Goal: Task Accomplishment & Management: Use online tool/utility

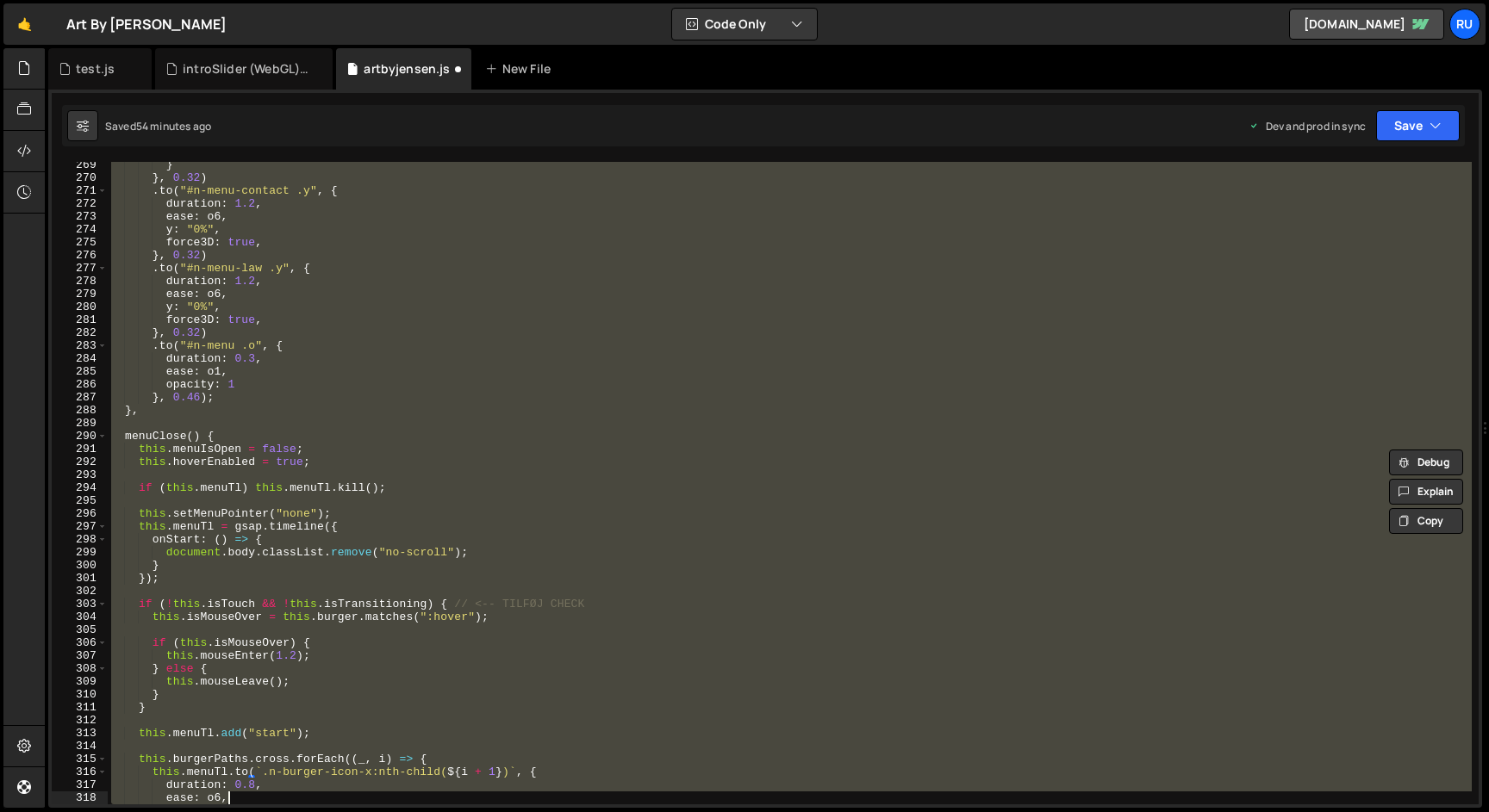
scroll to position [3797, 0]
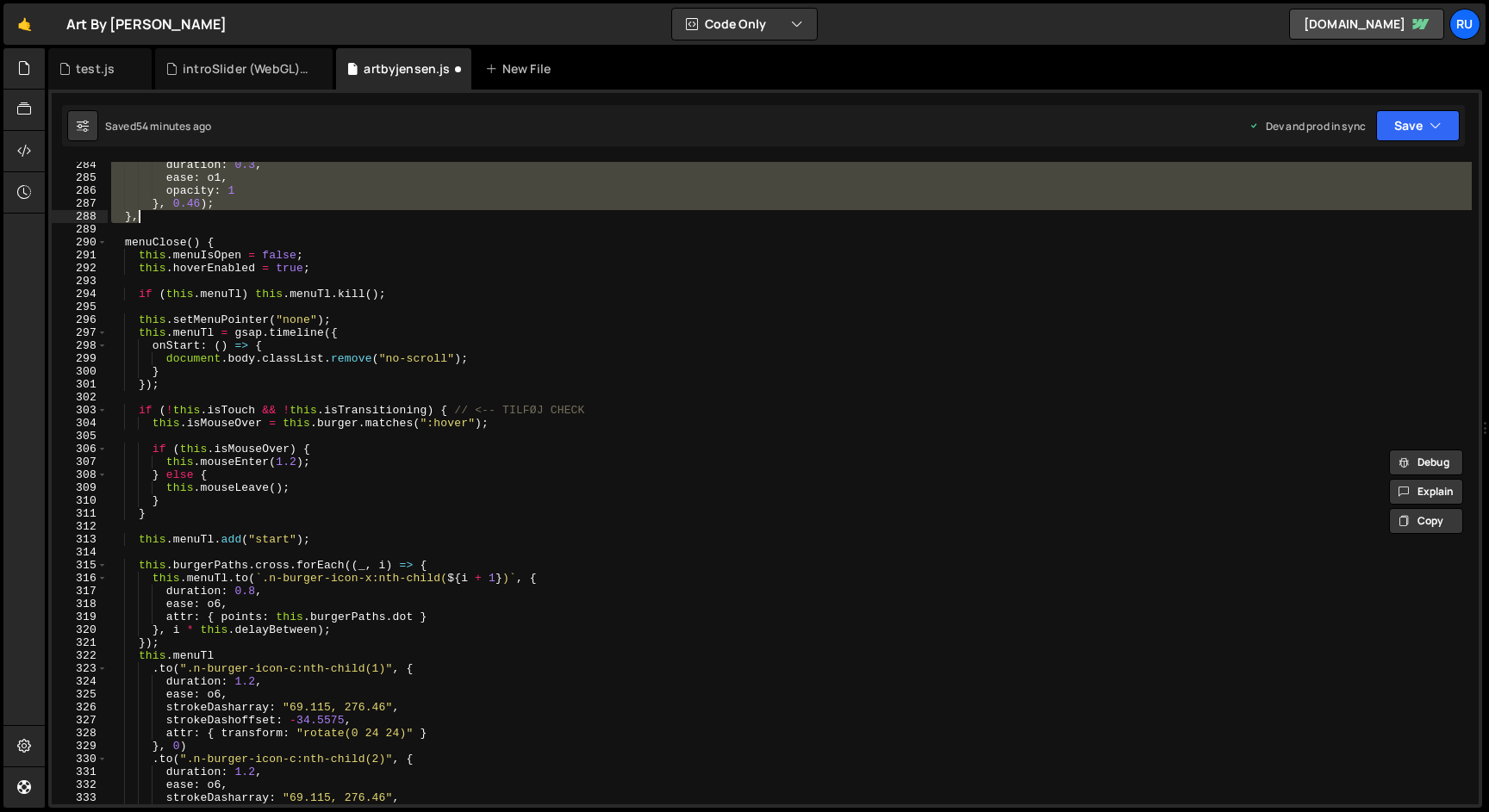
drag, startPoint x: 123, startPoint y: 370, endPoint x: 315, endPoint y: 216, distance: 246.1
click at [315, 216] on div "duration : 0.3 , ease : o1 , opacity : 1 } , 0.46 ) ; } , menuClose ( ) { this …" at bounding box center [789, 492] width 1364 height 669
type textarea "}, 0.46); },"
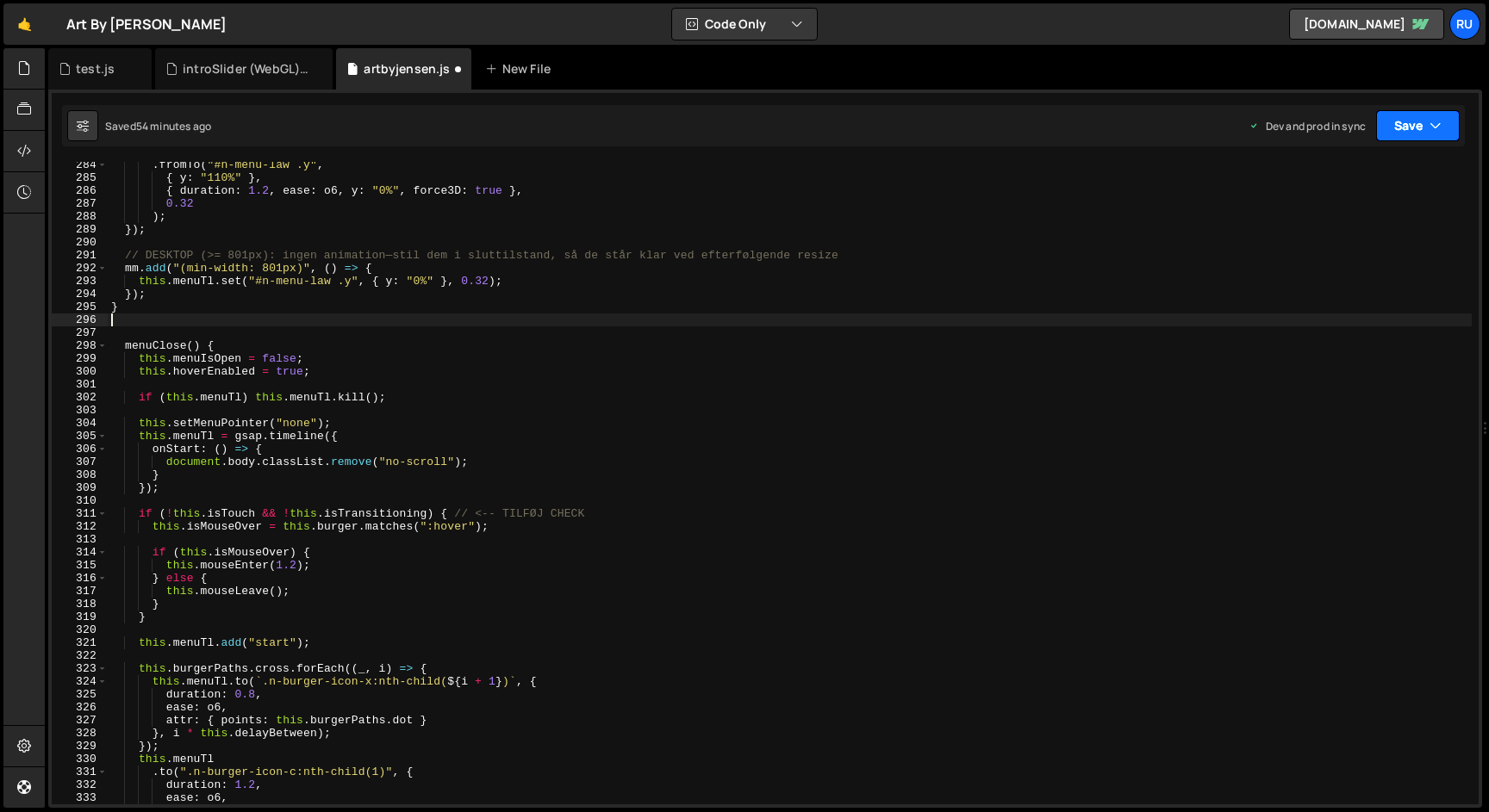
click at [1407, 116] on button "Save" at bounding box center [1418, 126] width 84 height 31
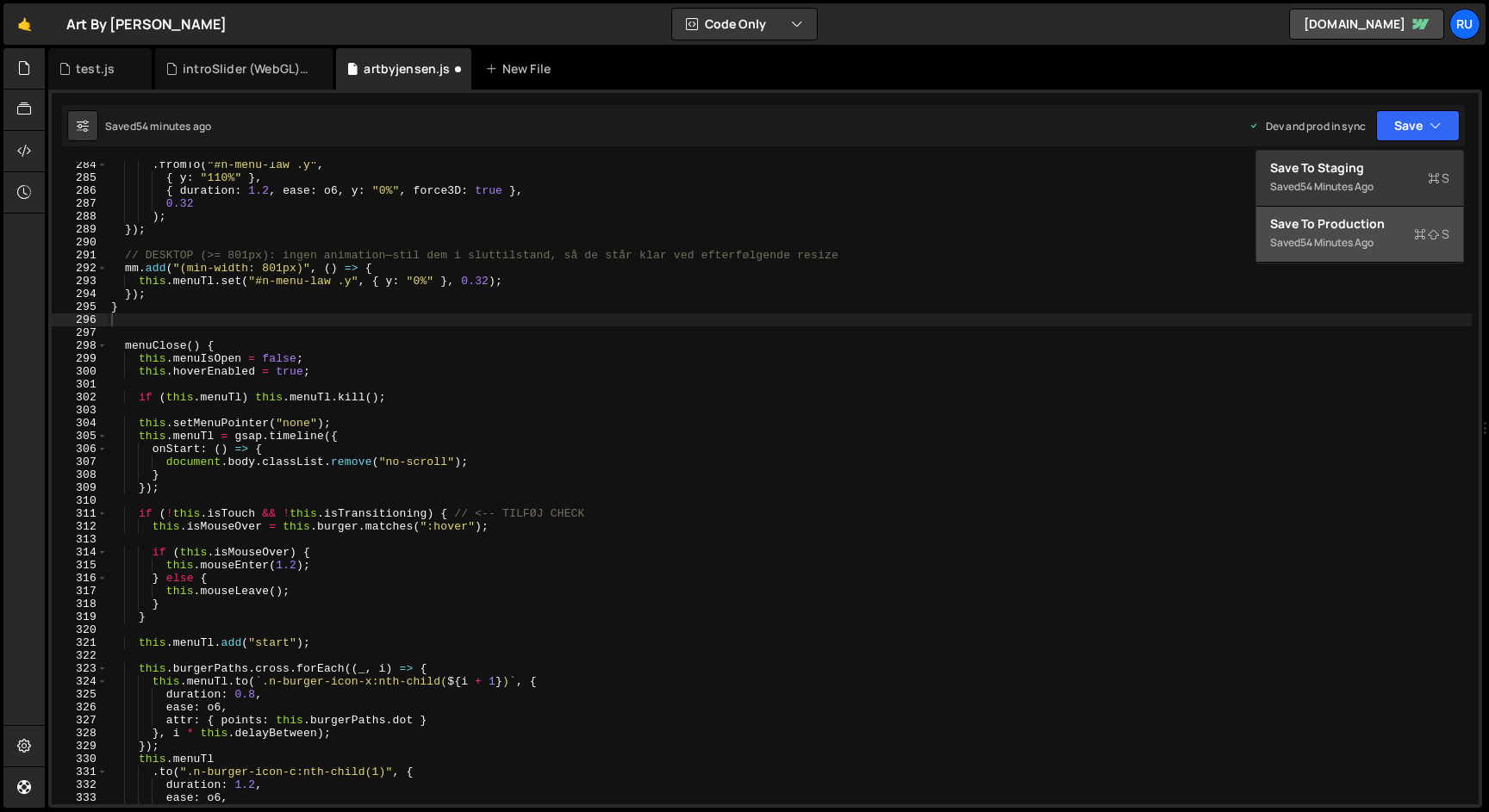
click at [1398, 242] on div "Saved 54 minutes ago" at bounding box center [1360, 243] width 179 height 21
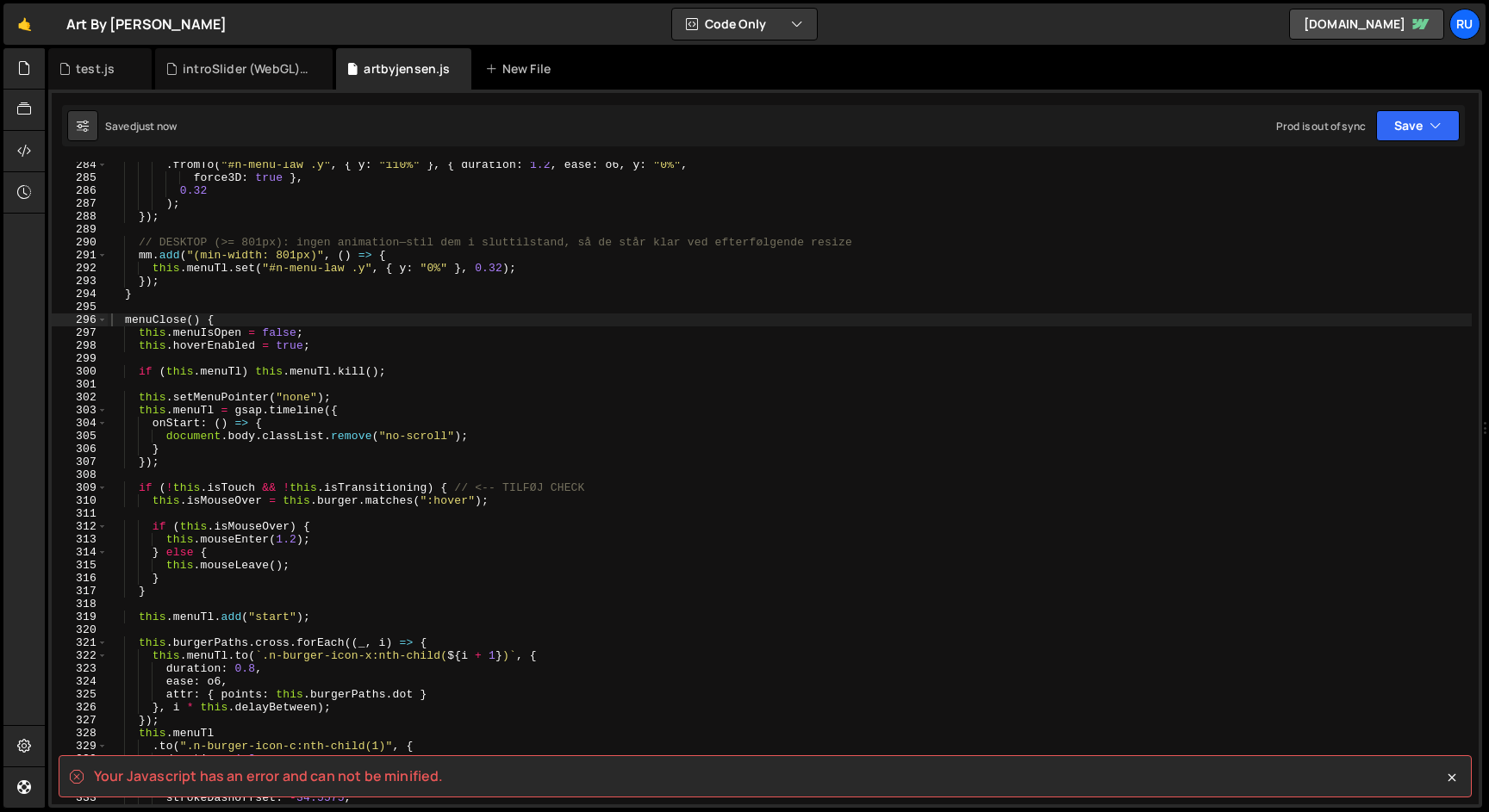
scroll to position [3649, 0]
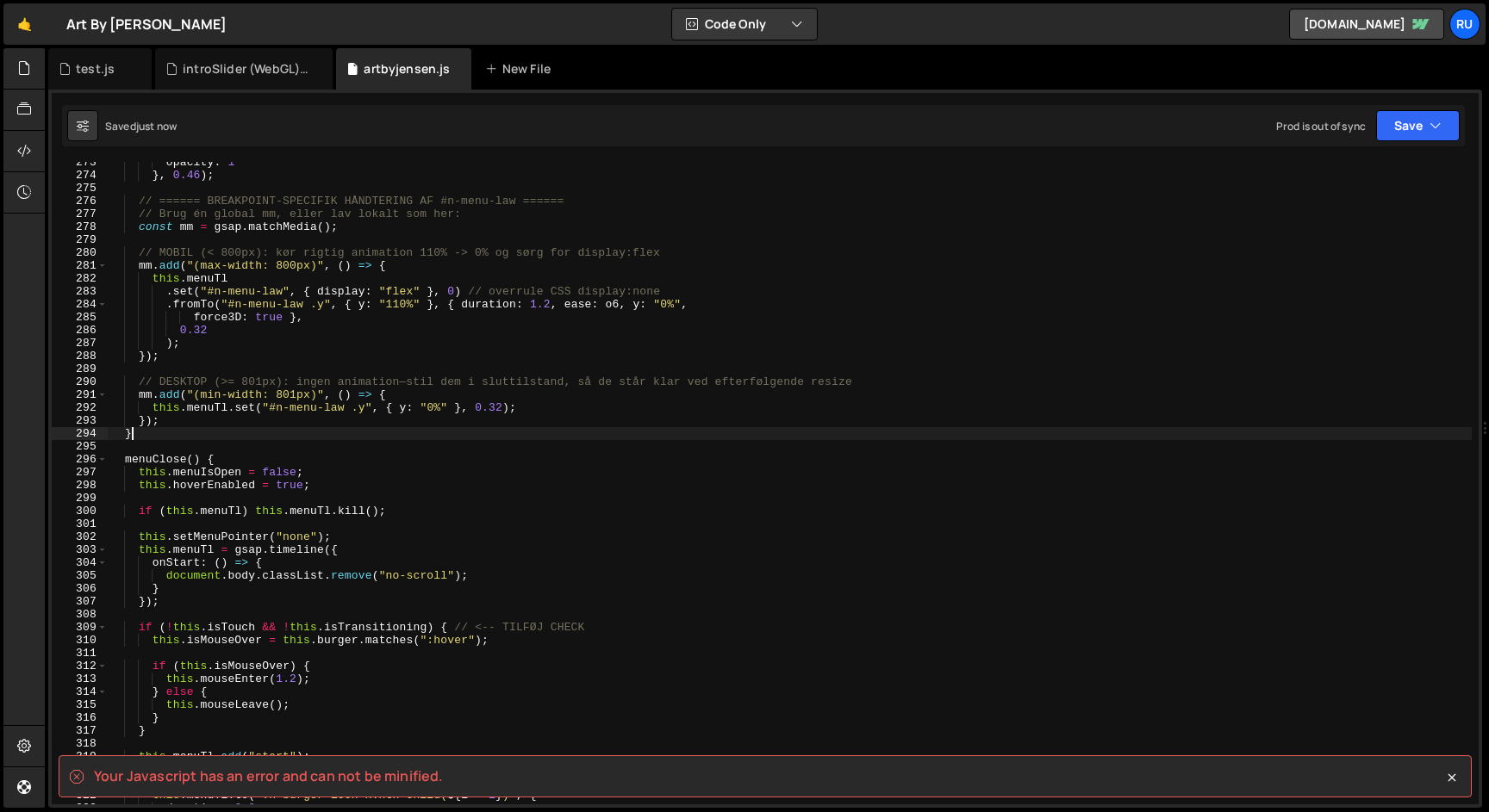
click at [181, 433] on div "opacity : 1 } , 0.46 ) ; // ====== BREAKPOINT-SPECIFIK HÅNDTERING AF #n-menu-la…" at bounding box center [789, 489] width 1364 height 669
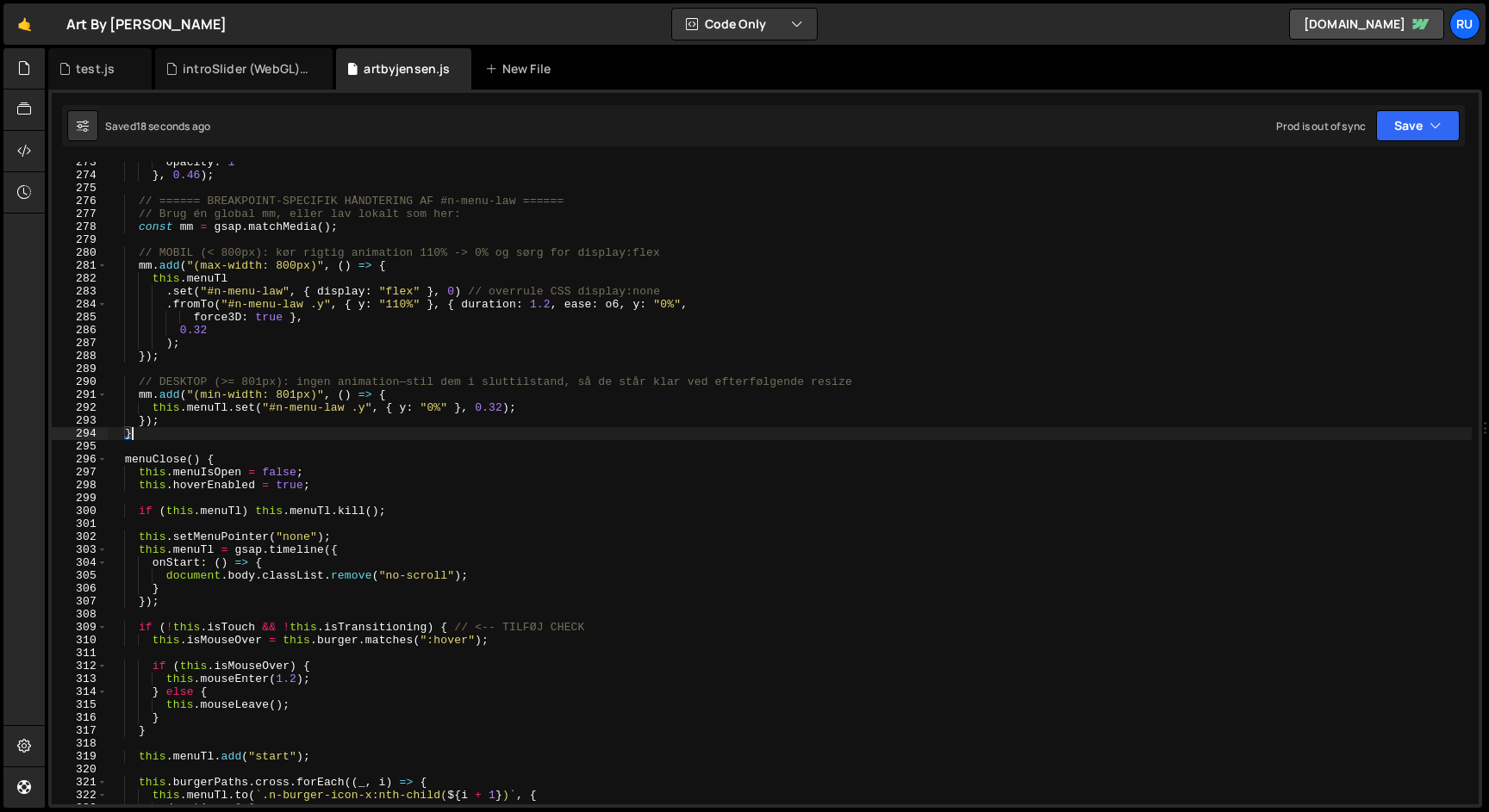
click at [170, 427] on div "opacity : 1 } , 0.46 ) ; // ====== BREAKPOINT-SPECIFIK HÅNDTERING AF #n-menu-la…" at bounding box center [789, 489] width 1364 height 669
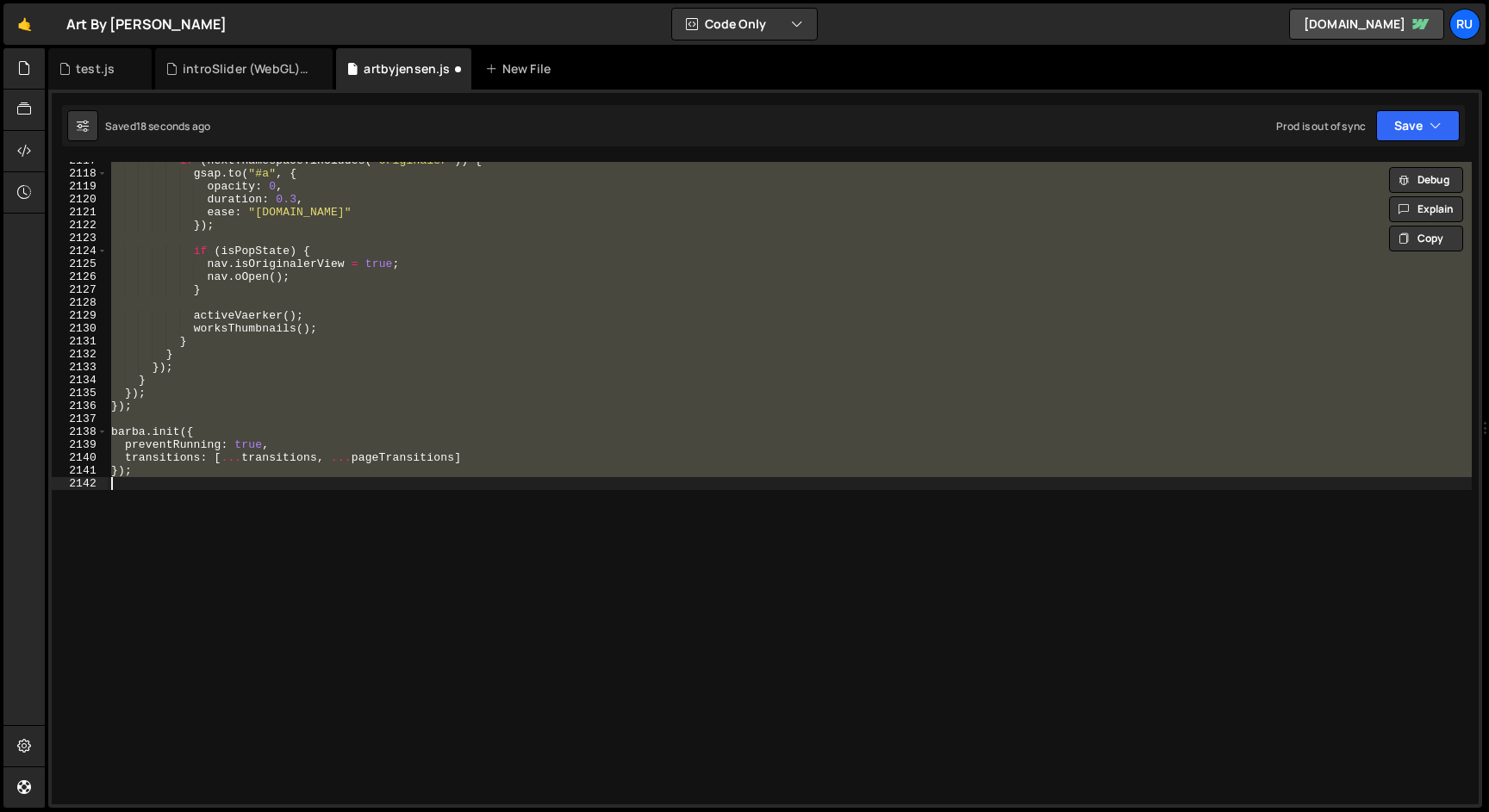
type textarea "}, 0.46); },"
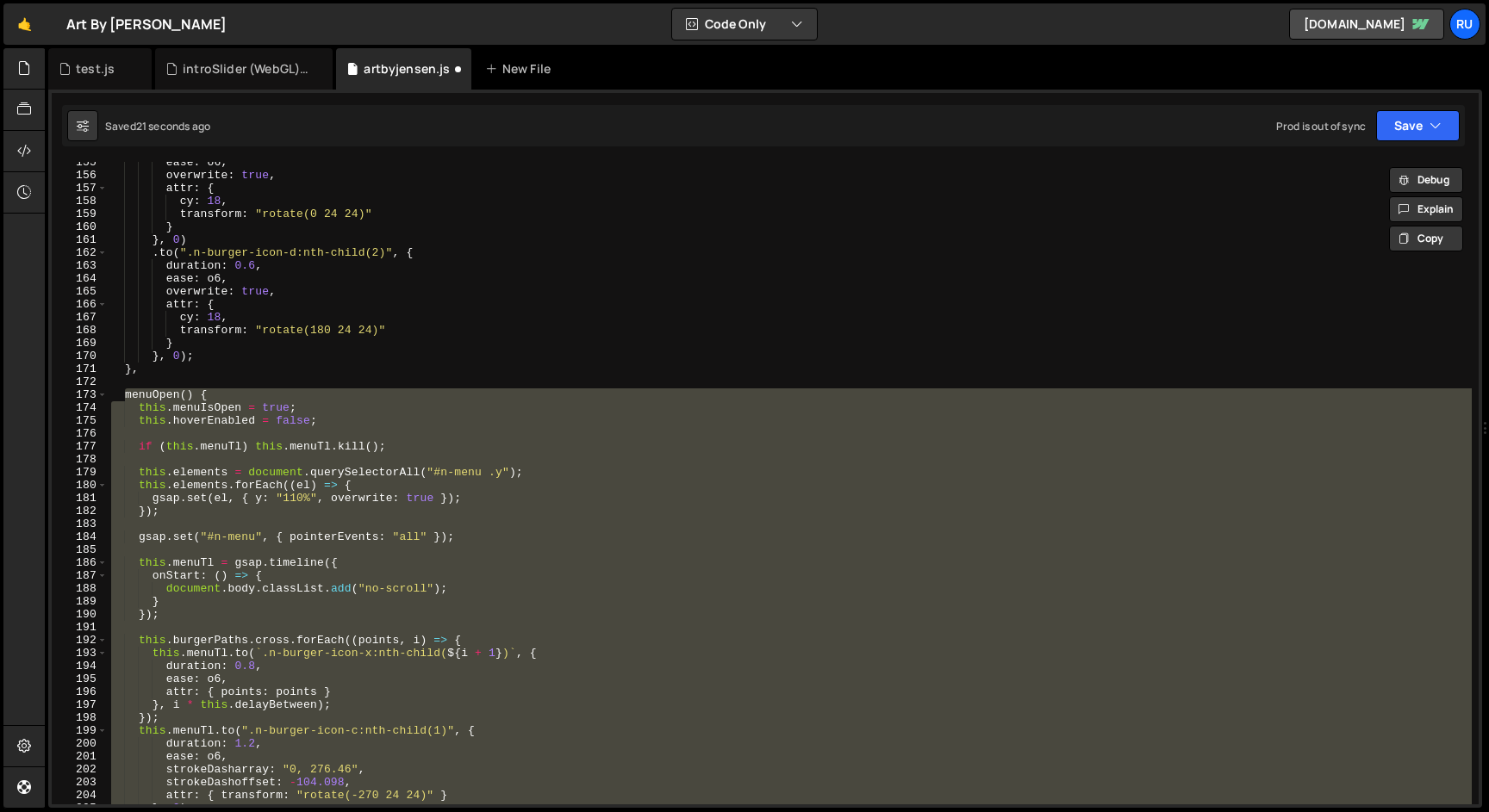
scroll to position [2074, 0]
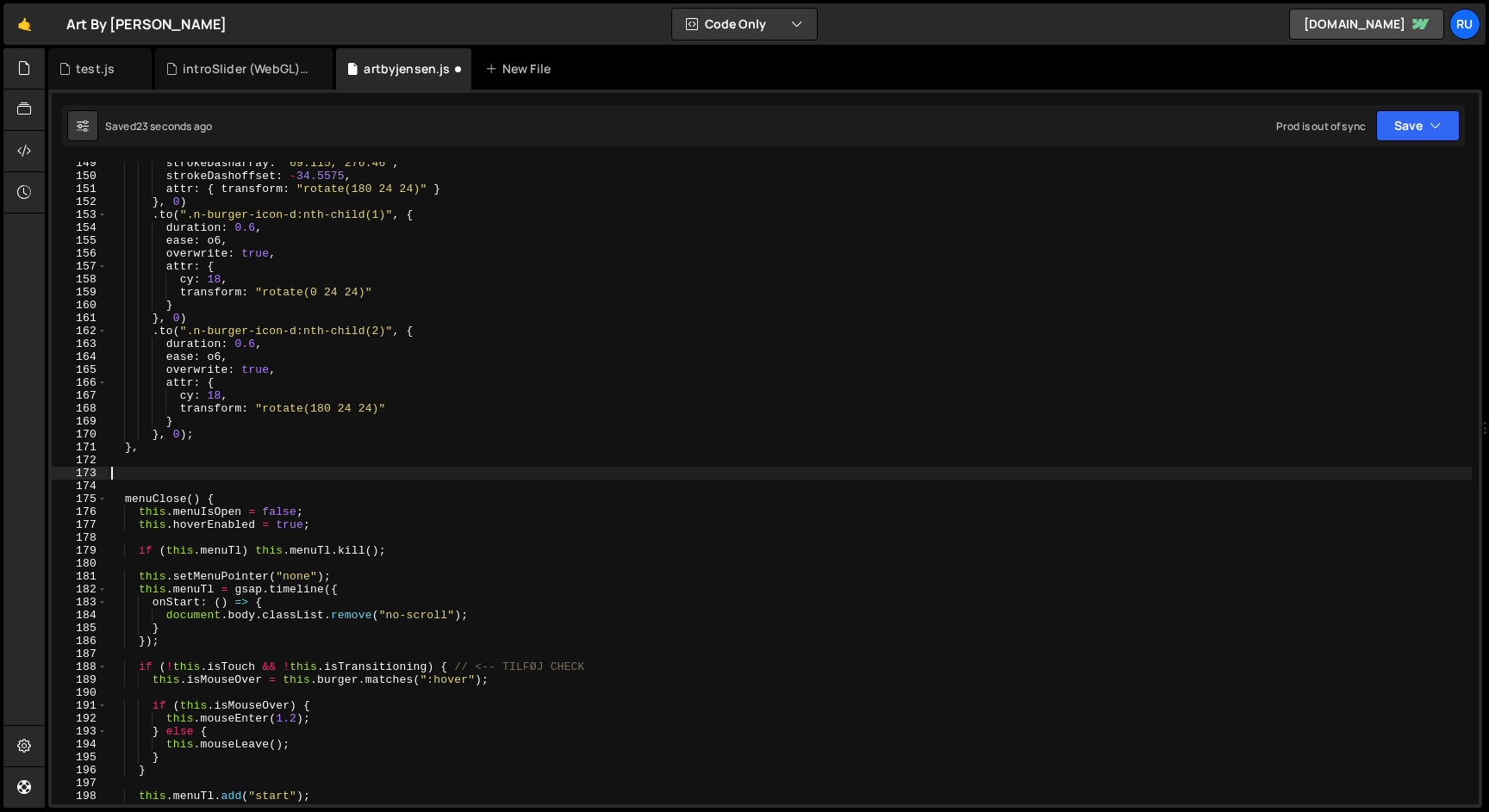
paste textarea "menuClose() {"
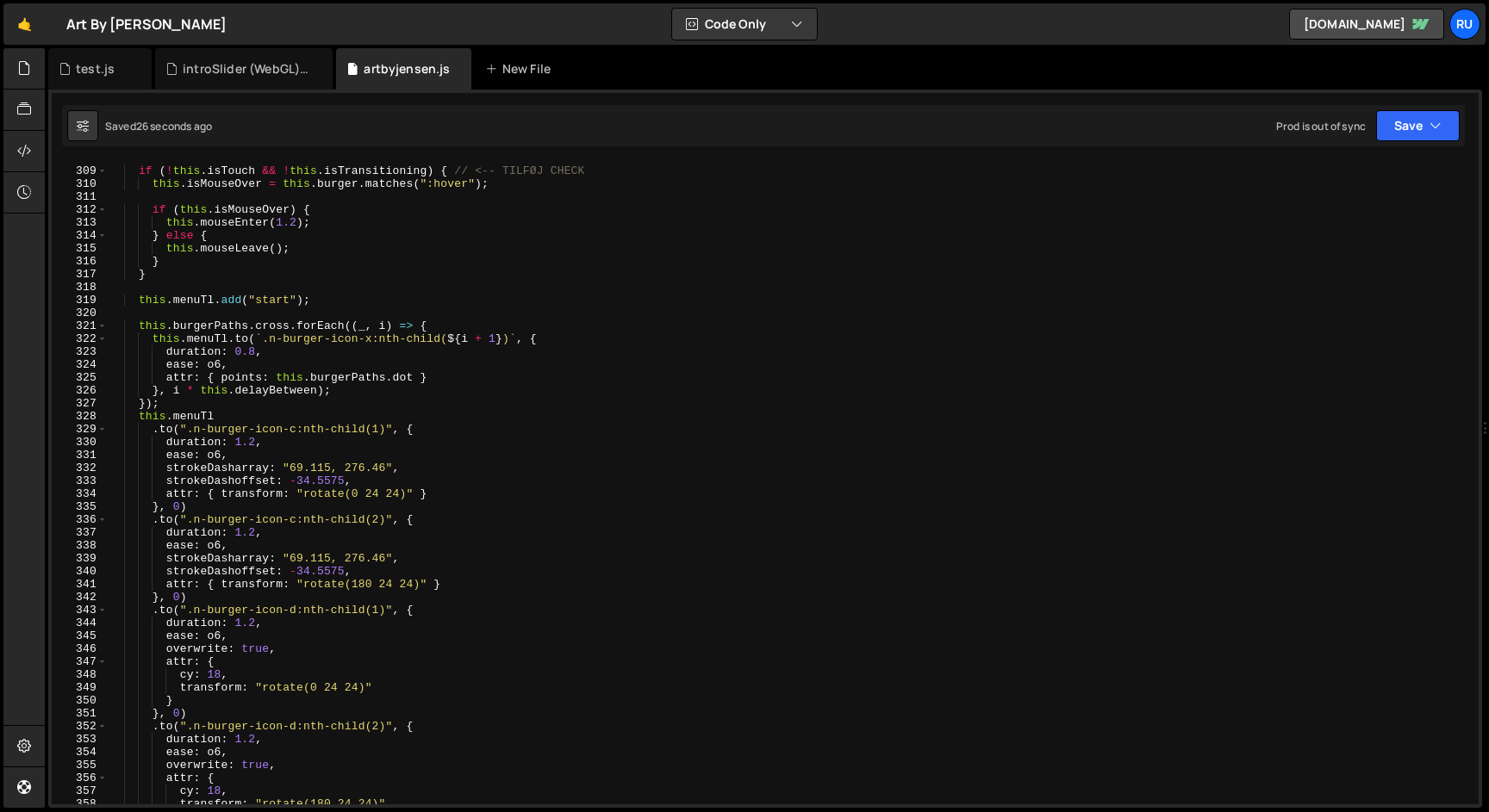
scroll to position [3831, 0]
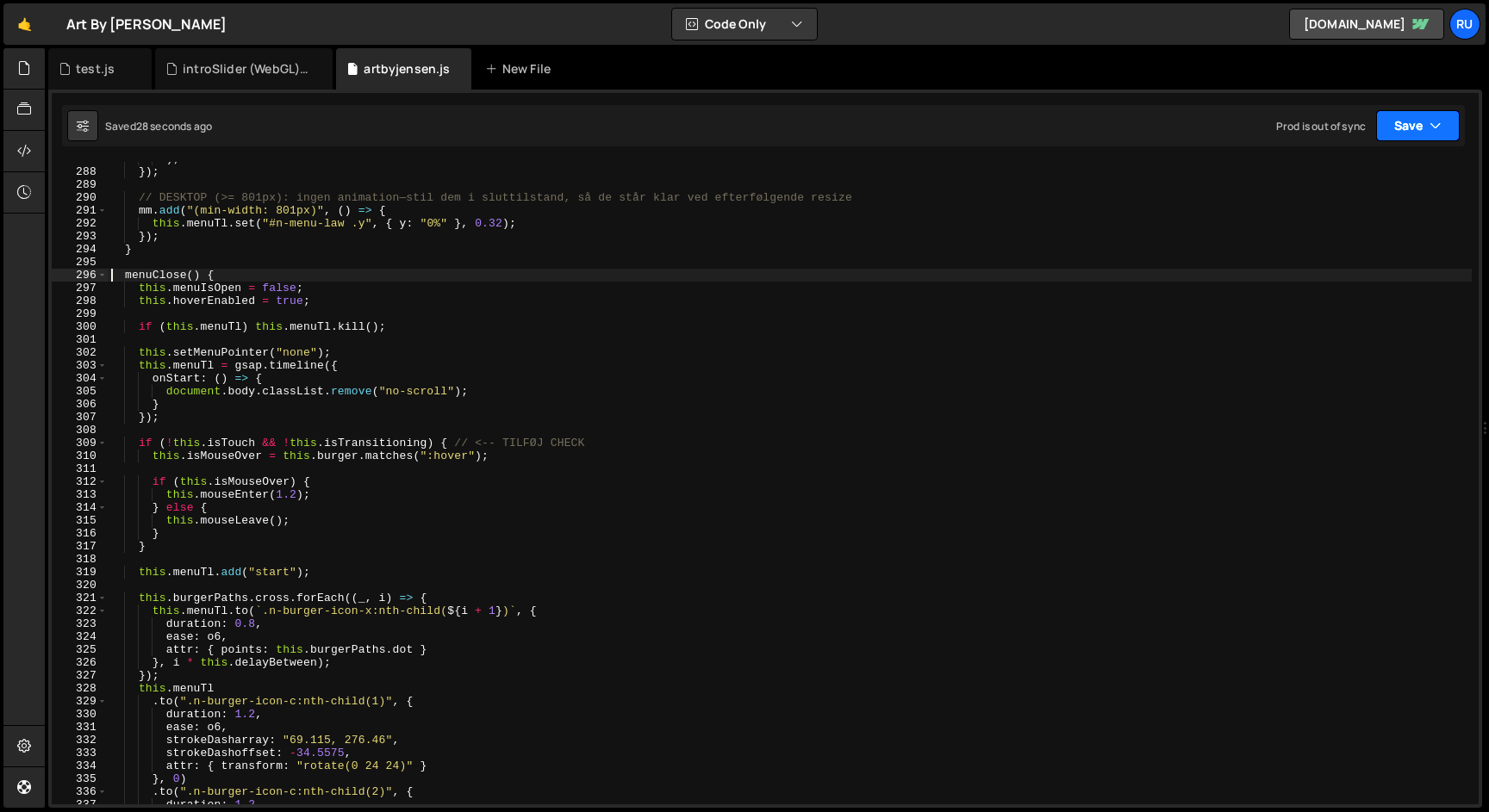
click at [1411, 129] on button "Save" at bounding box center [1418, 126] width 84 height 31
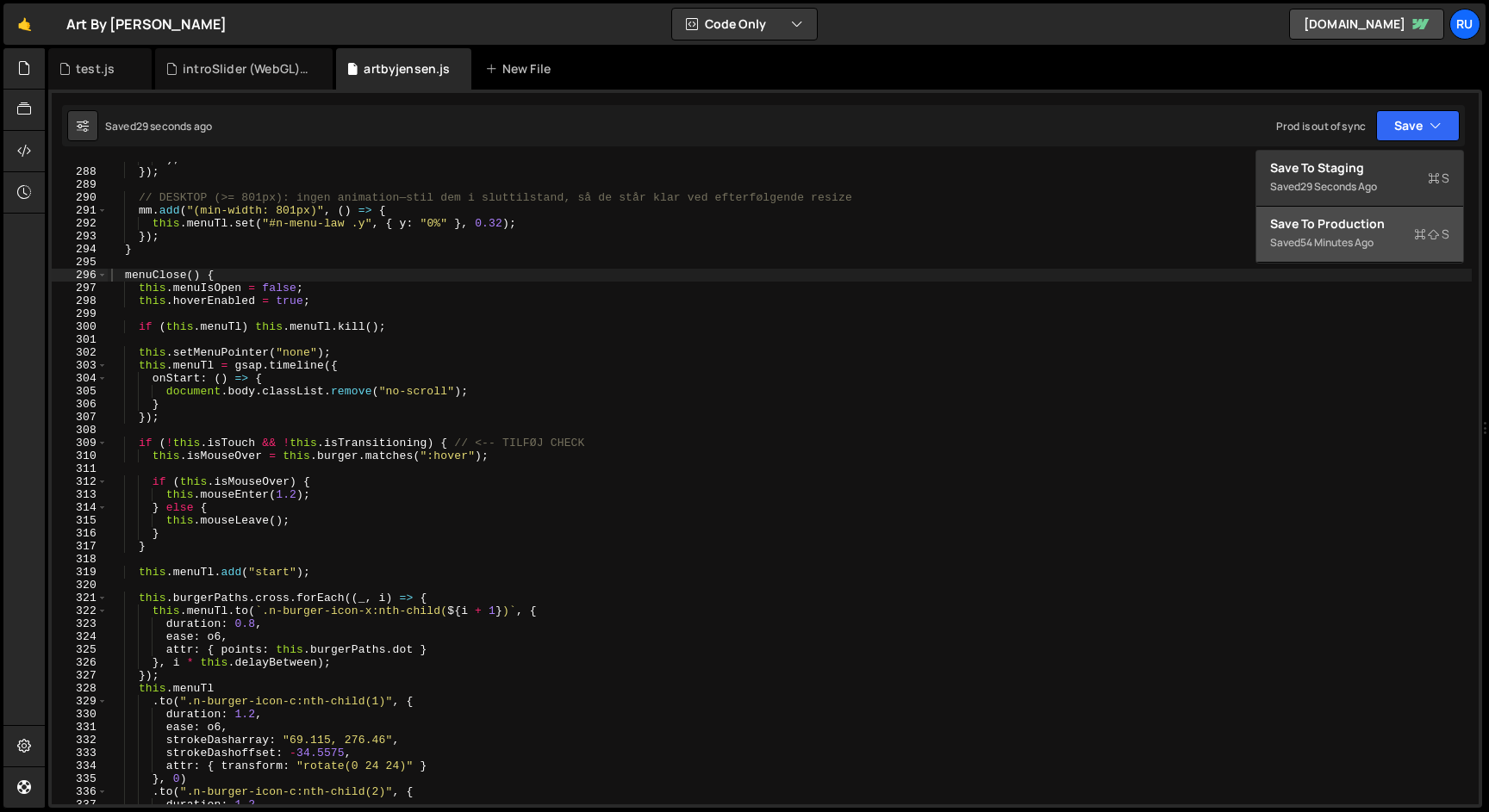
click at [1392, 247] on div "Saved 54 minutes ago" at bounding box center [1360, 243] width 179 height 21
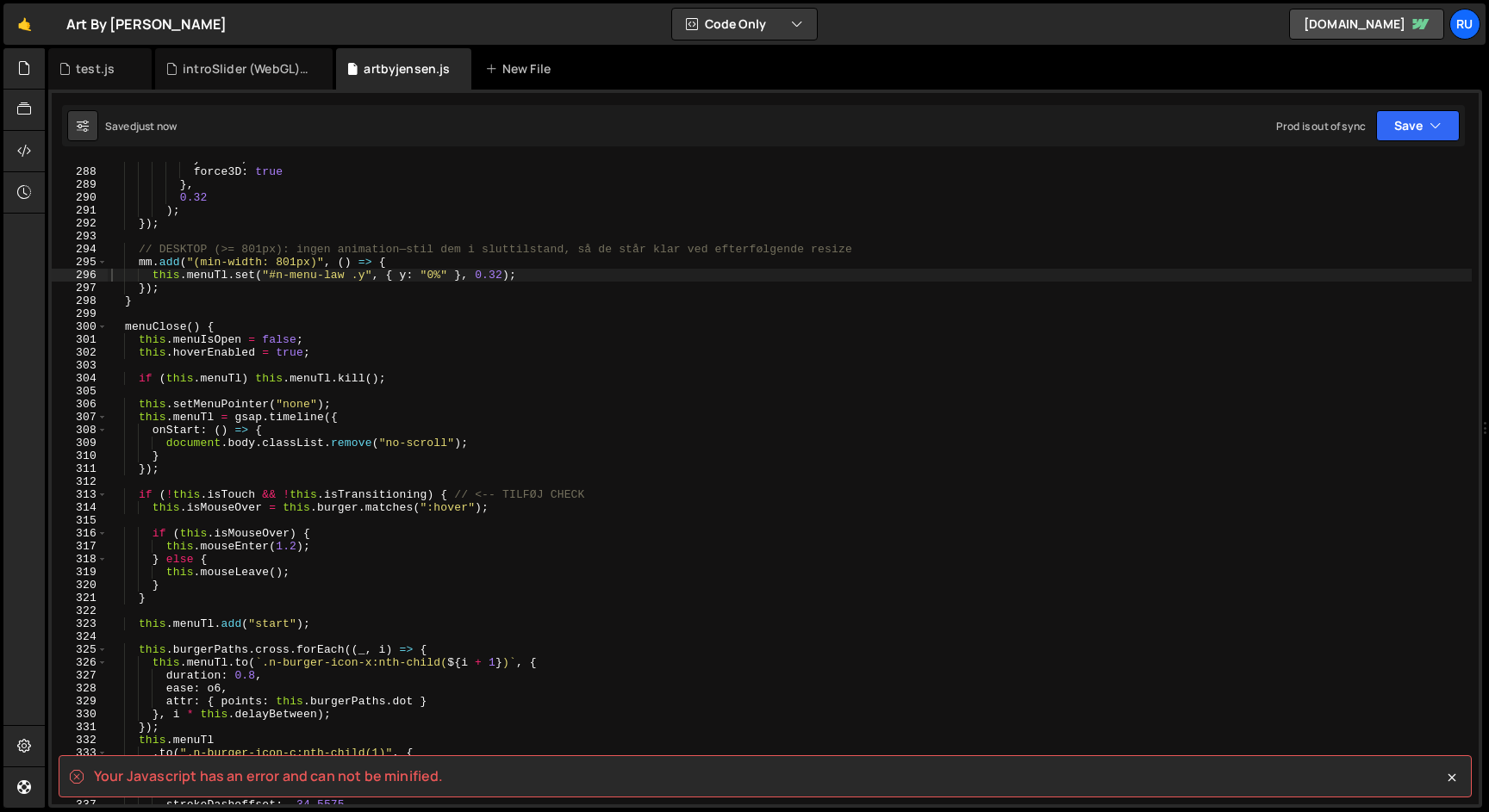
click at [195, 292] on div "y : "0%" , force3D : true } , 0.32 ) ; }) ; // DESKTOP (>= 801px): ingen animat…" at bounding box center [789, 487] width 1364 height 669
type textarea "});"
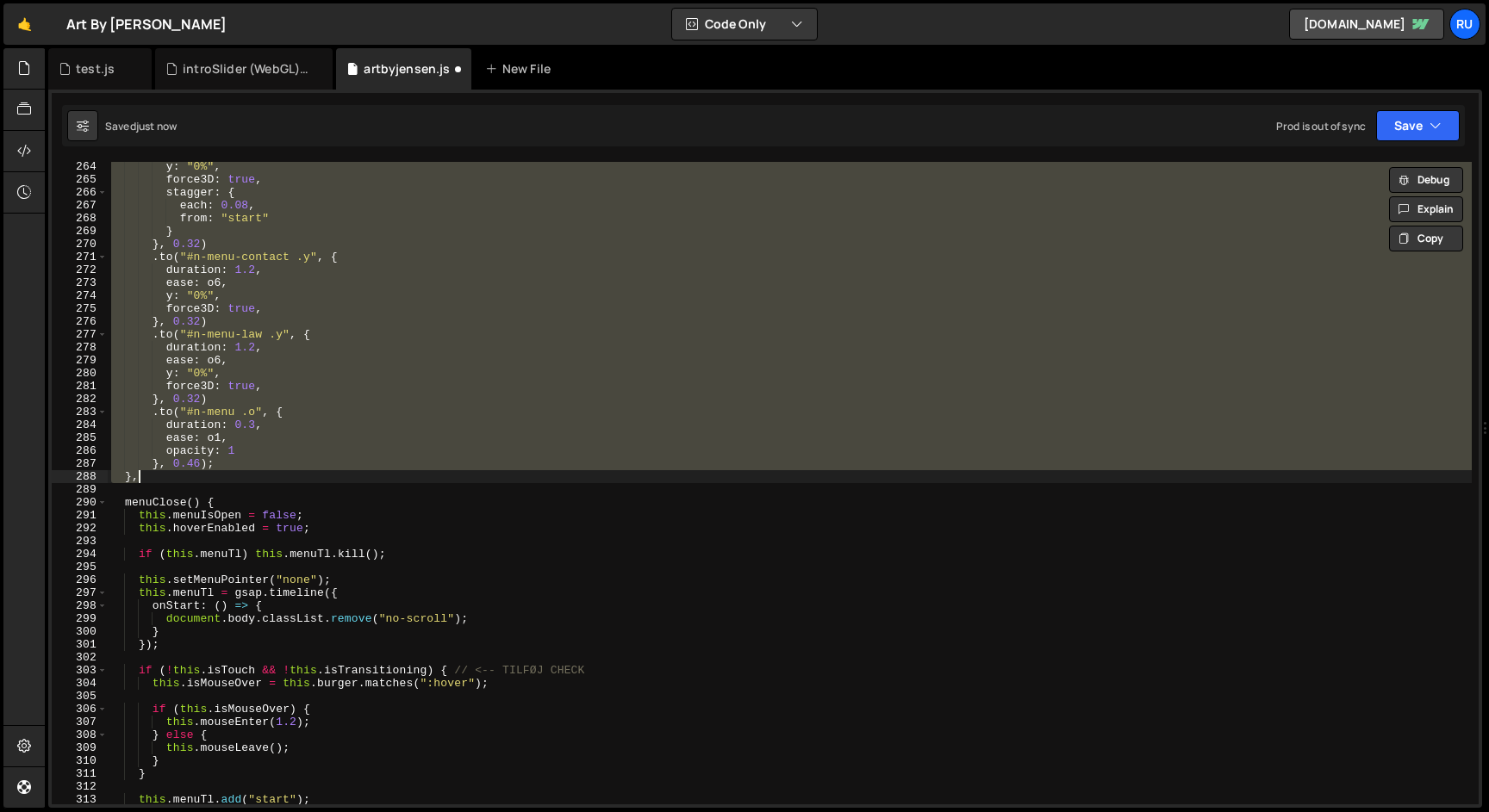
scroll to position [3540, 0]
click at [235, 448] on div "y : "0%" , force3D : true , stagger : { each : 0.08 , from : "start" } } , 0.32…" at bounding box center [789, 484] width 1364 height 643
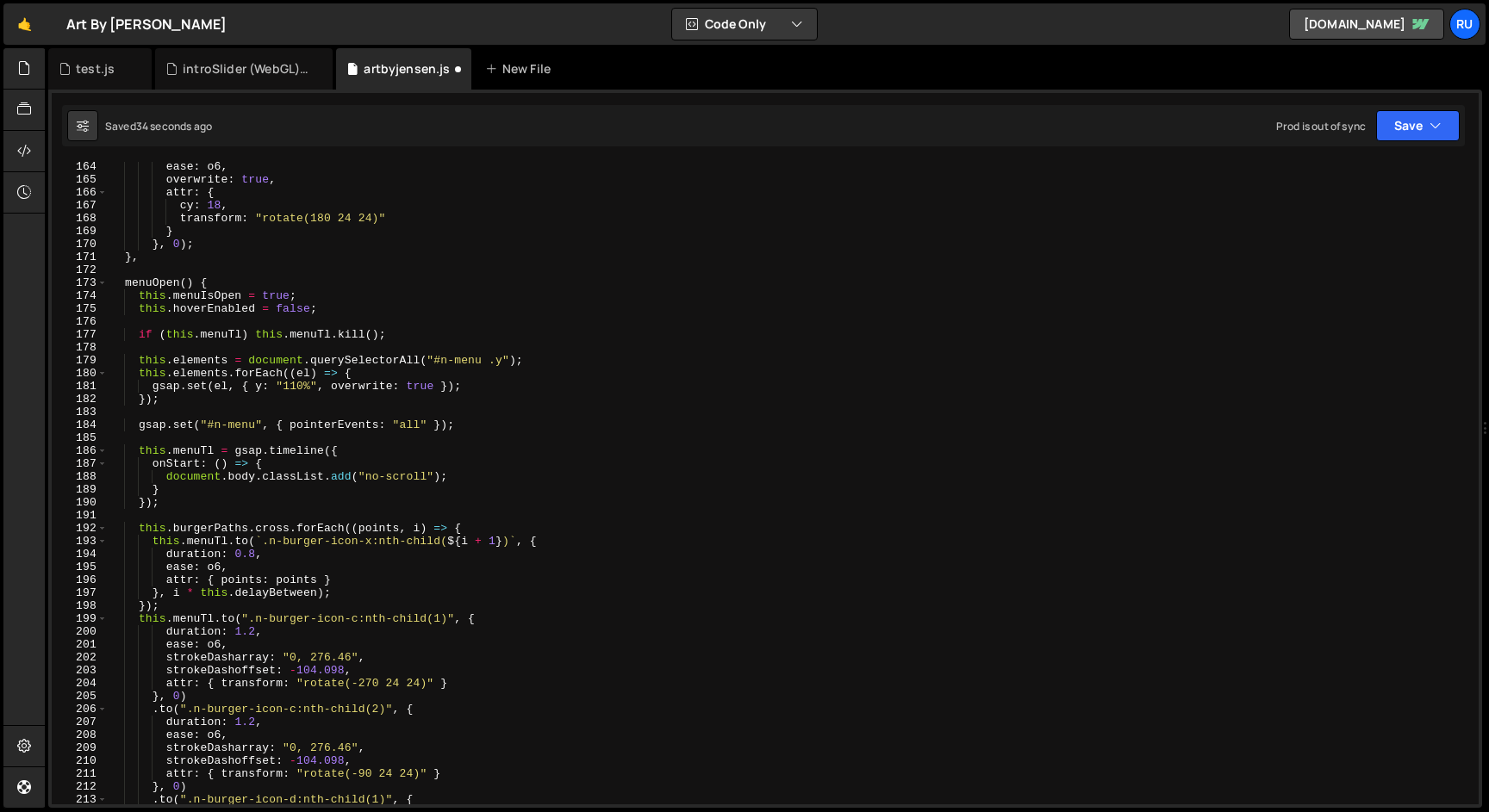
scroll to position [2288, 0]
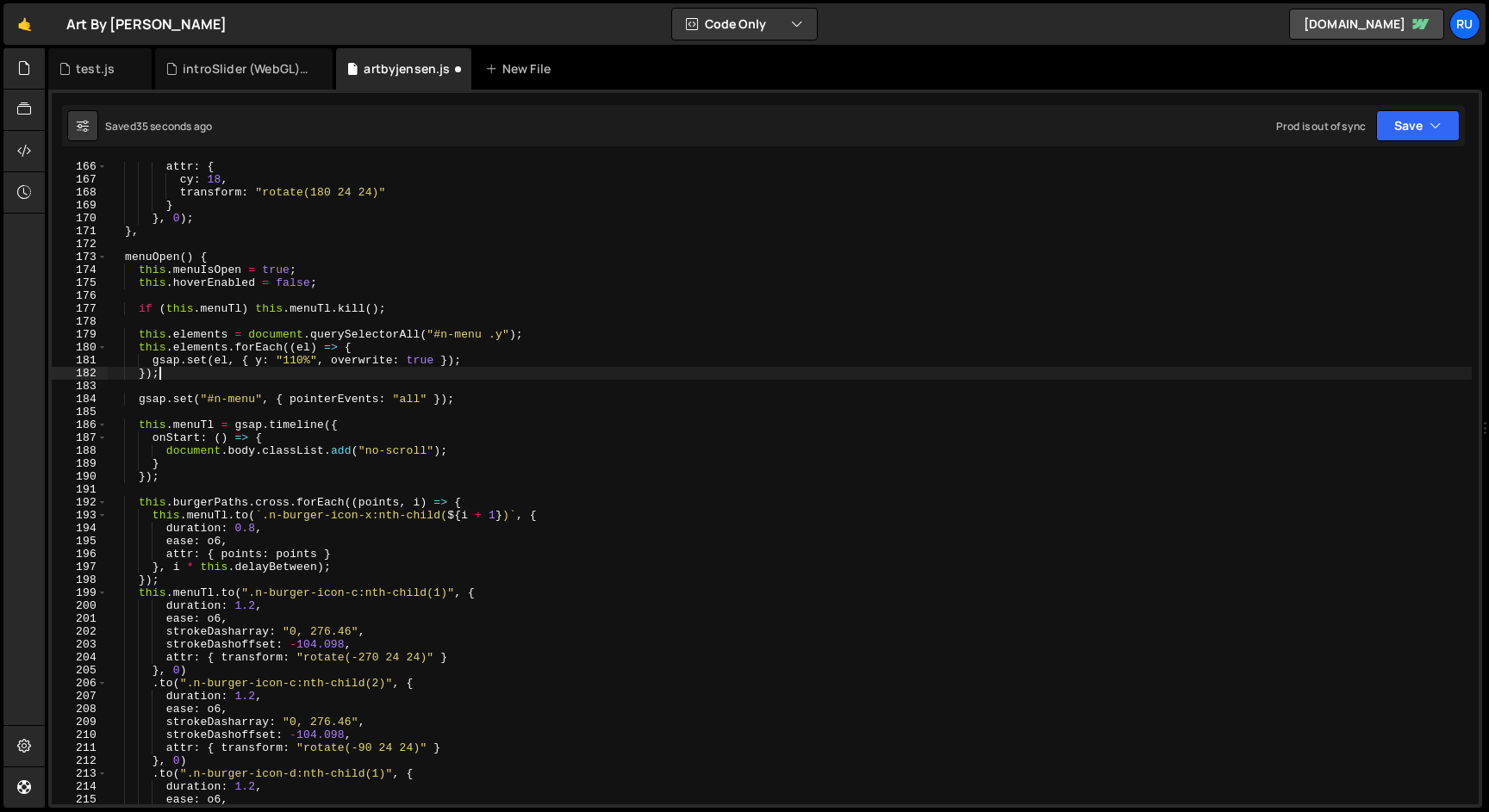
click at [209, 375] on div "attr : { cy : 18 , transform : "rotate(180 24 24)" } } , 0 ) ; } , menuOpen ( )…" at bounding box center [789, 494] width 1364 height 669
type textarea "});"
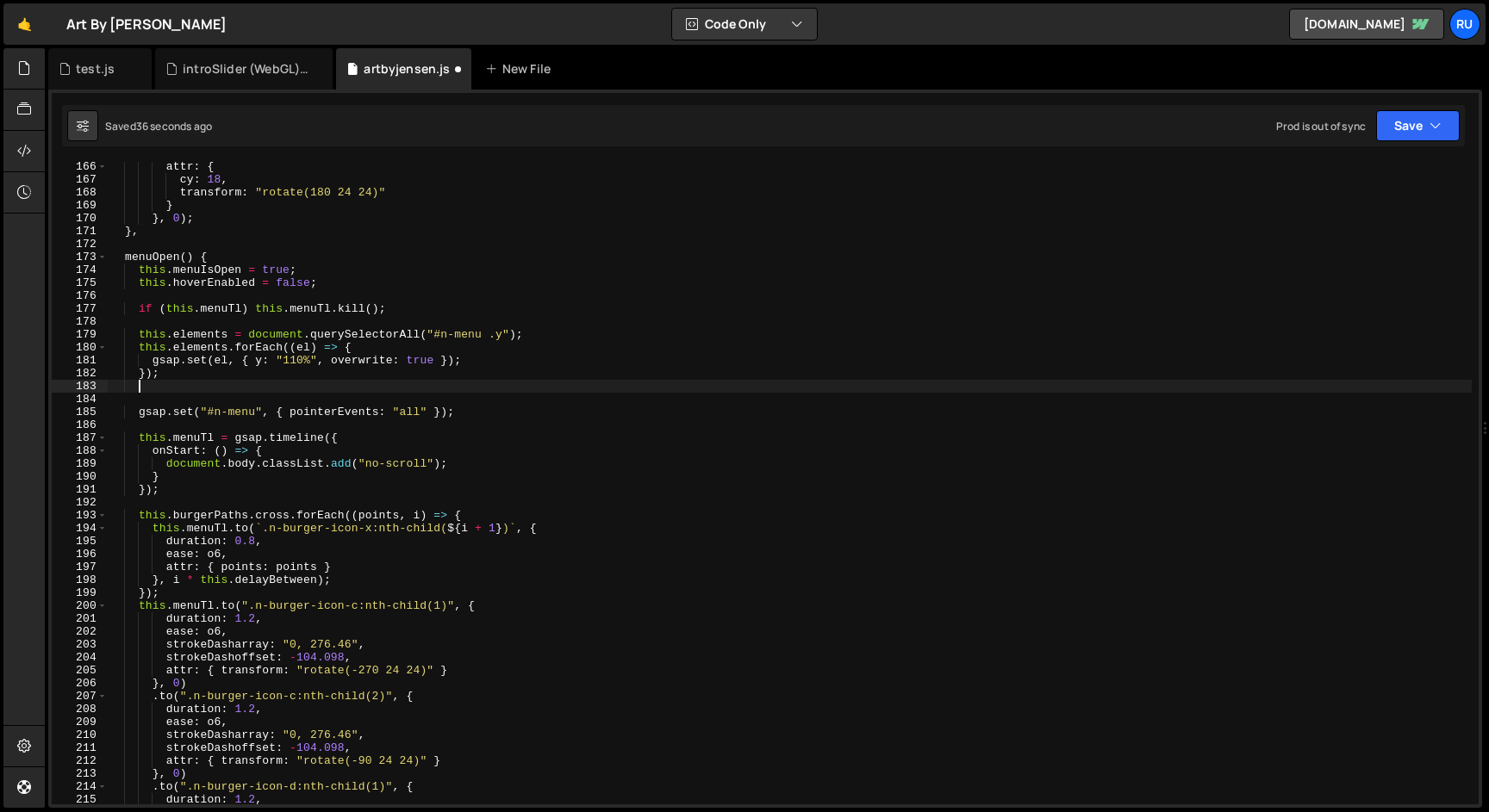
scroll to position [0, 1]
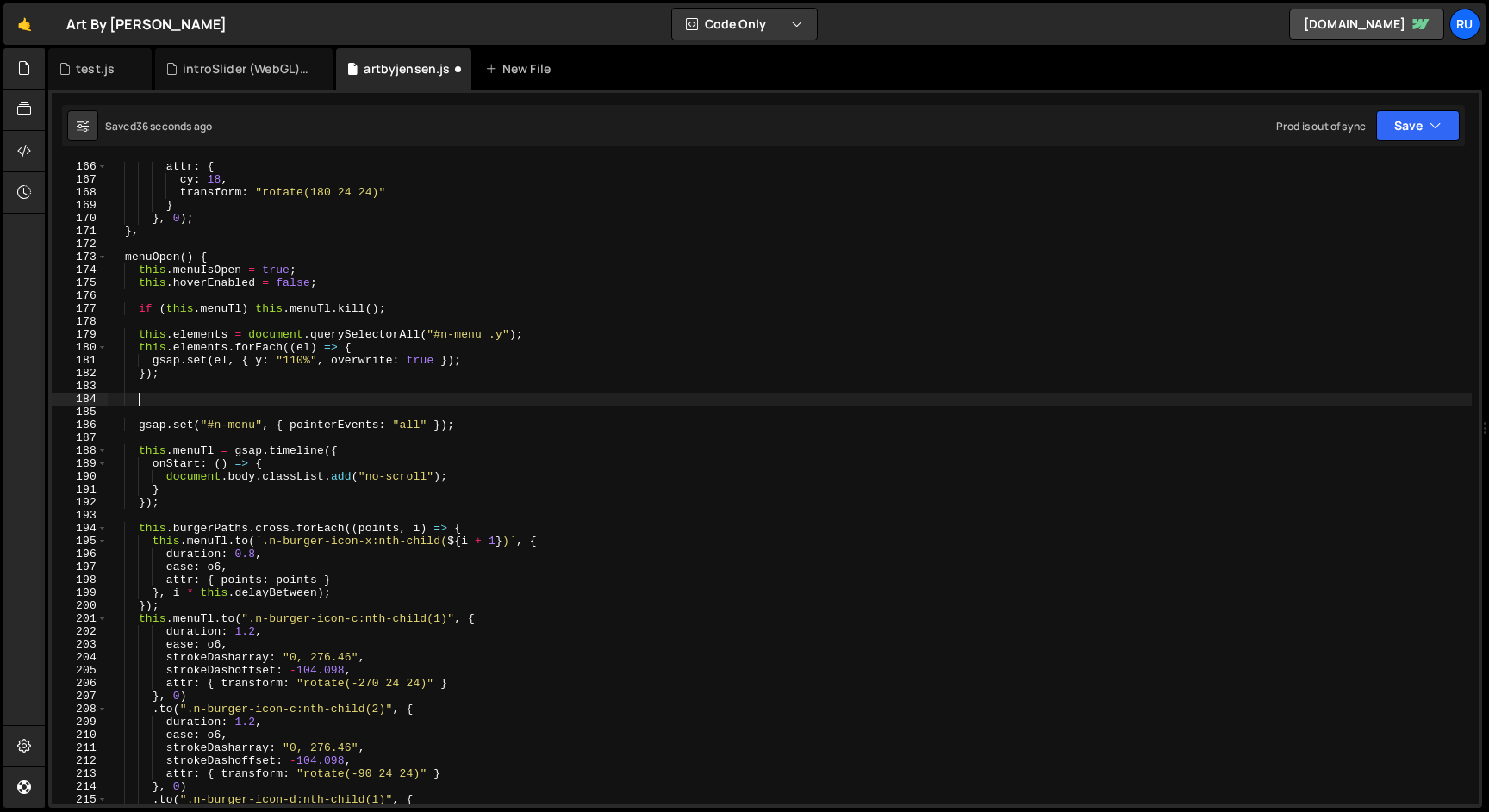
paste textarea "const isDesktop = window.matchMedia("(min-width: 801px)").matches;"
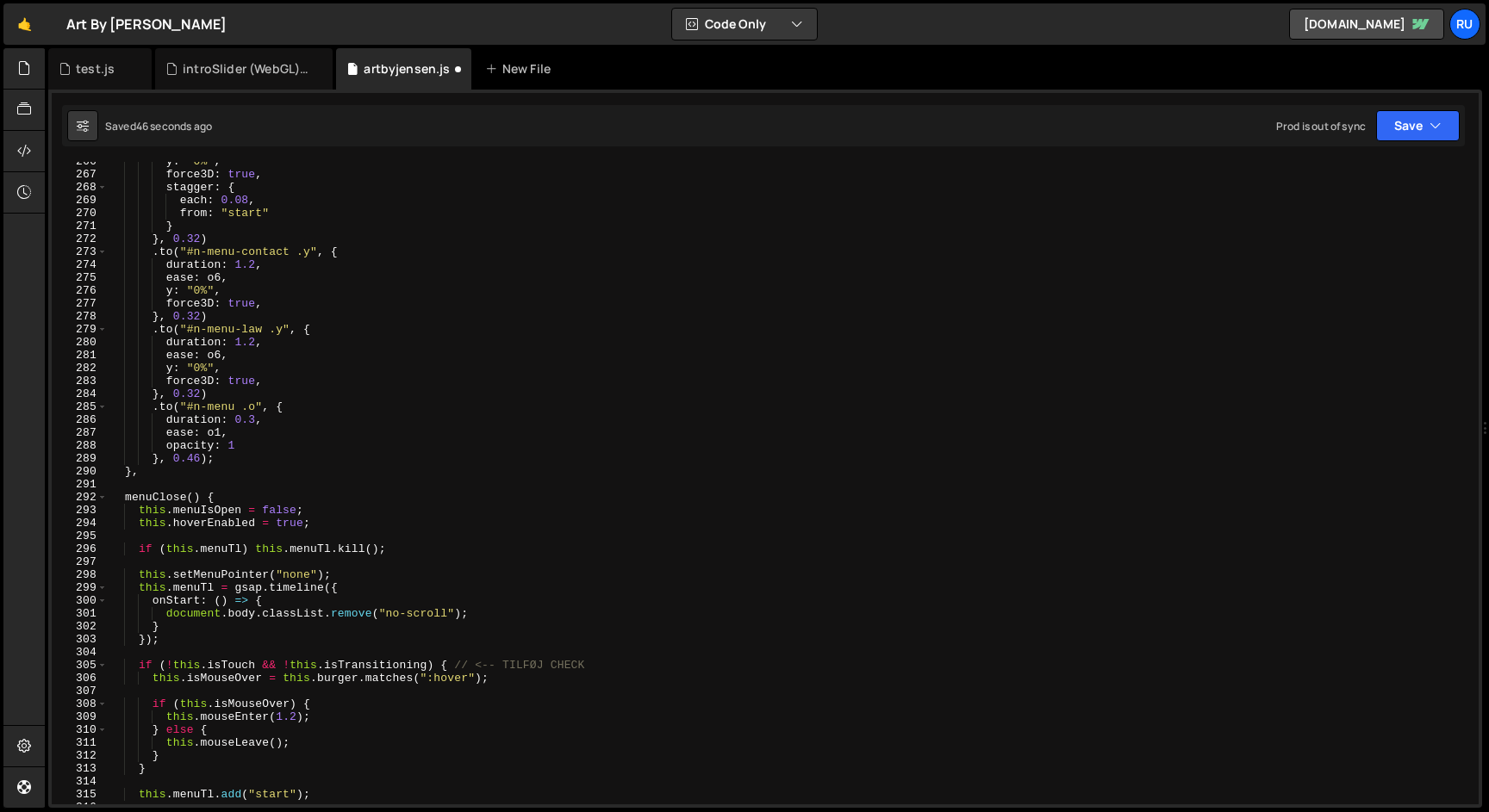
scroll to position [3568, 0]
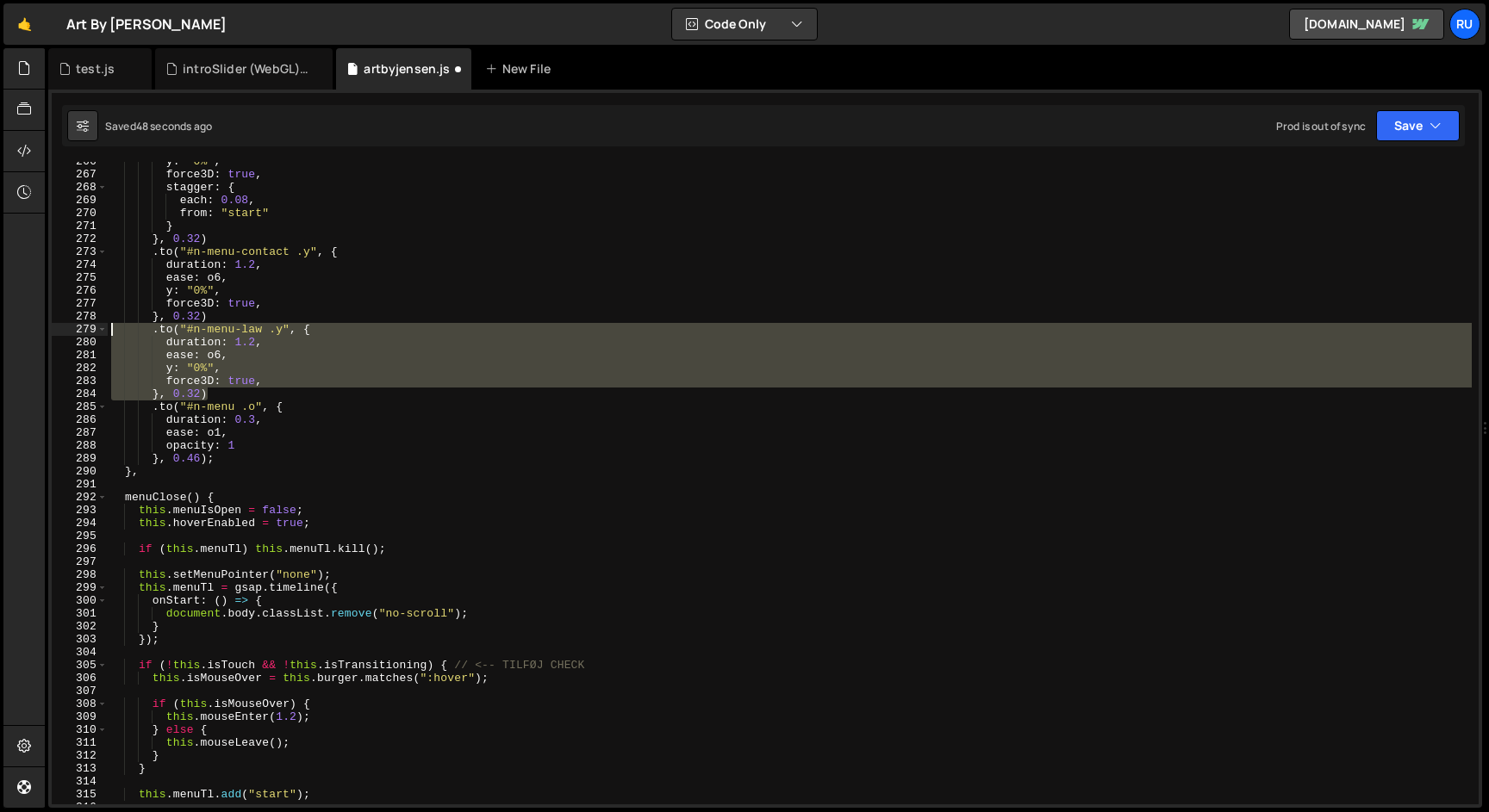
drag, startPoint x: 213, startPoint y: 394, endPoint x: 63, endPoint y: 330, distance: 163.1
click at [63, 330] on div "const isDesktop = window.matchMedia("(min-width: 801px)").matches; 266 267 268 …" at bounding box center [765, 484] width 1427 height 643
paste textarea "}"
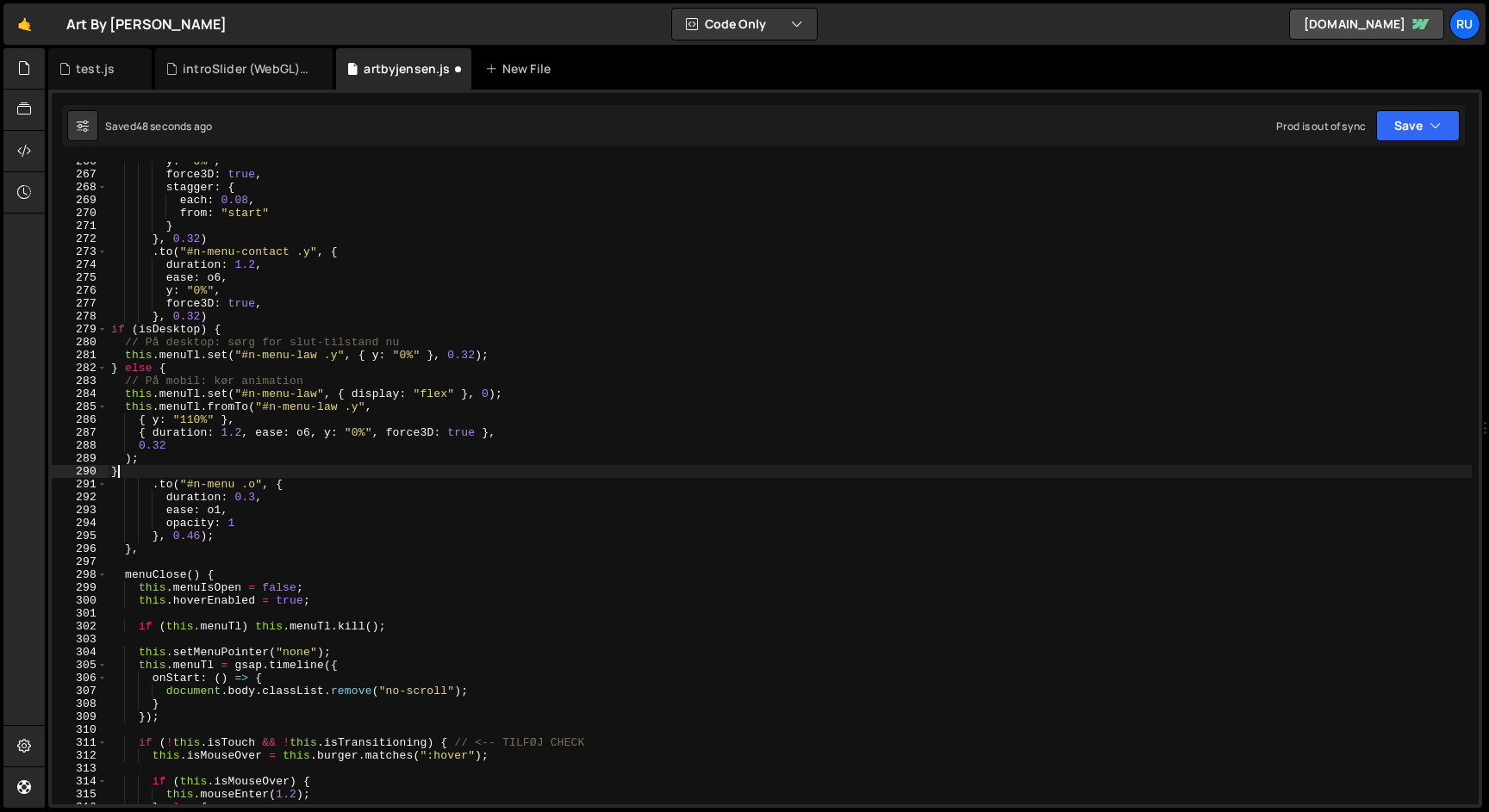
scroll to position [0, 0]
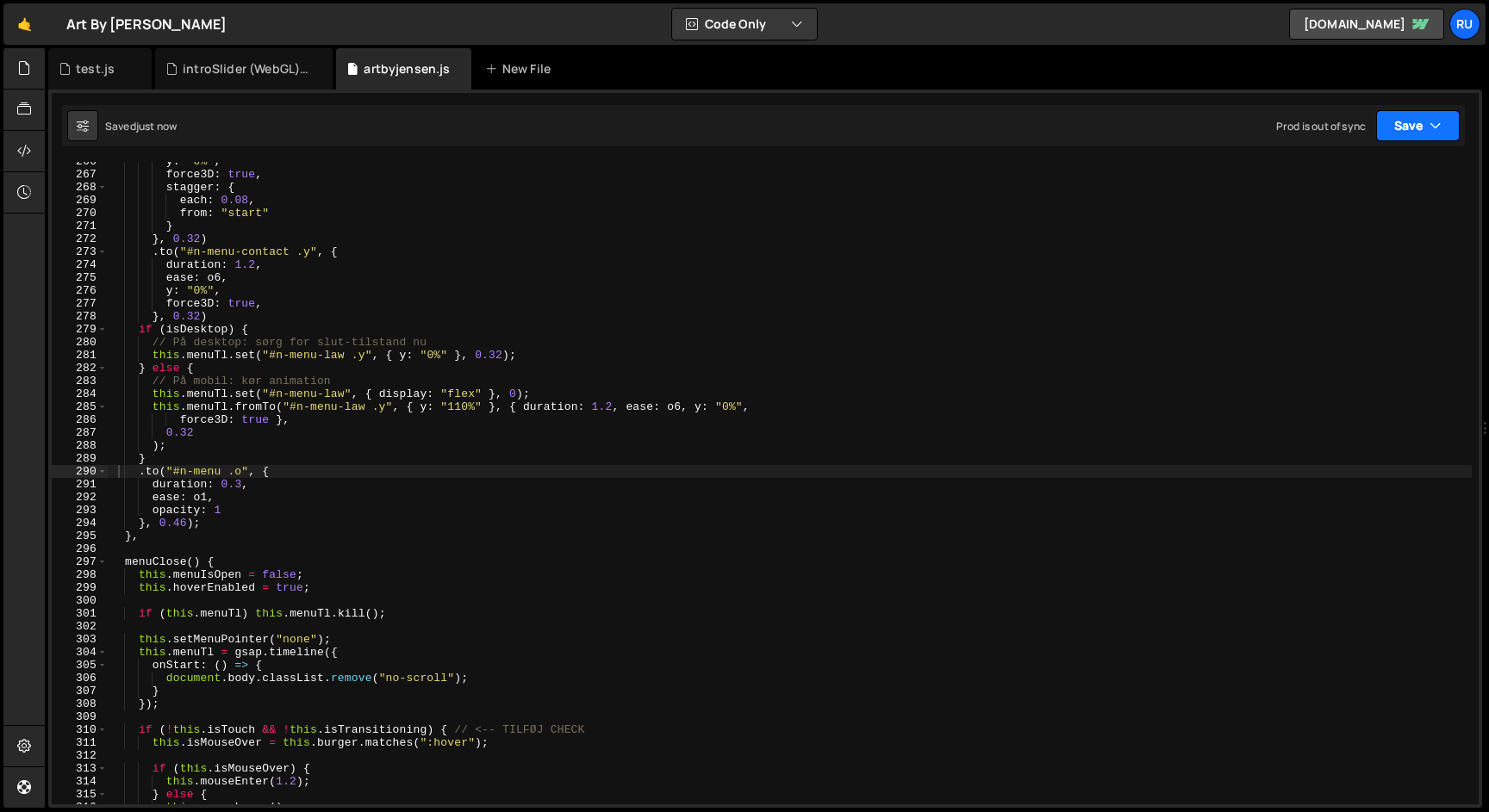
click at [1418, 128] on button "Save" at bounding box center [1418, 126] width 84 height 31
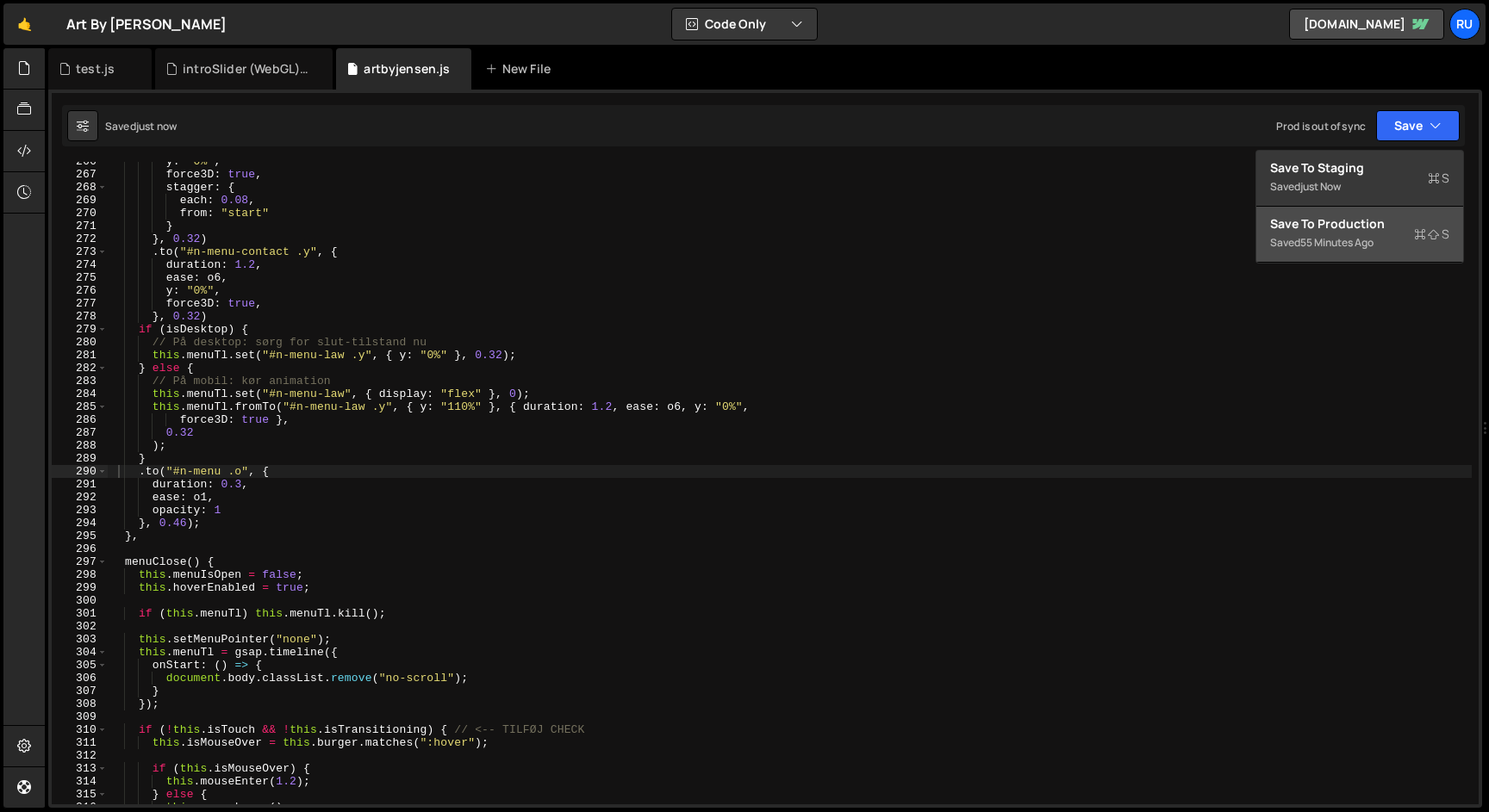
click at [1398, 233] on div "Saved 55 minutes ago" at bounding box center [1360, 243] width 179 height 21
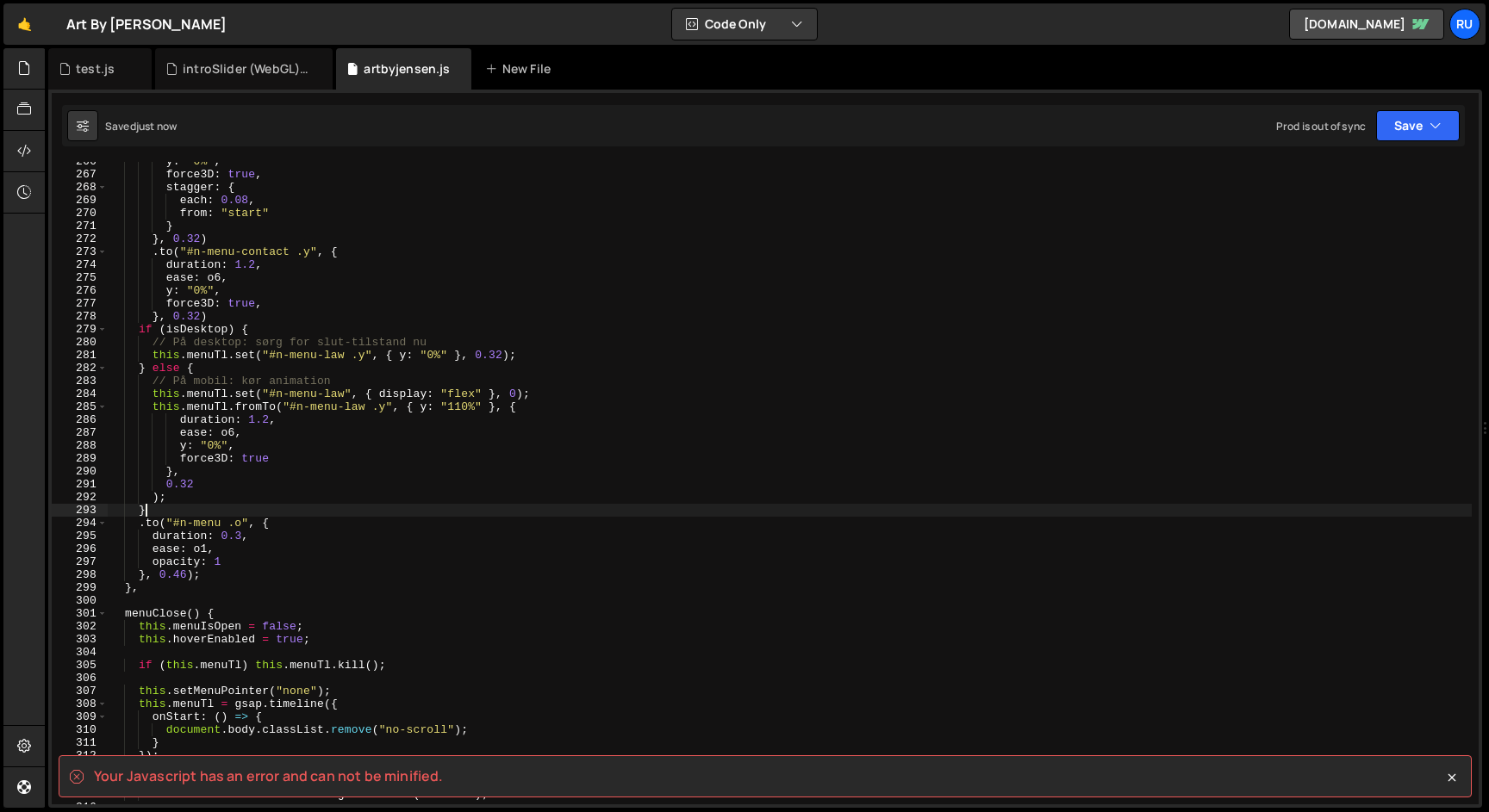
click at [168, 515] on div "y : "0%" , force3D : true , stagger : { each : 0.08 , from : "start" } } , 0.32…" at bounding box center [789, 489] width 1364 height 669
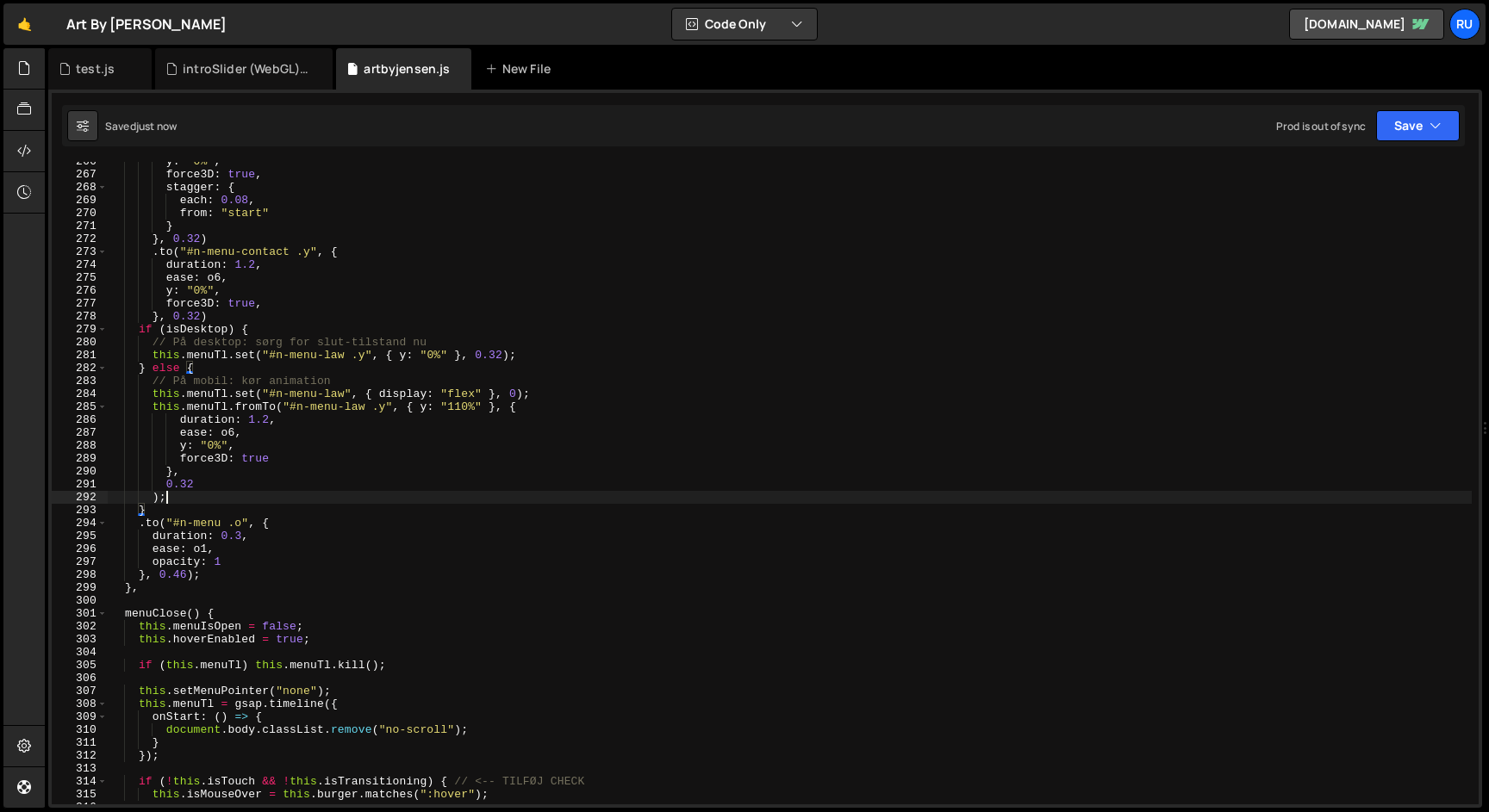
click at [175, 499] on div "y : "0%" , force3D : true , stagger : { each : 0.08 , from : "start" } } , 0.32…" at bounding box center [789, 489] width 1364 height 669
drag, startPoint x: 171, startPoint y: 512, endPoint x: 38, endPoint y: 512, distance: 133.0
click at [38, 512] on div "Hold on a sec... Are you certain you wish to leave this page? Any changes you'v…" at bounding box center [744, 406] width 1489 height 812
type textarea "}"
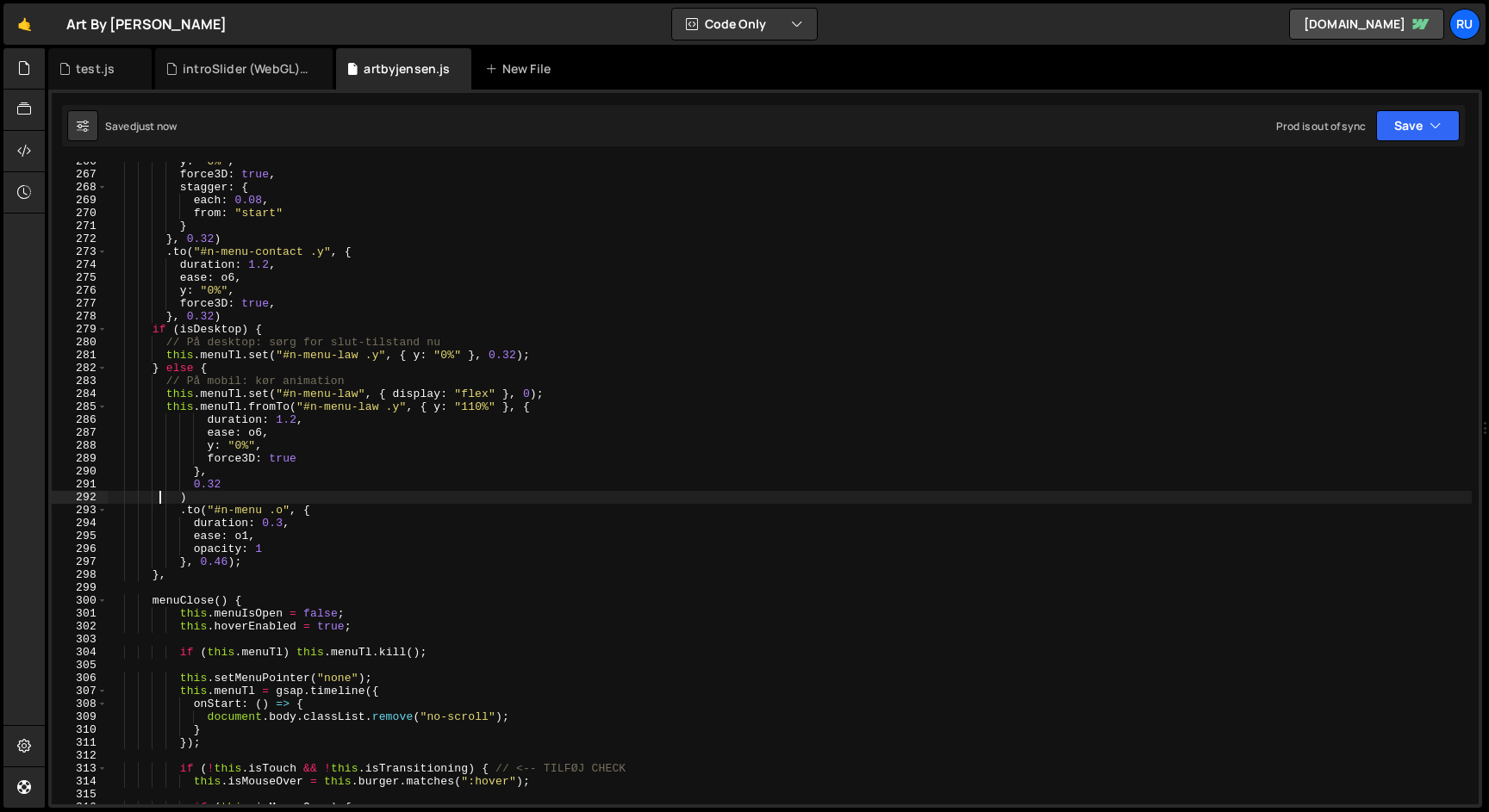
click at [209, 500] on div "y : "0%" , force3D : true , stagger : { each : 0.08 , from : "start" } } , 0.32…" at bounding box center [789, 489] width 1364 height 669
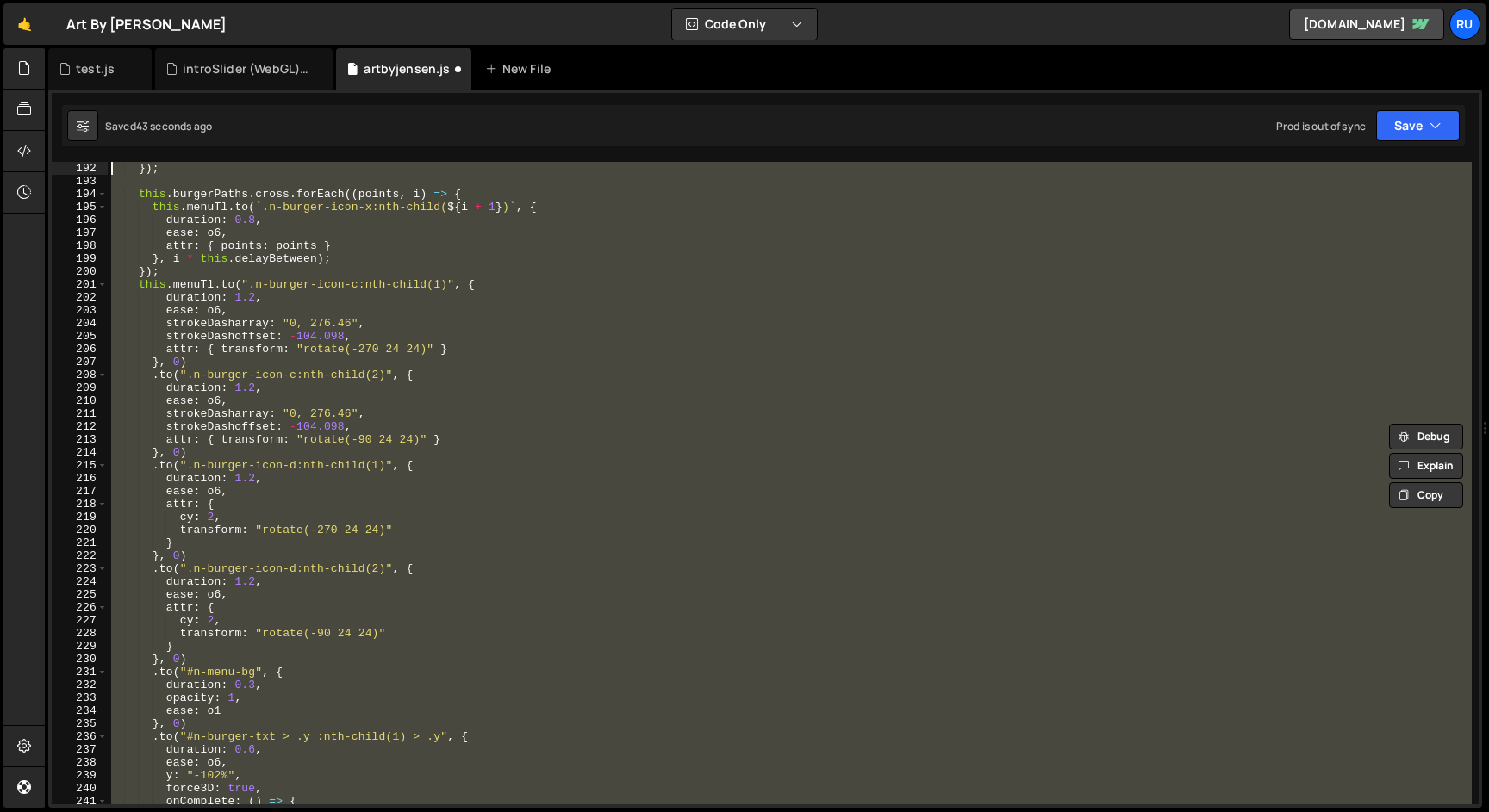
scroll to position [2463, 0]
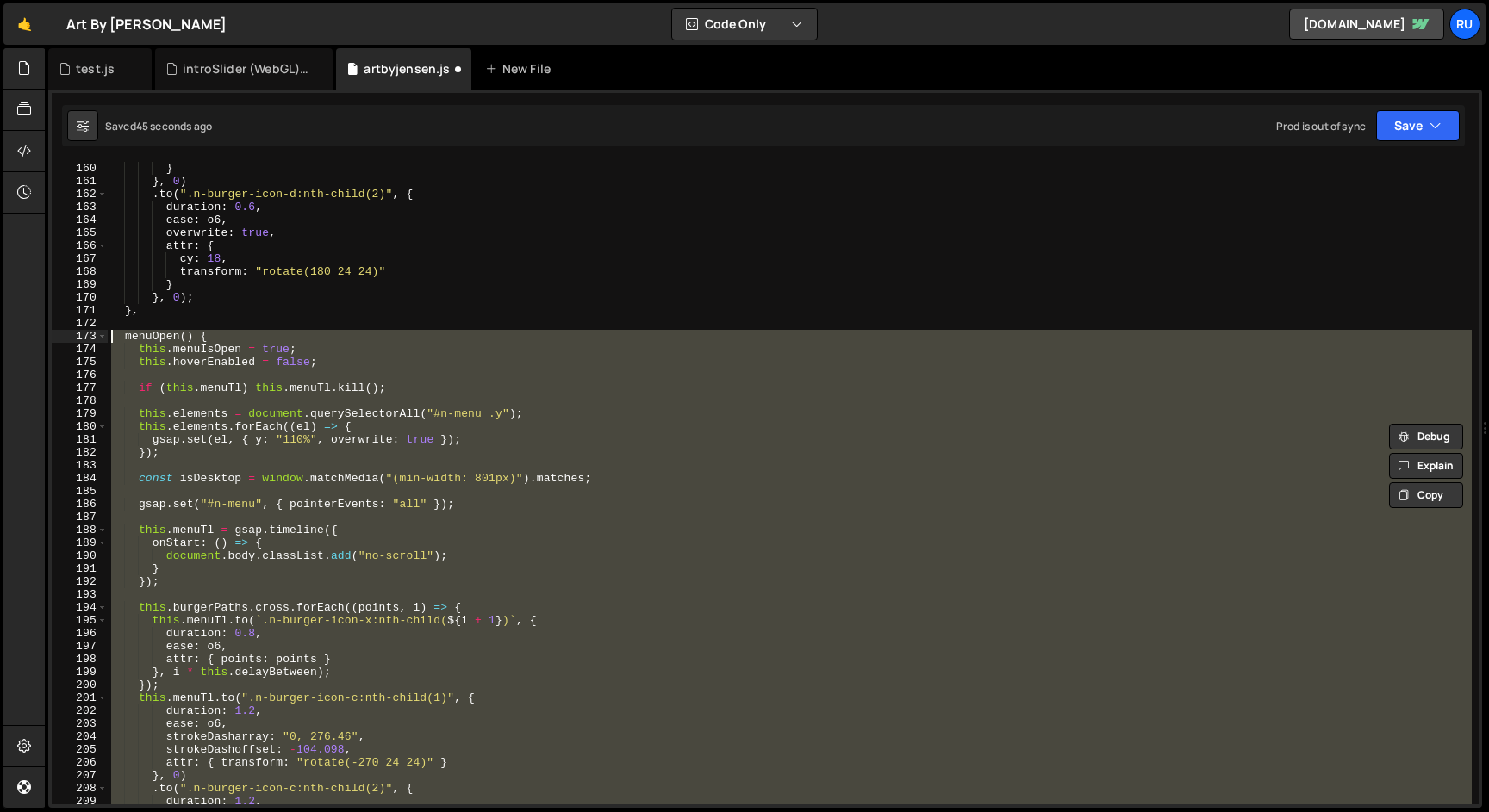
drag, startPoint x: 153, startPoint y: 570, endPoint x: 57, endPoint y: 341, distance: 248.3
click at [57, 341] on div "force3D: true, }, 0.32) 160 161 162 163 164 165 166 167 168 169 170 171 172 173…" at bounding box center [765, 484] width 1427 height 643
type textarea "menuOpen() { this.menuIsOpen = true;"
paste textarea
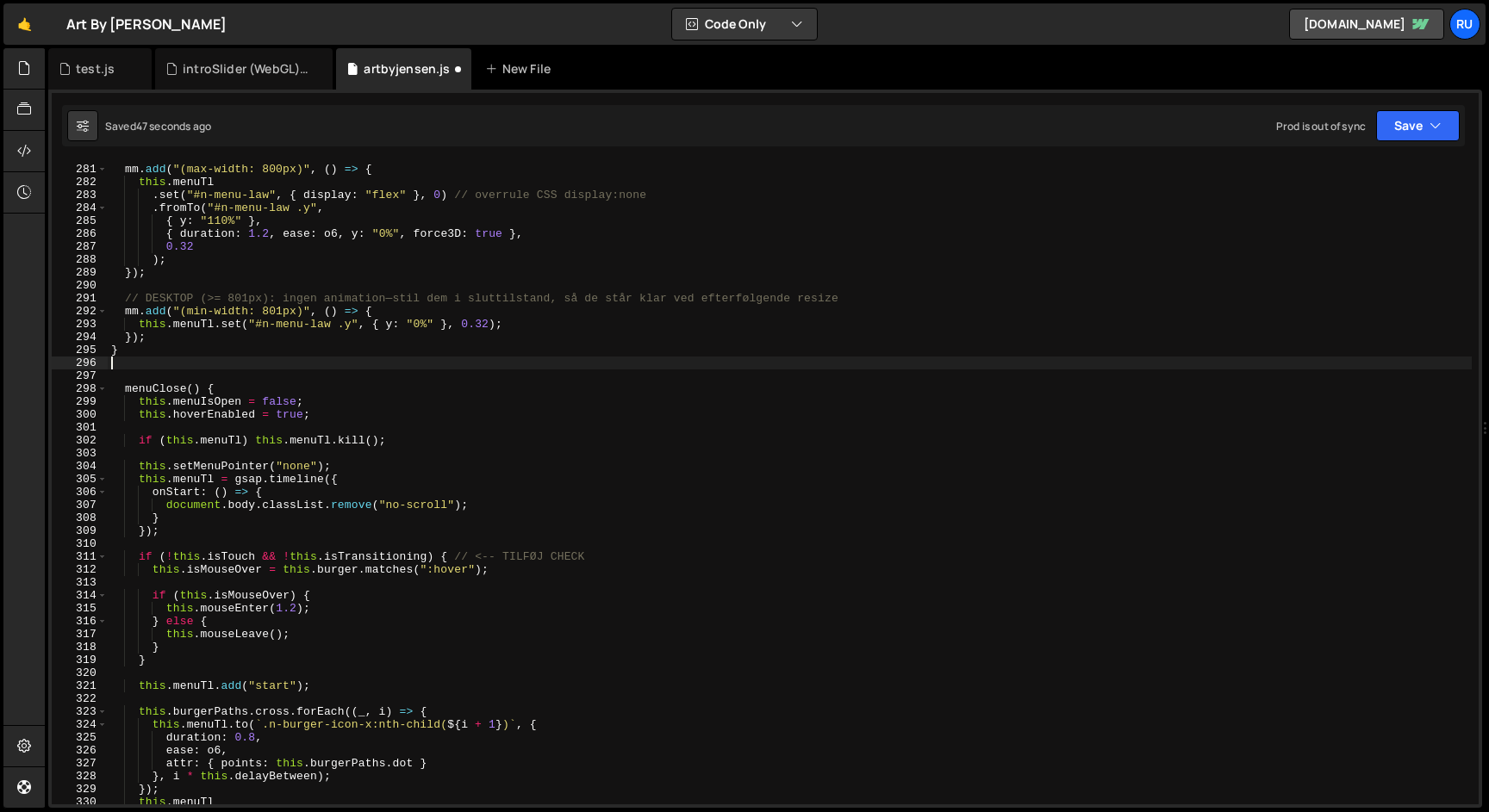
scroll to position [3742, 0]
click at [152, 351] on div "mm . add ( "(max-width: 800px)" , ( ) => { this . menuTl . set ( "#n-menu-law" …" at bounding box center [789, 496] width 1364 height 669
type textarea "},"
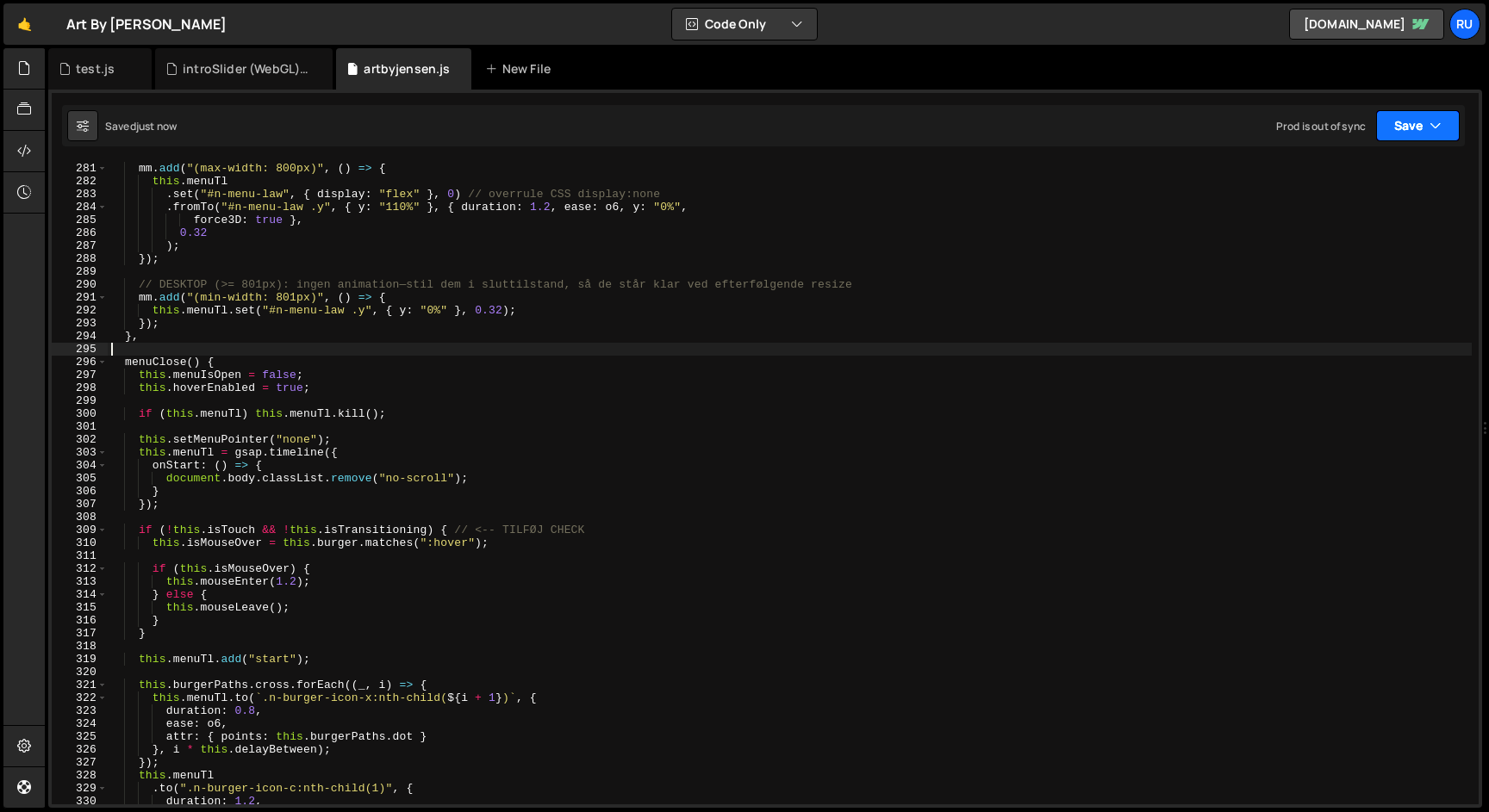
click at [1406, 119] on button "Save" at bounding box center [1418, 126] width 84 height 31
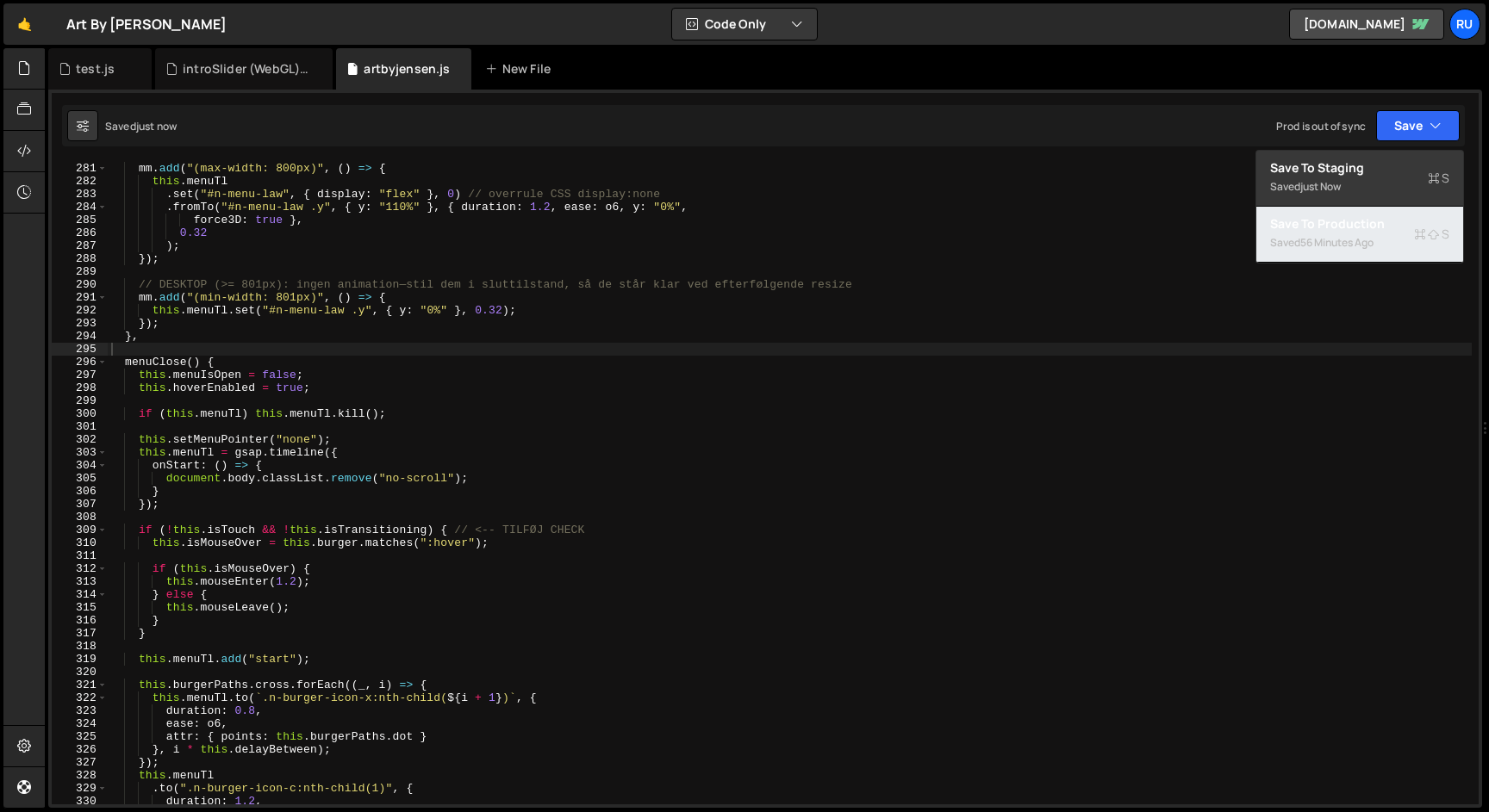
click at [1397, 235] on div "Saved 56 minutes ago" at bounding box center [1360, 243] width 179 height 21
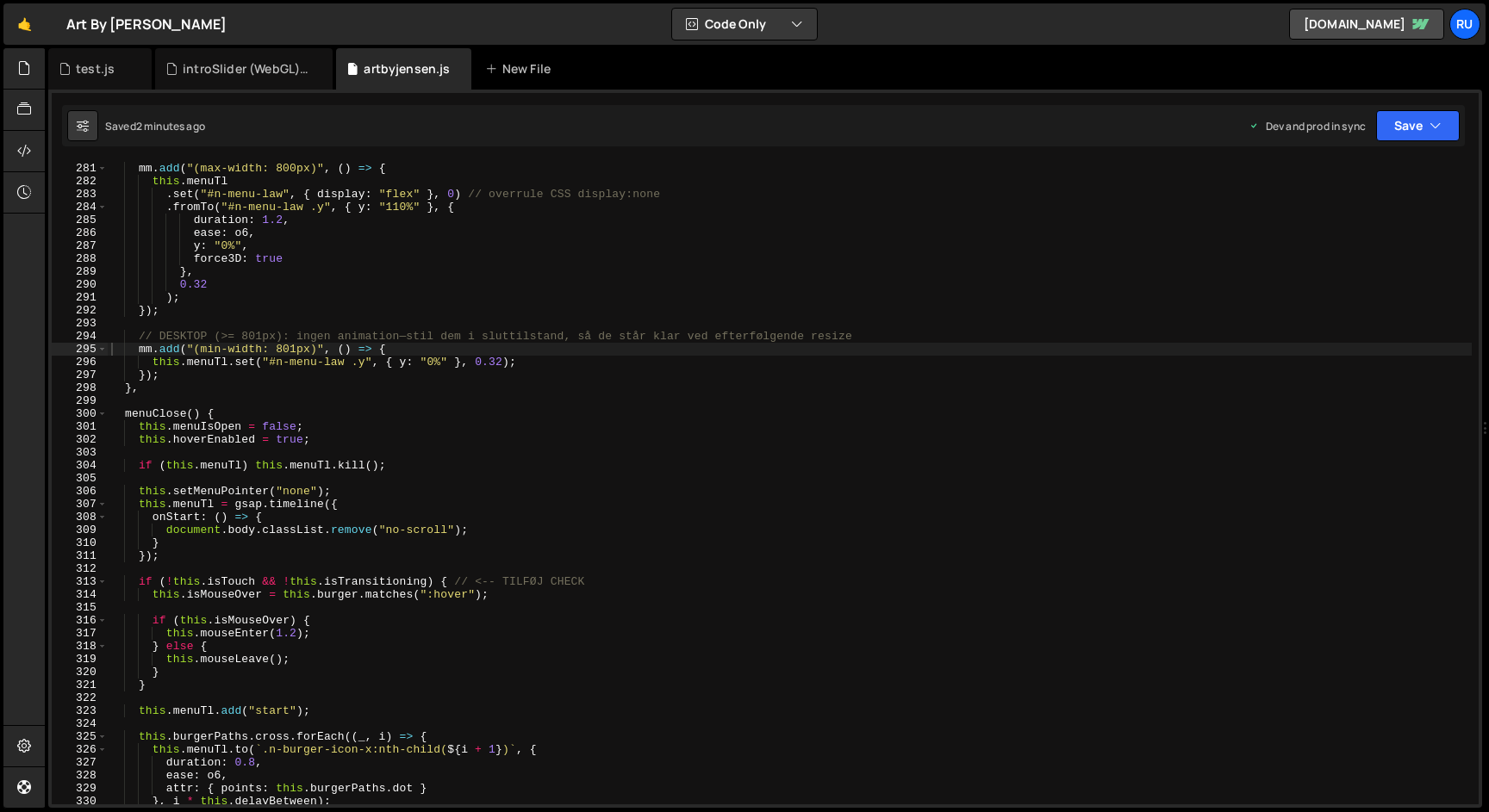
click at [344, 428] on div "mm . add ( "(max-width: 800px)" , ( ) => { this . menuTl . set ( "#n-menu-law" …" at bounding box center [789, 496] width 1364 height 669
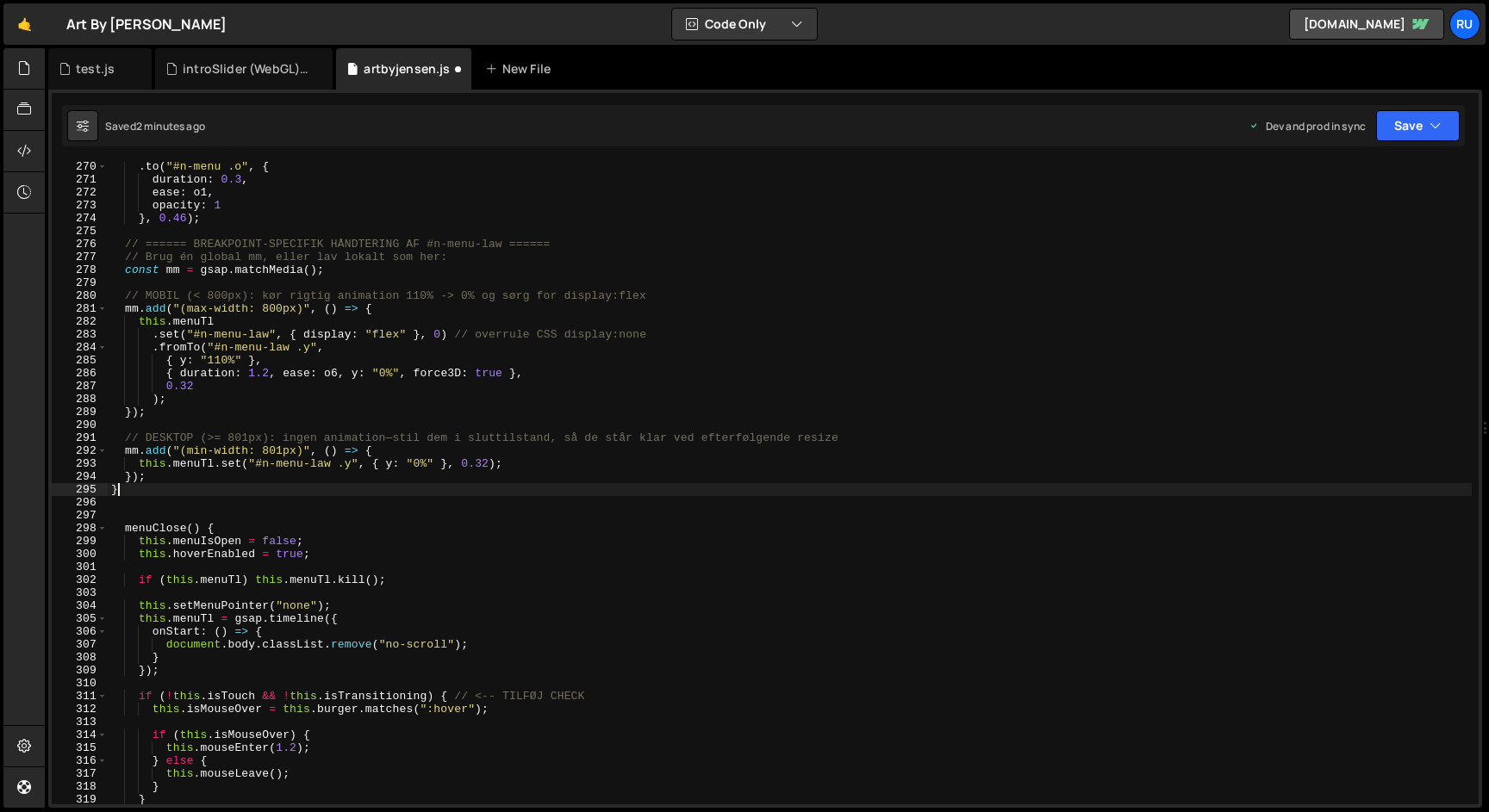
scroll to position [3604, 0]
type textarea "}, 0.46); },"
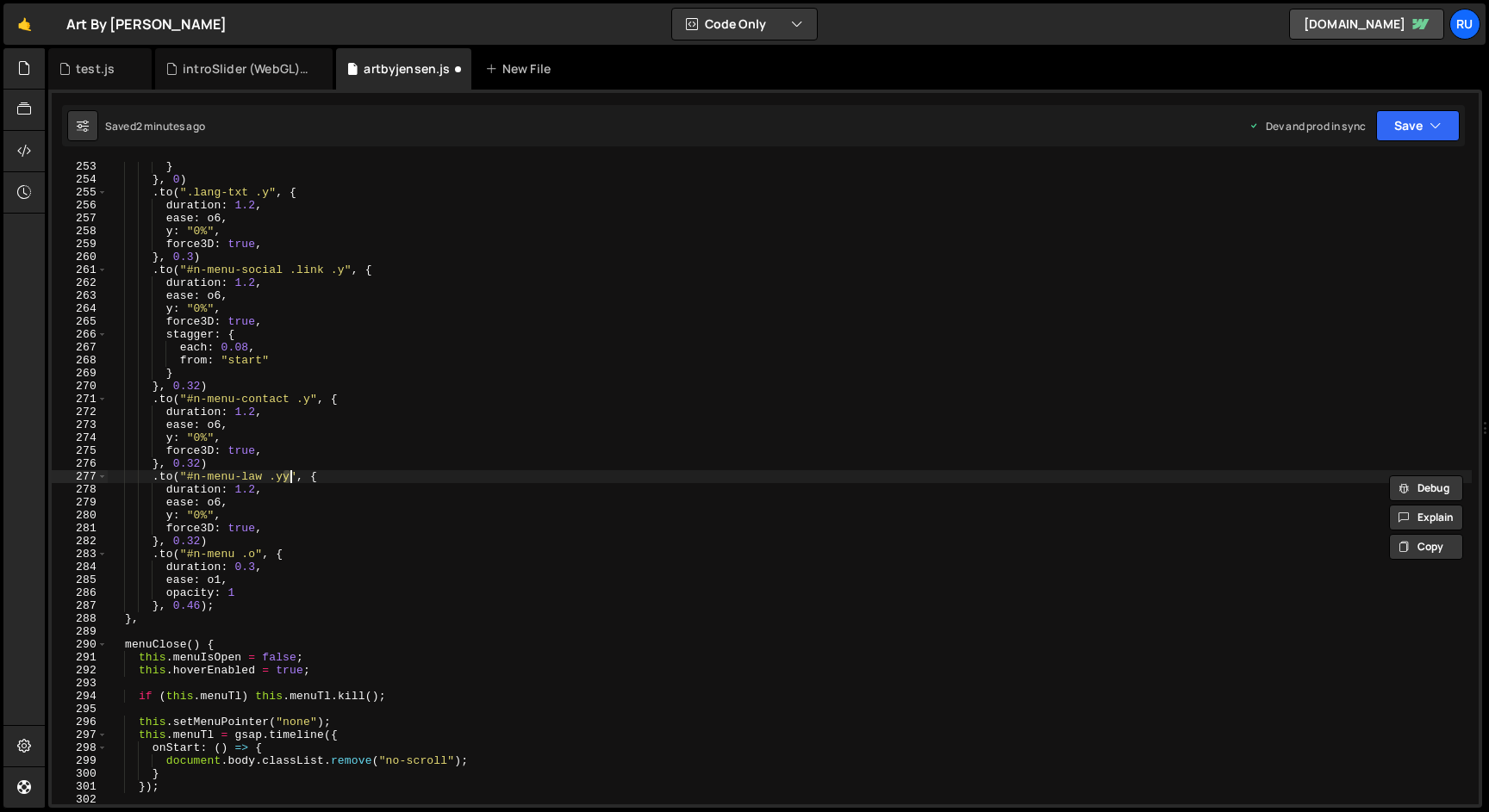
scroll to position [3400, 0]
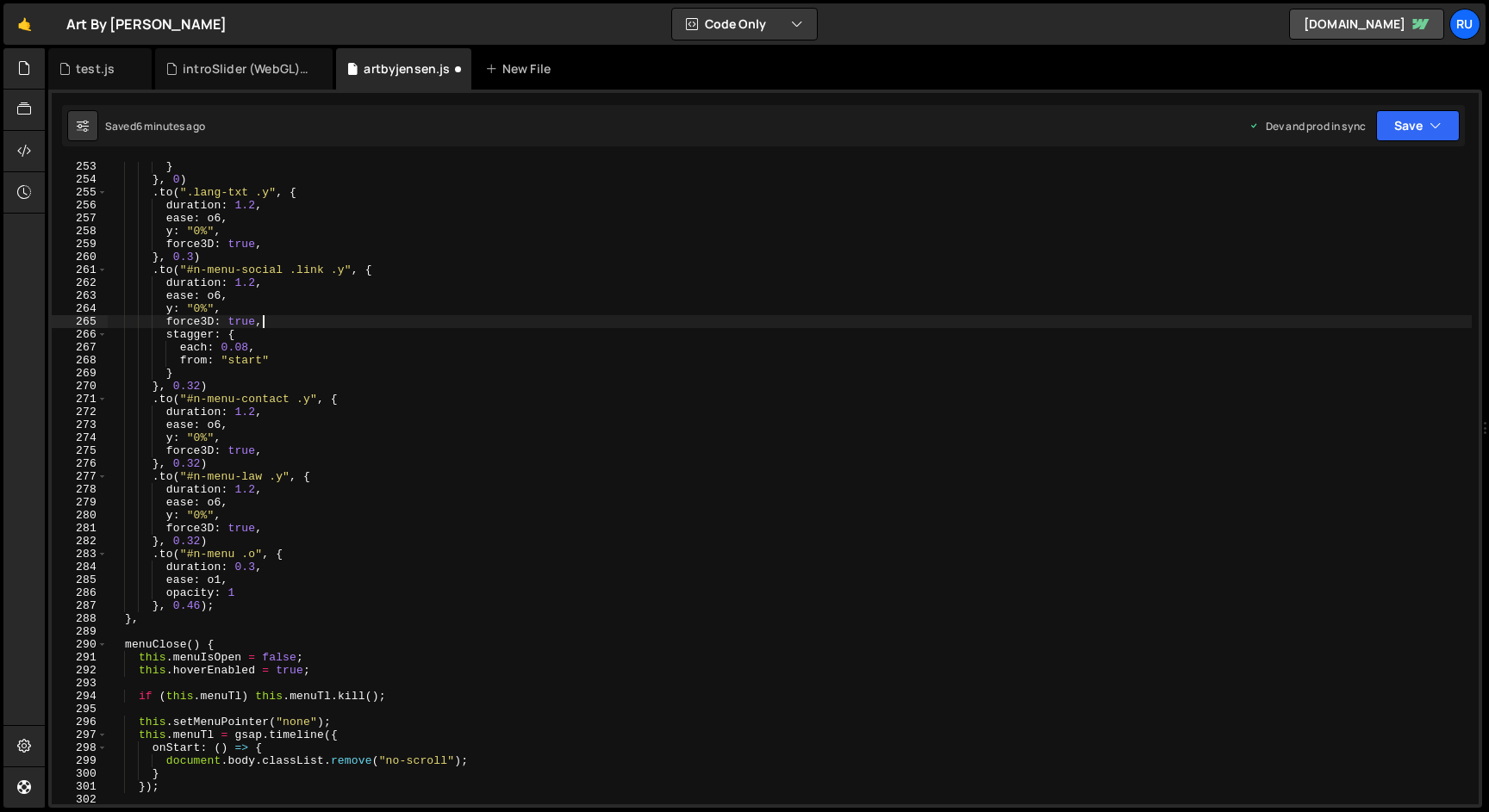
click at [290, 324] on div "} } , 0 ) . to ( ".lang-txt .y" , { duration : 1.2 , ease : o6 , y : "0%" , for…" at bounding box center [789, 494] width 1364 height 669
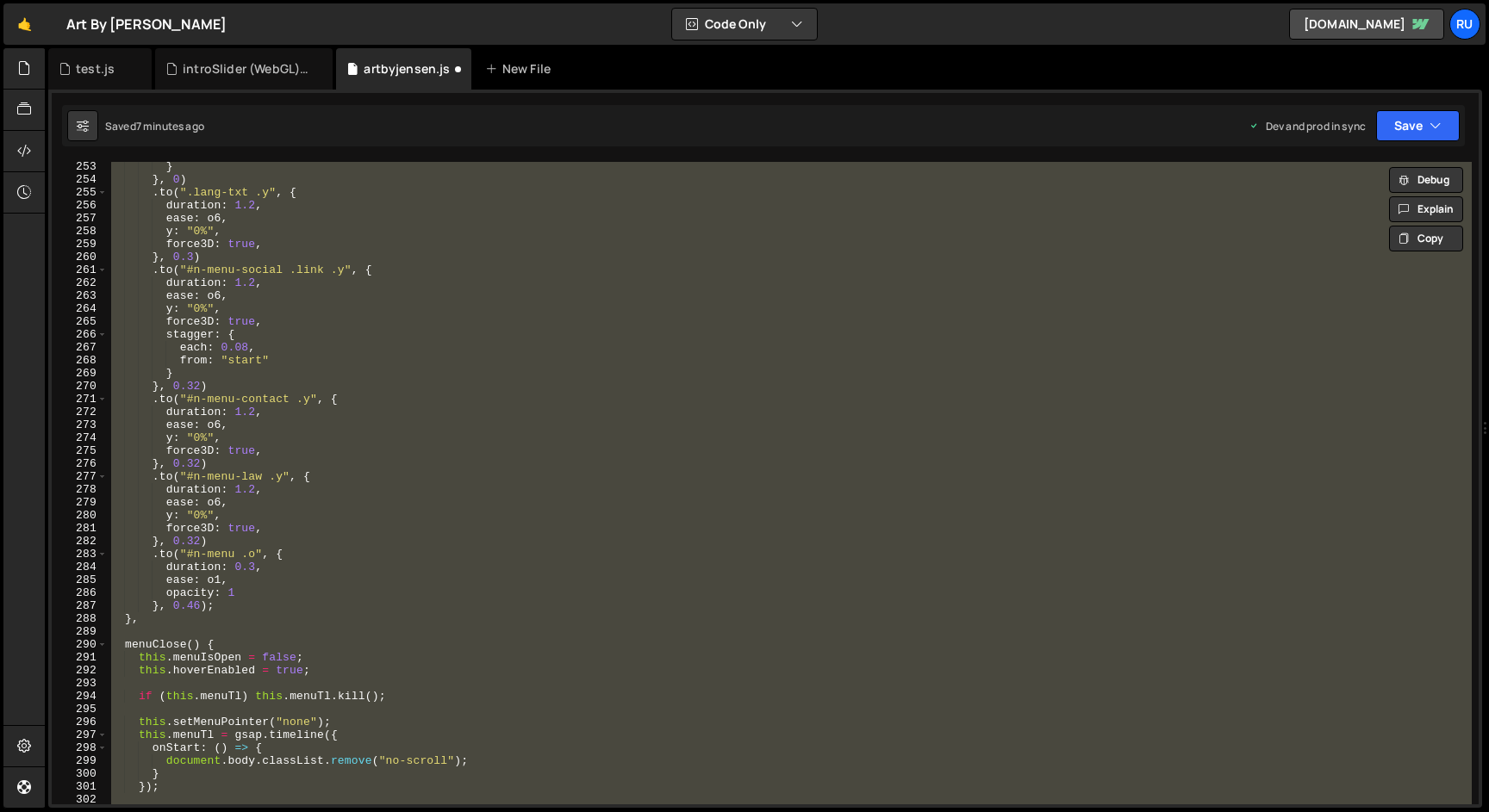
click at [332, 374] on div "} } , 0 ) . to ( ".lang-txt .y" , { duration : 1.2 , ease : o6 , y : "0%" , for…" at bounding box center [789, 484] width 1364 height 643
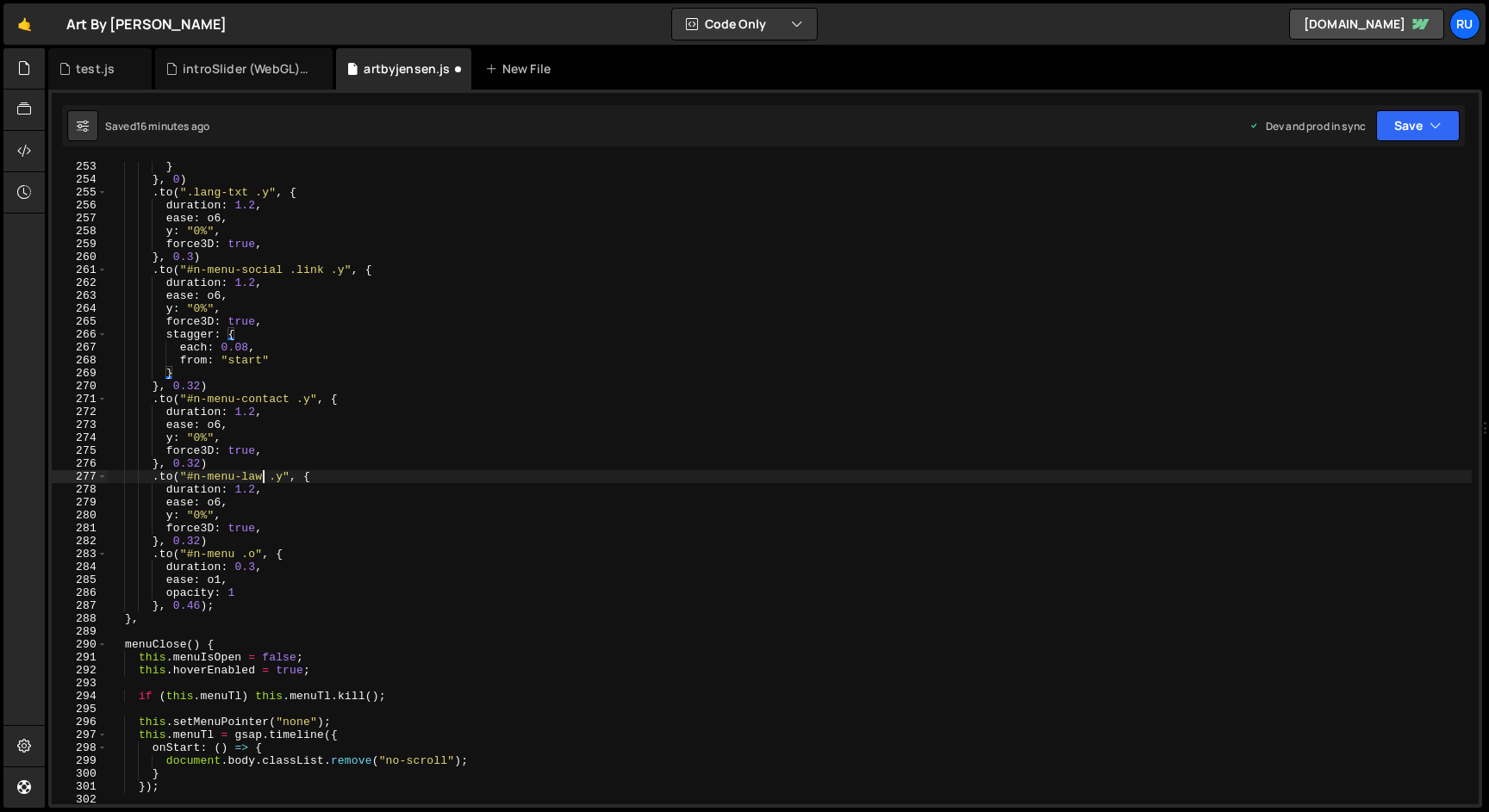
click at [261, 471] on div "} } , 0 ) . to ( ".lang-txt .y" , { duration : 1.2 , ease : o6 , y : "0%" , for…" at bounding box center [789, 494] width 1364 height 669
drag, startPoint x: 333, startPoint y: 475, endPoint x: 0, endPoint y: 475, distance: 333.0
click at [0, 475] on div "Hold on a sec... Are you certain you wish to leave this page? Any changes you'v…" at bounding box center [744, 406] width 1489 height 812
paste textarea ".to(gsap.utils.toArray("#n-menu-law .y")"
click at [1405, 125] on button "Save" at bounding box center [1418, 126] width 84 height 31
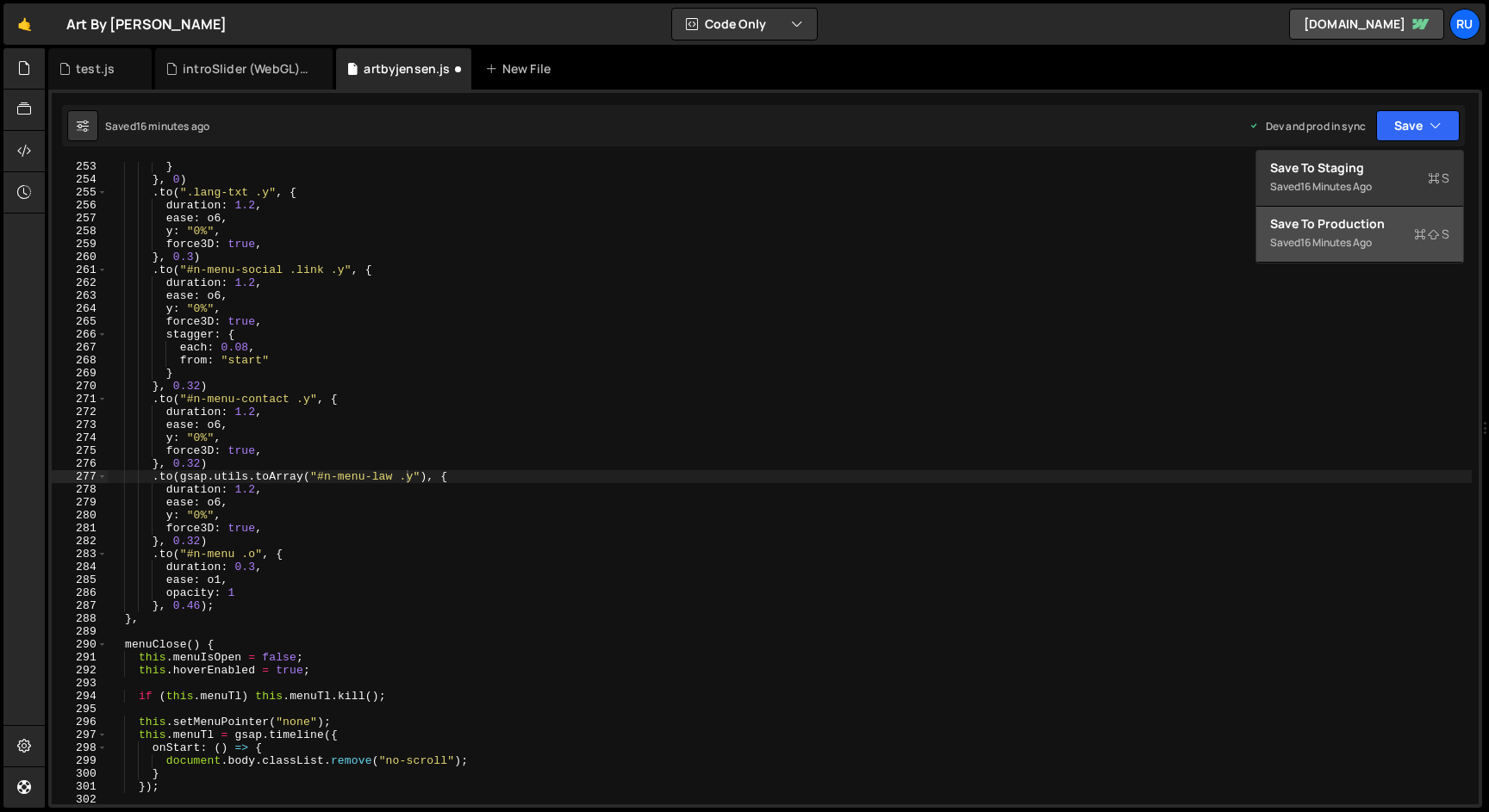
click at [1370, 244] on div "16 minutes ago" at bounding box center [1335, 241] width 72 height 14
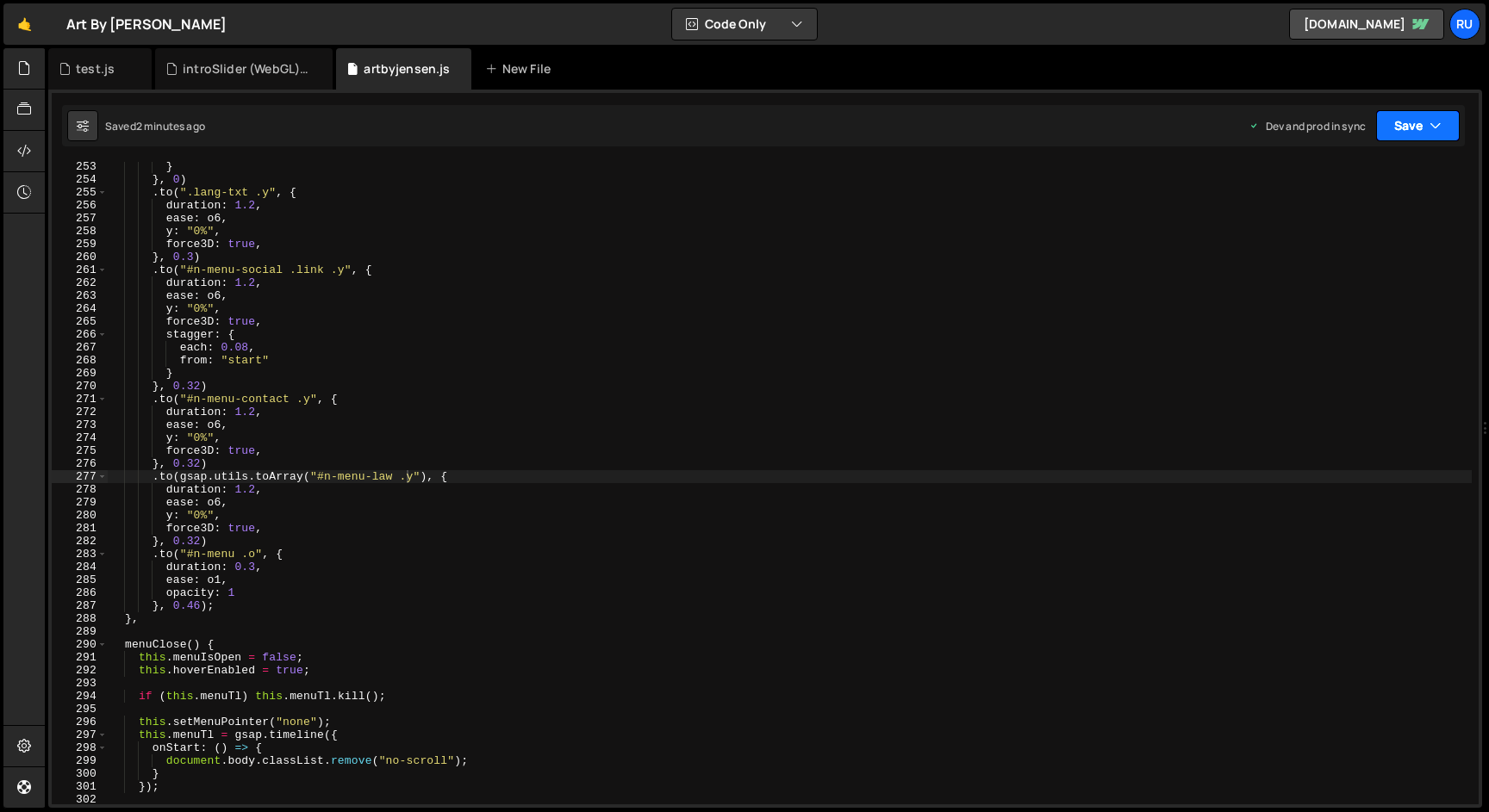
click at [1416, 134] on button "Save" at bounding box center [1418, 126] width 84 height 31
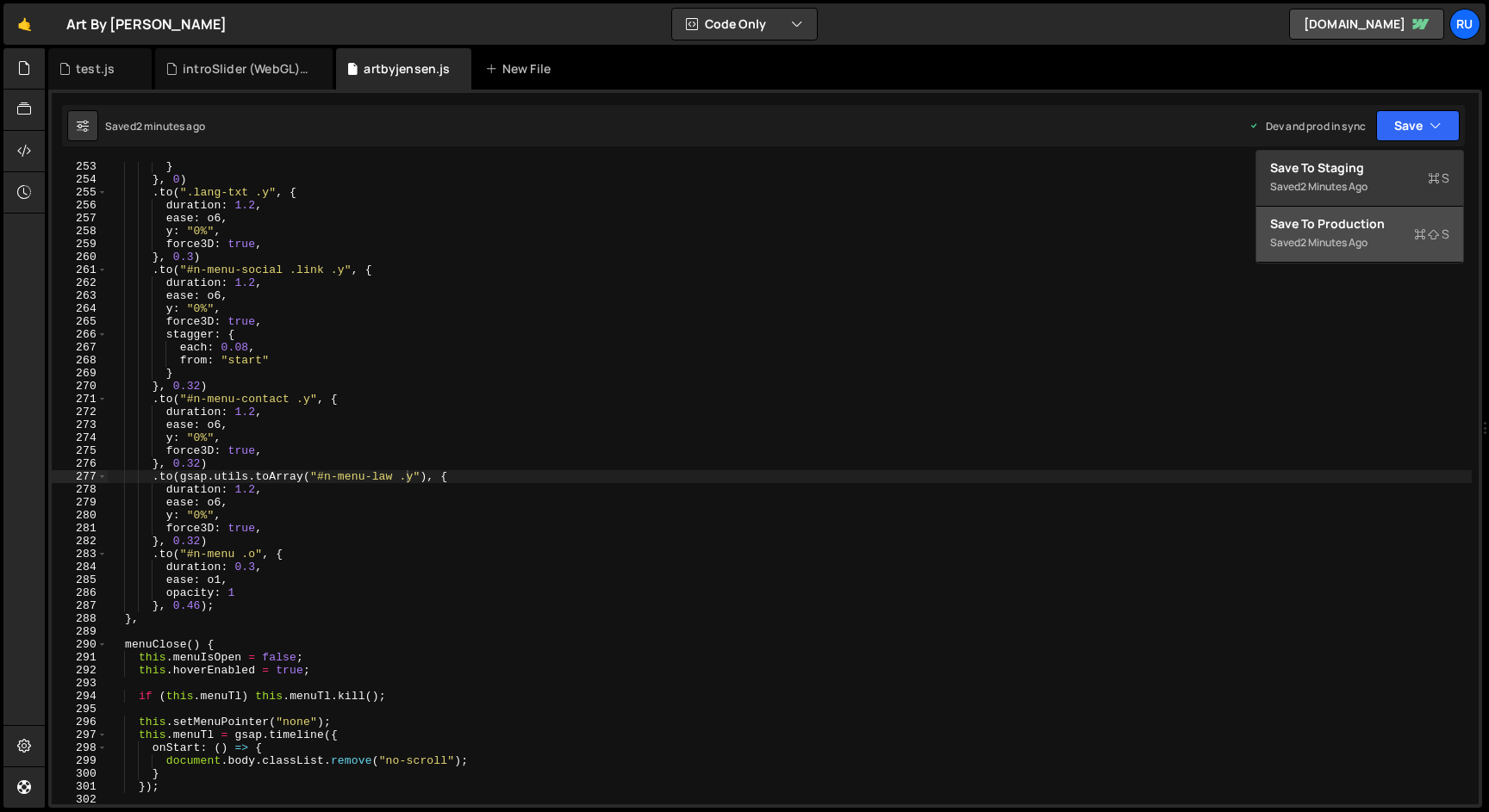
click at [1382, 223] on div "Save to Production S" at bounding box center [1360, 224] width 179 height 17
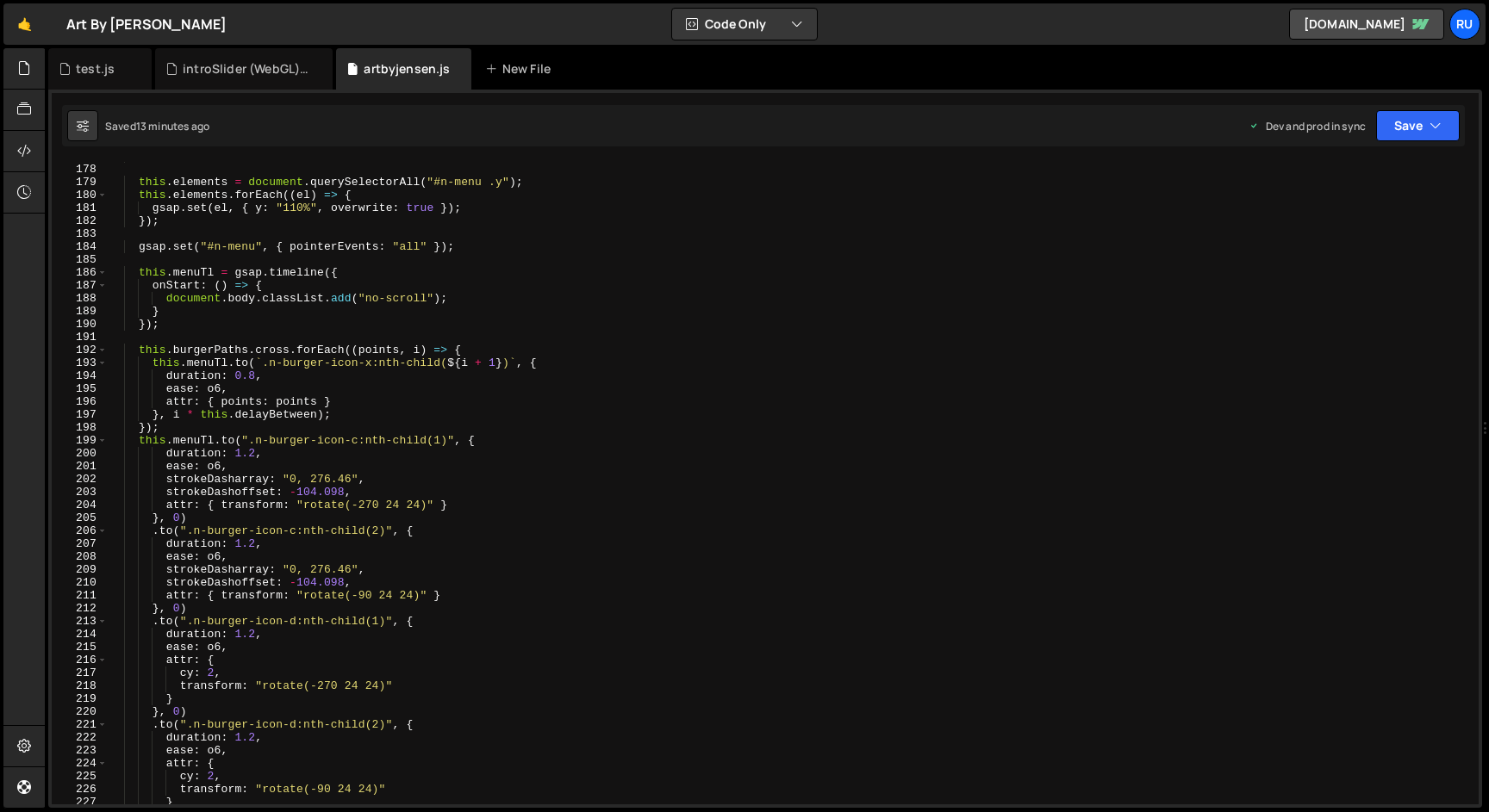
scroll to position [2274, 0]
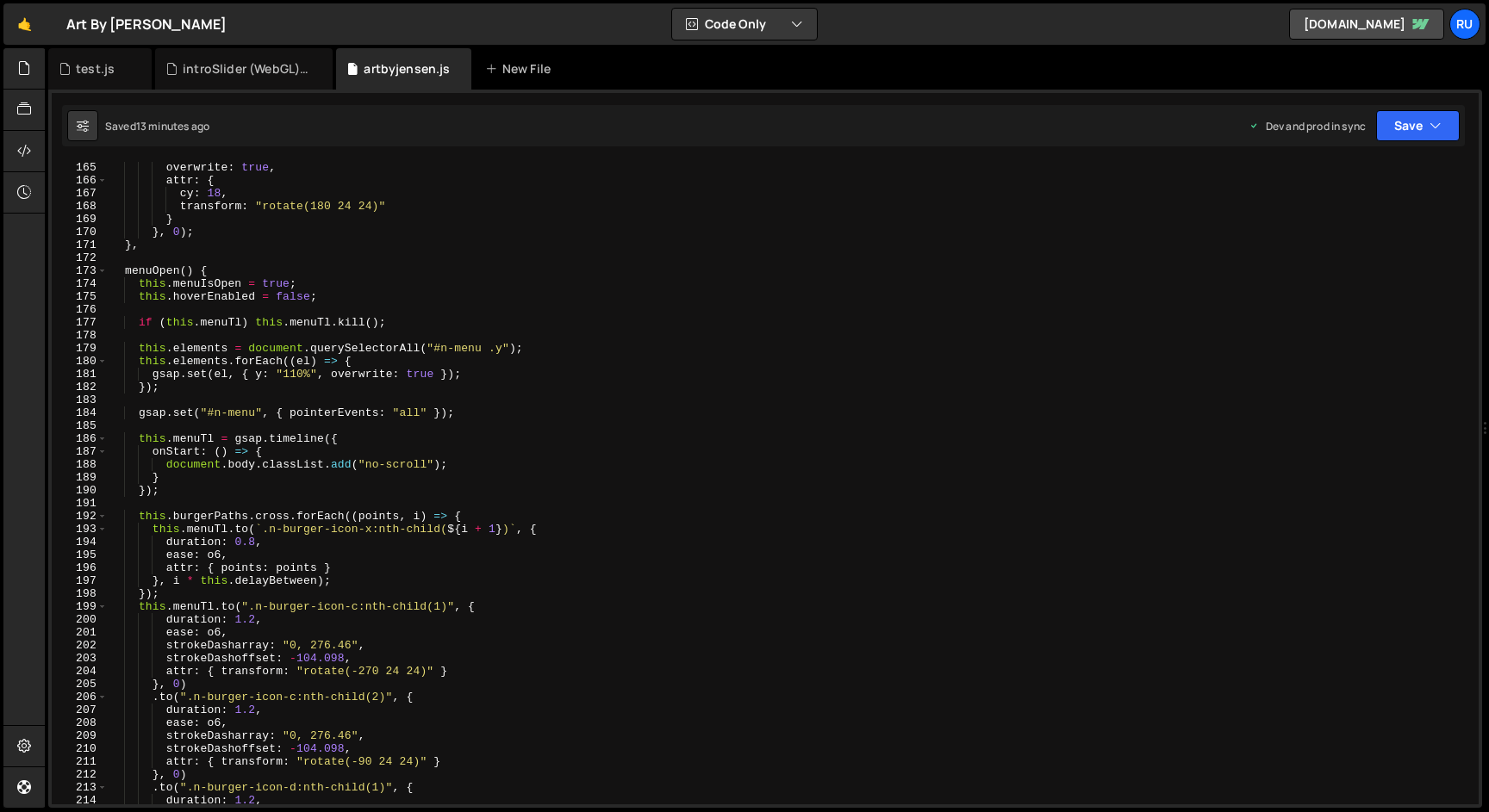
type textarea "gsap.set("#n-menu", { pointerEvents: "all" });"
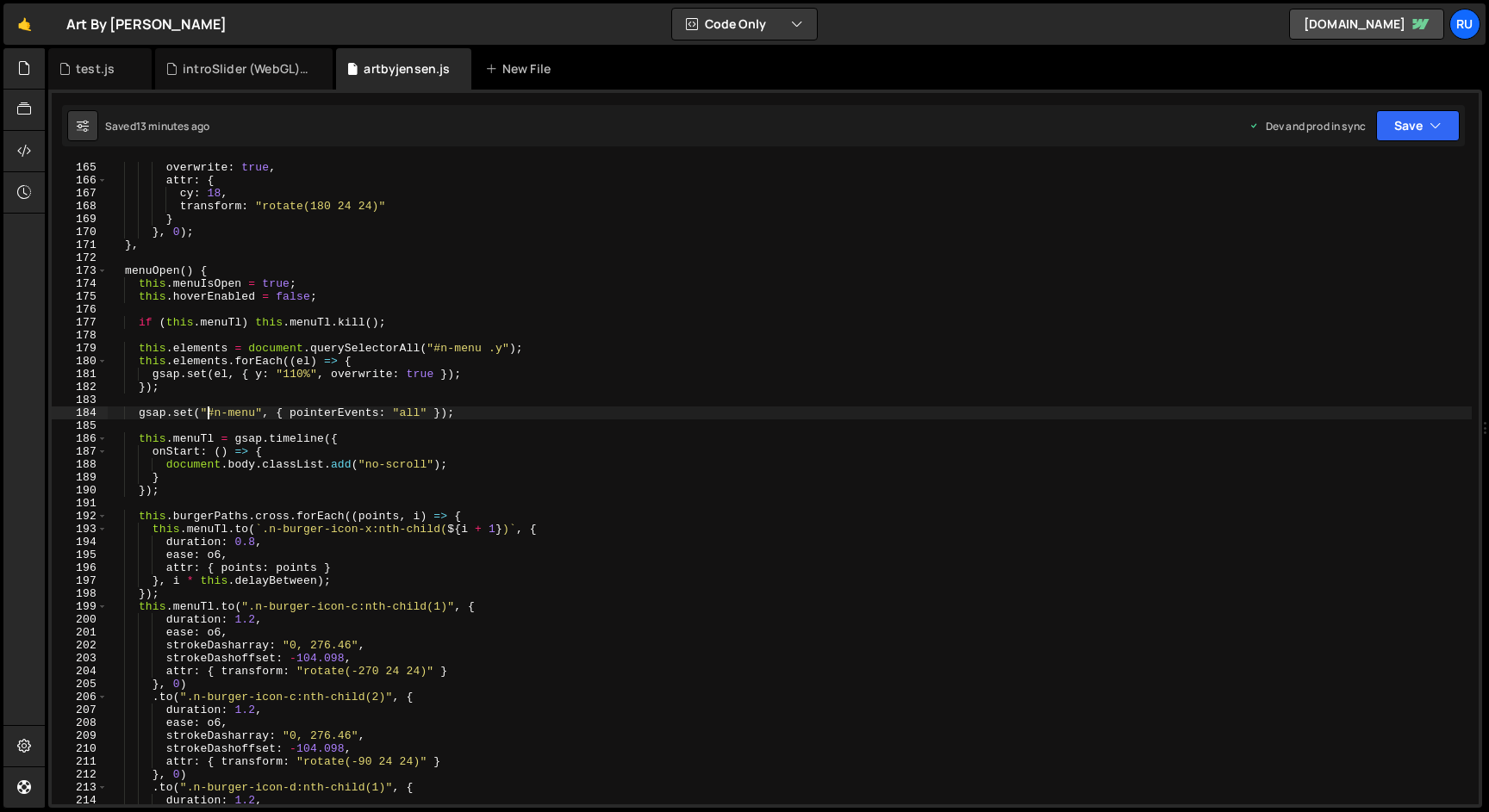
click at [210, 420] on div "overwrite : true , attr : { cy : 18 , transform : "rotate(180 24 24)" } } , 0 )…" at bounding box center [789, 495] width 1364 height 669
click at [343, 396] on div "overwrite : true , attr : { cy : 18 , transform : "rotate(180 24 24)" } } , 0 )…" at bounding box center [789, 495] width 1364 height 669
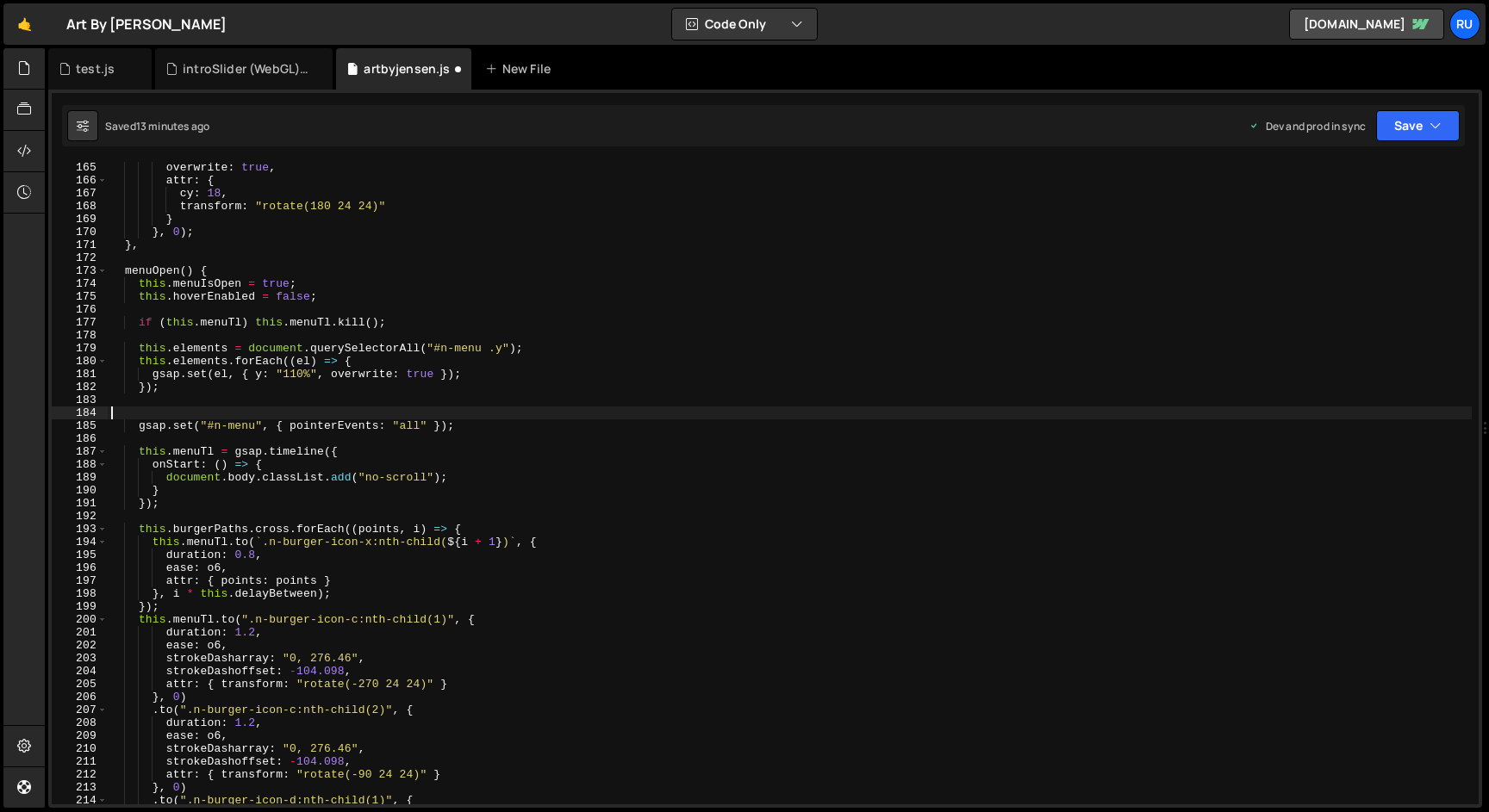
paste textarea "gsap.set("#n-menu-law .y", { clearProps: "all" })"
type textarea "gsap.set("#n-menu-law .y", { clearProps: "all" })"
click at [1413, 120] on button "Save" at bounding box center [1418, 126] width 84 height 31
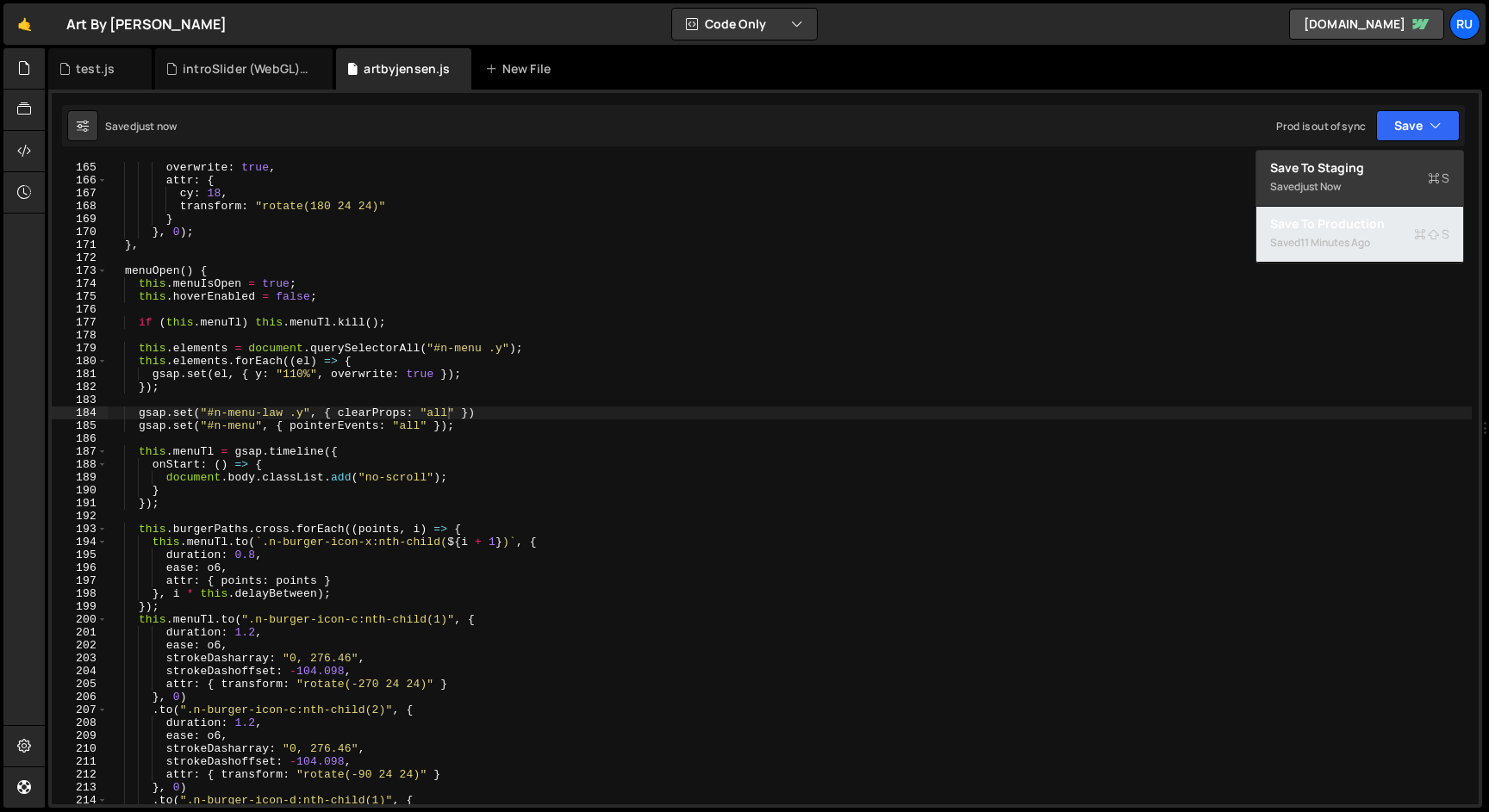
click at [1370, 245] on div "11 minutes ago" at bounding box center [1334, 241] width 70 height 14
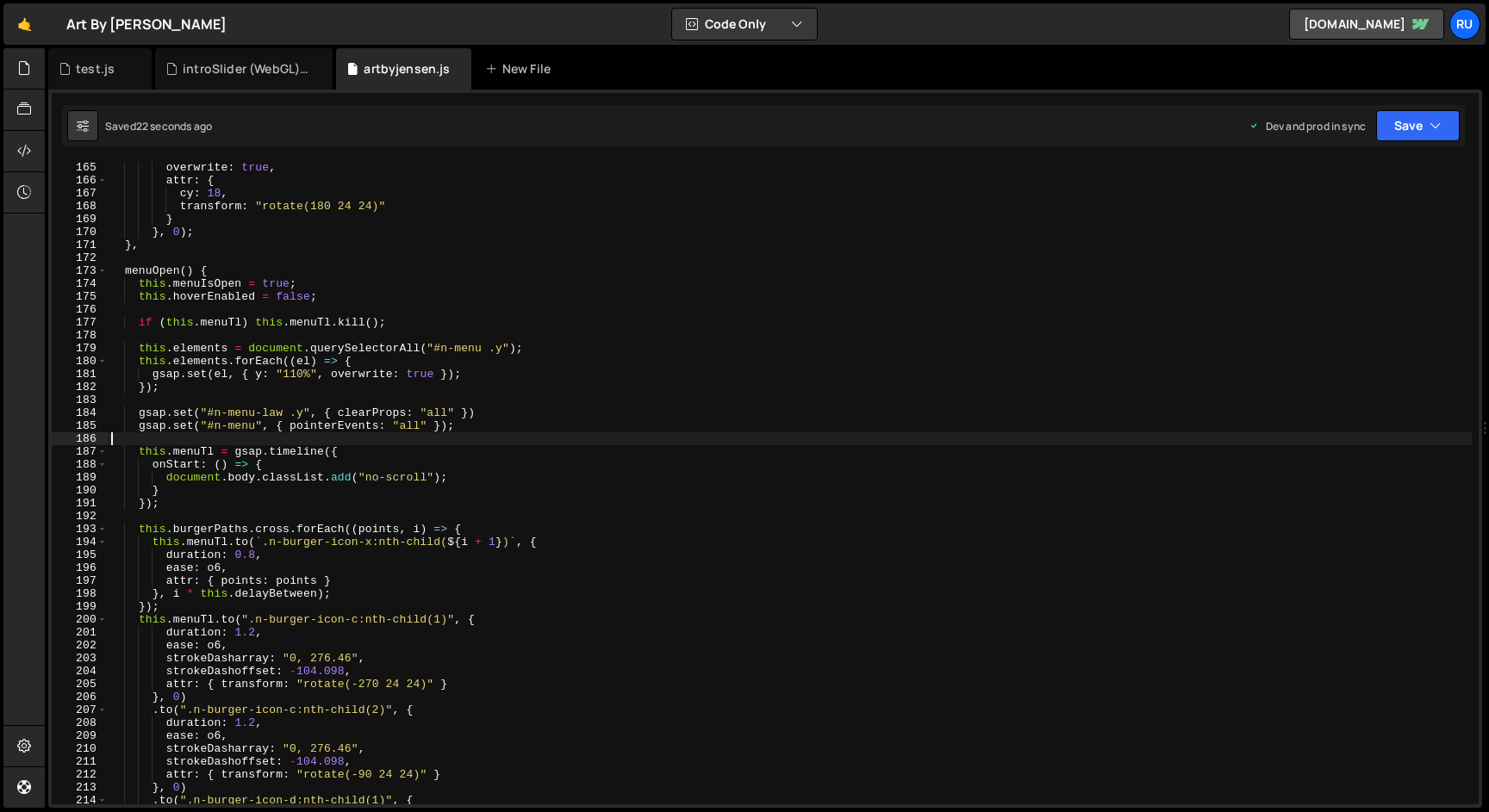
click at [343, 441] on div "overwrite : true , attr : { cy : 18 , transform : "rotate(180 24 24)" } } , 0 )…" at bounding box center [789, 495] width 1364 height 669
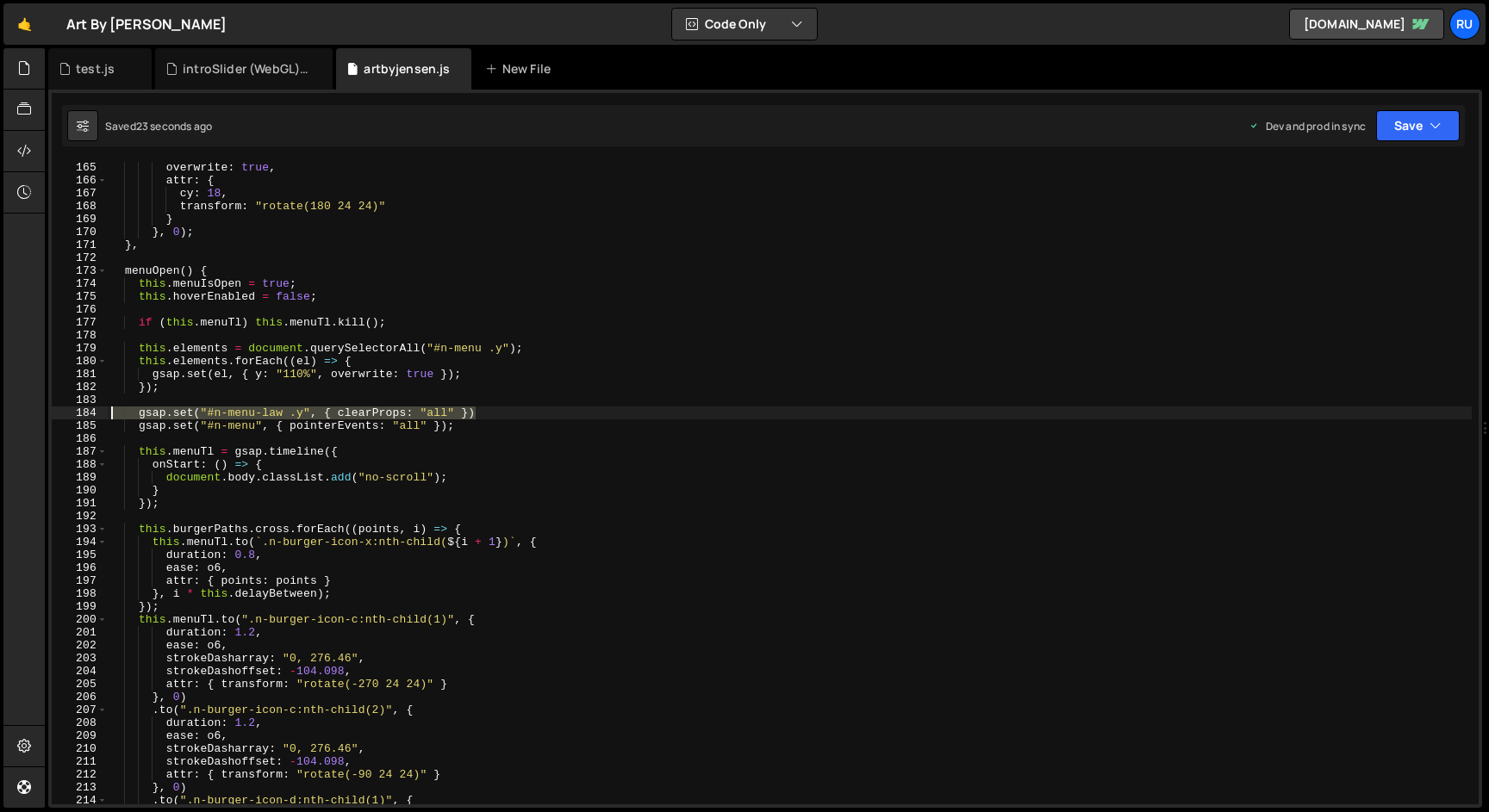
drag, startPoint x: 476, startPoint y: 412, endPoint x: 18, endPoint y: 412, distance: 458.0
click at [18, 412] on div "Hold on a sec... Are you certain you wish to leave this page? Any changes you'v…" at bounding box center [744, 406] width 1489 height 812
type textarea "gsap.set("#n-menu-law .y", { clearProps: "all" })"
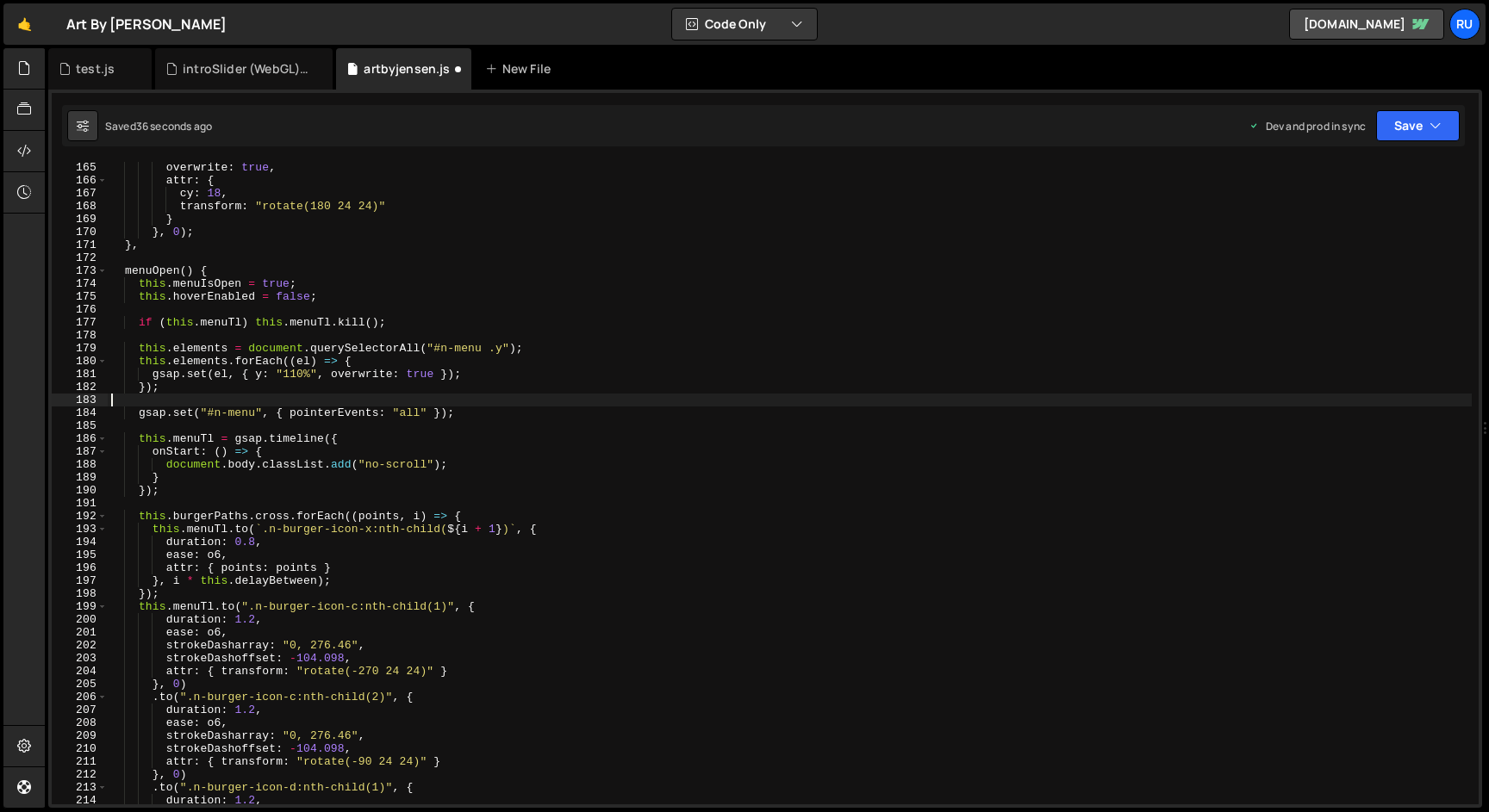
click at [370, 335] on div "overwrite : true , attr : { cy : 18 , transform : "rotate(180 24 24)" } } , 0 )…" at bounding box center [789, 495] width 1364 height 669
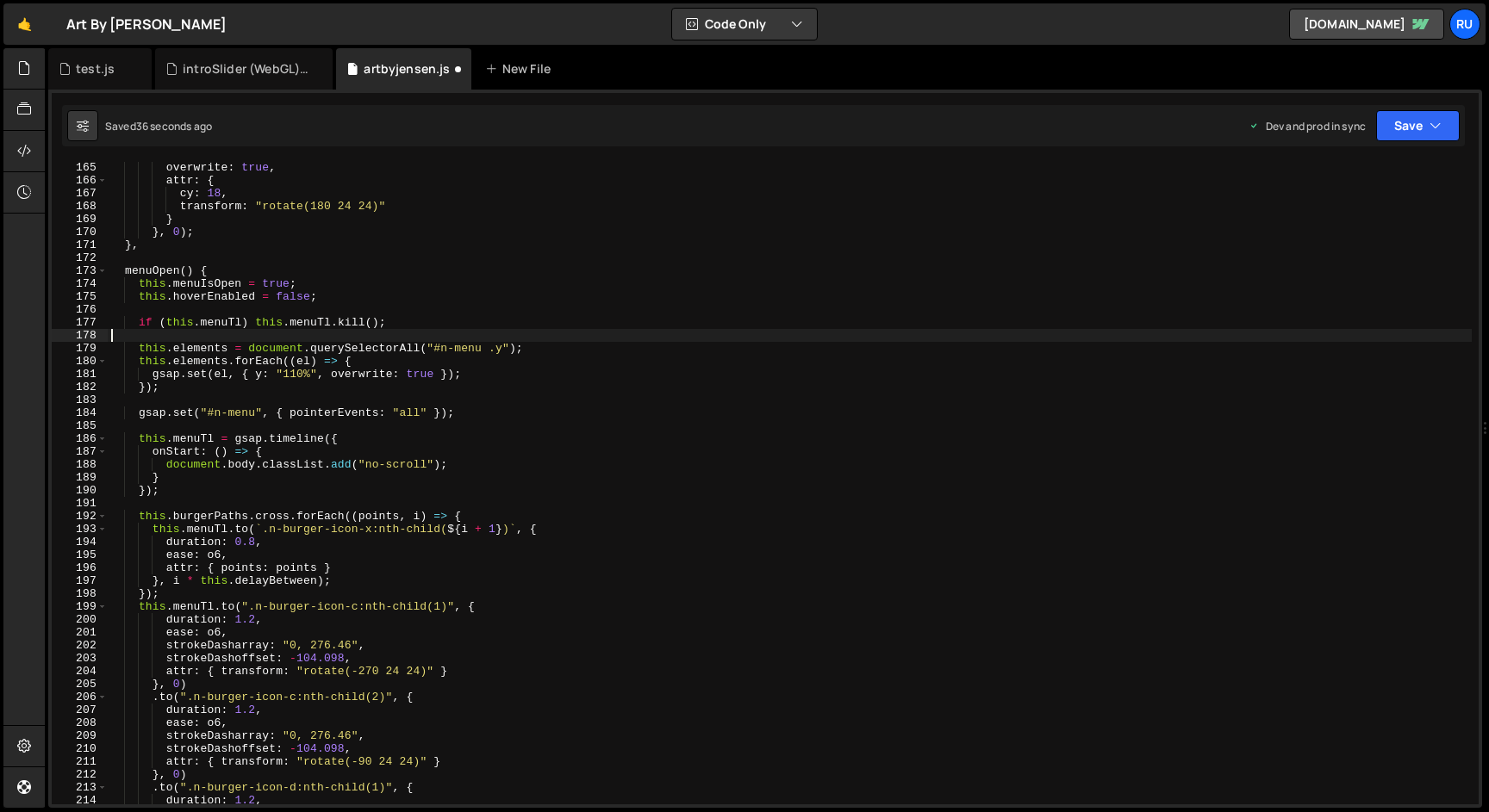
paste textarea ""#n-menu .y:not(#n-menu-law .y)""
type textarea ""#n-menu .y:not(#n-menu-law .y)""
drag, startPoint x: 509, startPoint y: 348, endPoint x: 426, endPoint y: 354, distance: 83.2
click at [426, 354] on div "overwrite : true , attr : { cy : 18 , transform : "rotate(180 24 24)" } } , 0 )…" at bounding box center [789, 495] width 1364 height 669
paste textarea ":not(#n-menu-law .y)"
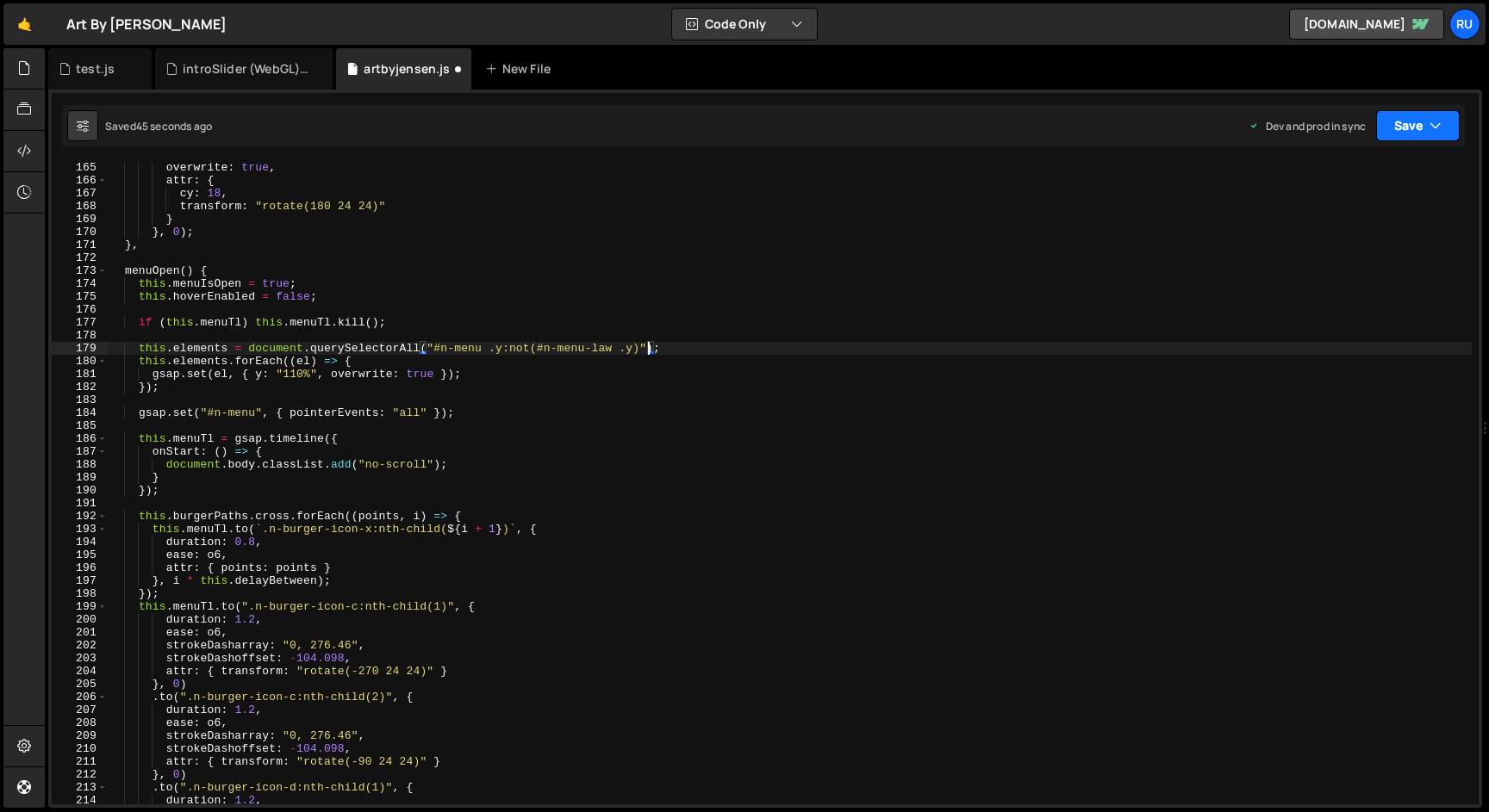
click at [1407, 122] on button "Save" at bounding box center [1418, 126] width 84 height 31
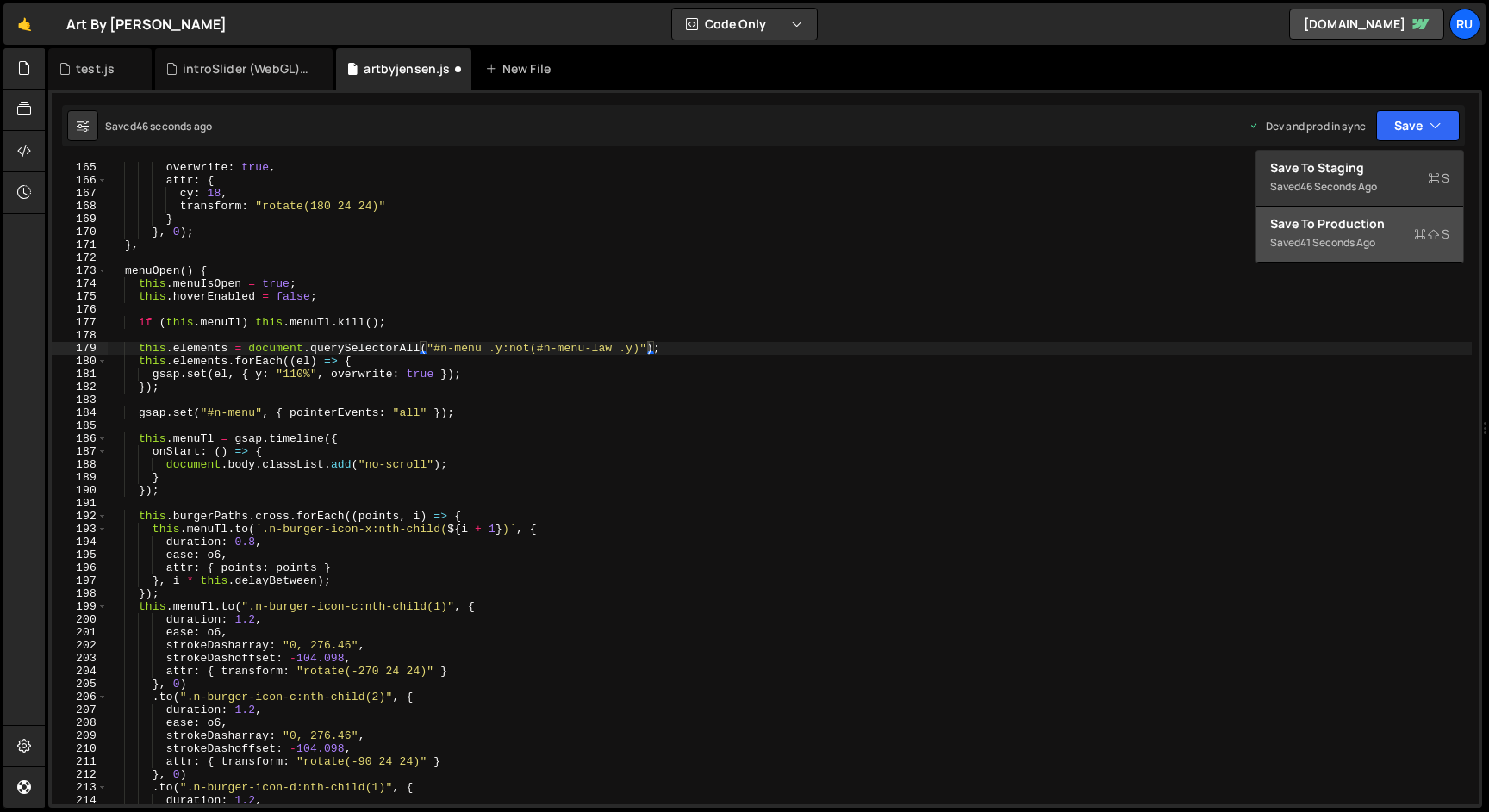
click at [1386, 229] on div "Save to Production S" at bounding box center [1360, 224] width 179 height 17
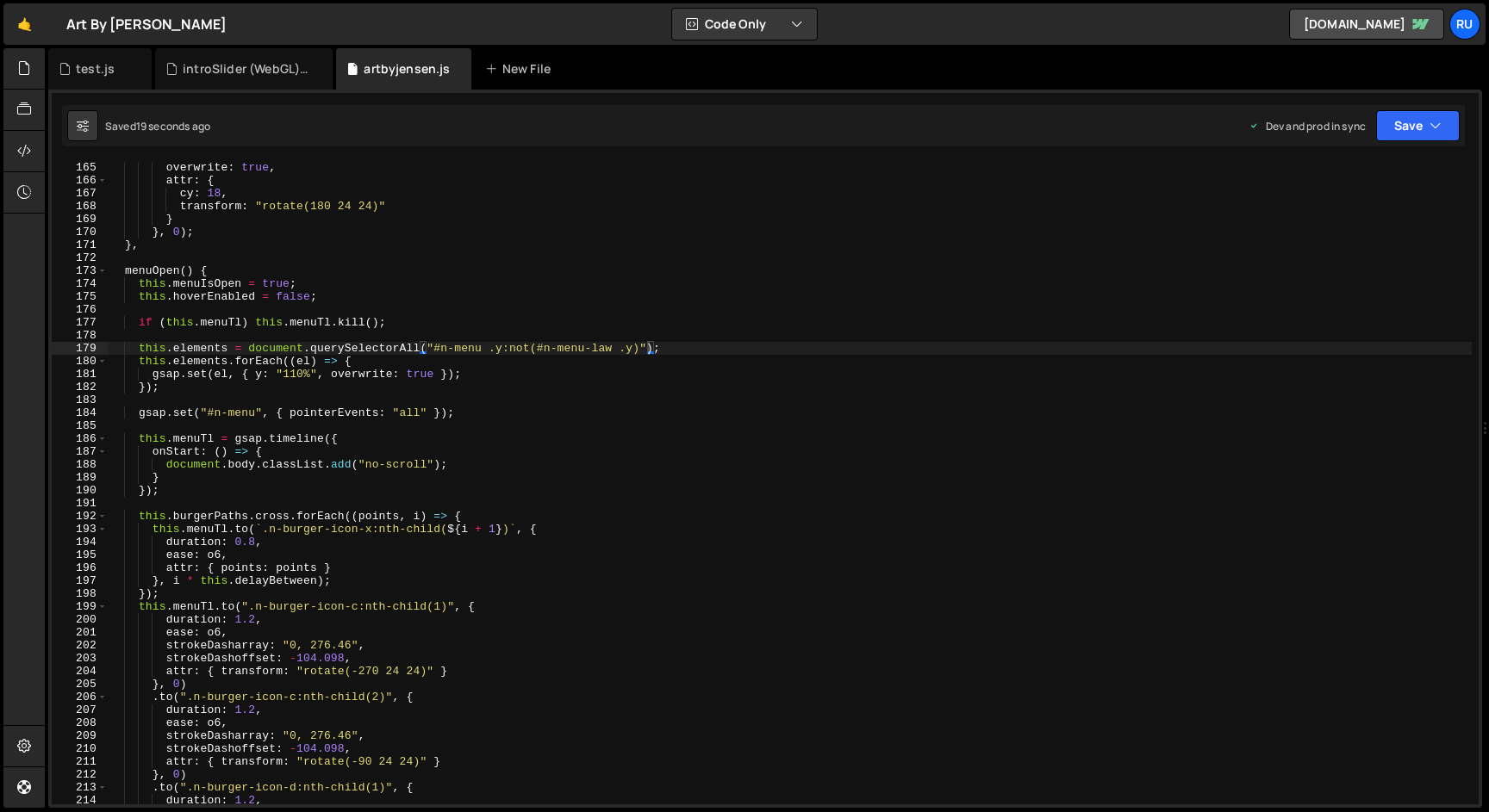
click at [602, 344] on div "overwrite : true , attr : { cy : 18 , transform : "rotate(180 24 24)" } } , 0 )…" at bounding box center [789, 495] width 1364 height 669
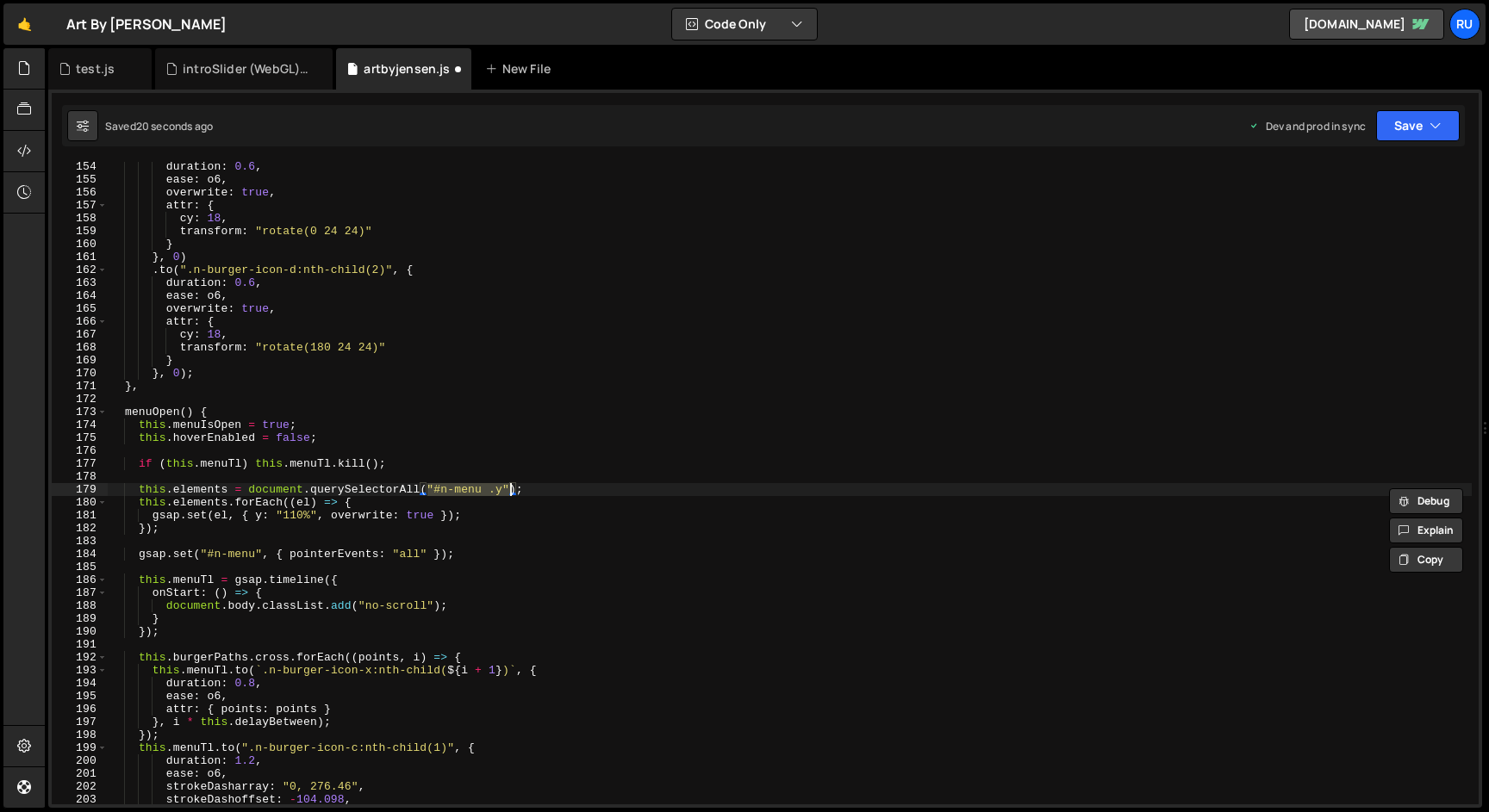
scroll to position [2134, 0]
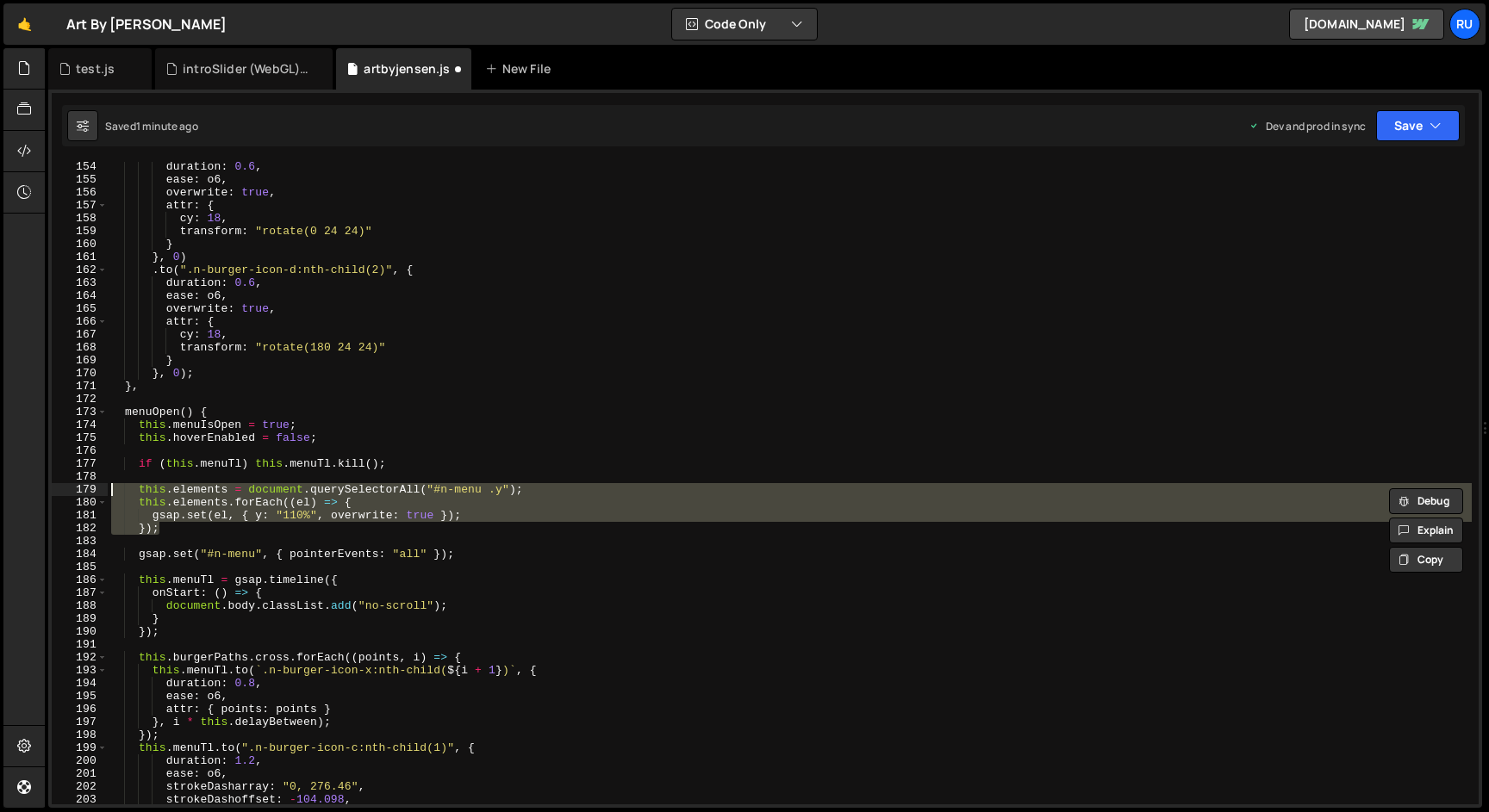
drag, startPoint x: 173, startPoint y: 531, endPoint x: 103, endPoint y: 494, distance: 79.2
click at [103, 494] on div "this.elements = document.querySelectorAll("#n-menu .y"); 154 155 156 157 158 15…" at bounding box center [765, 484] width 1427 height 643
type textarea "this.elements = document.querySelectorAll("#n-menu .y"); this.elements.forEach(…"
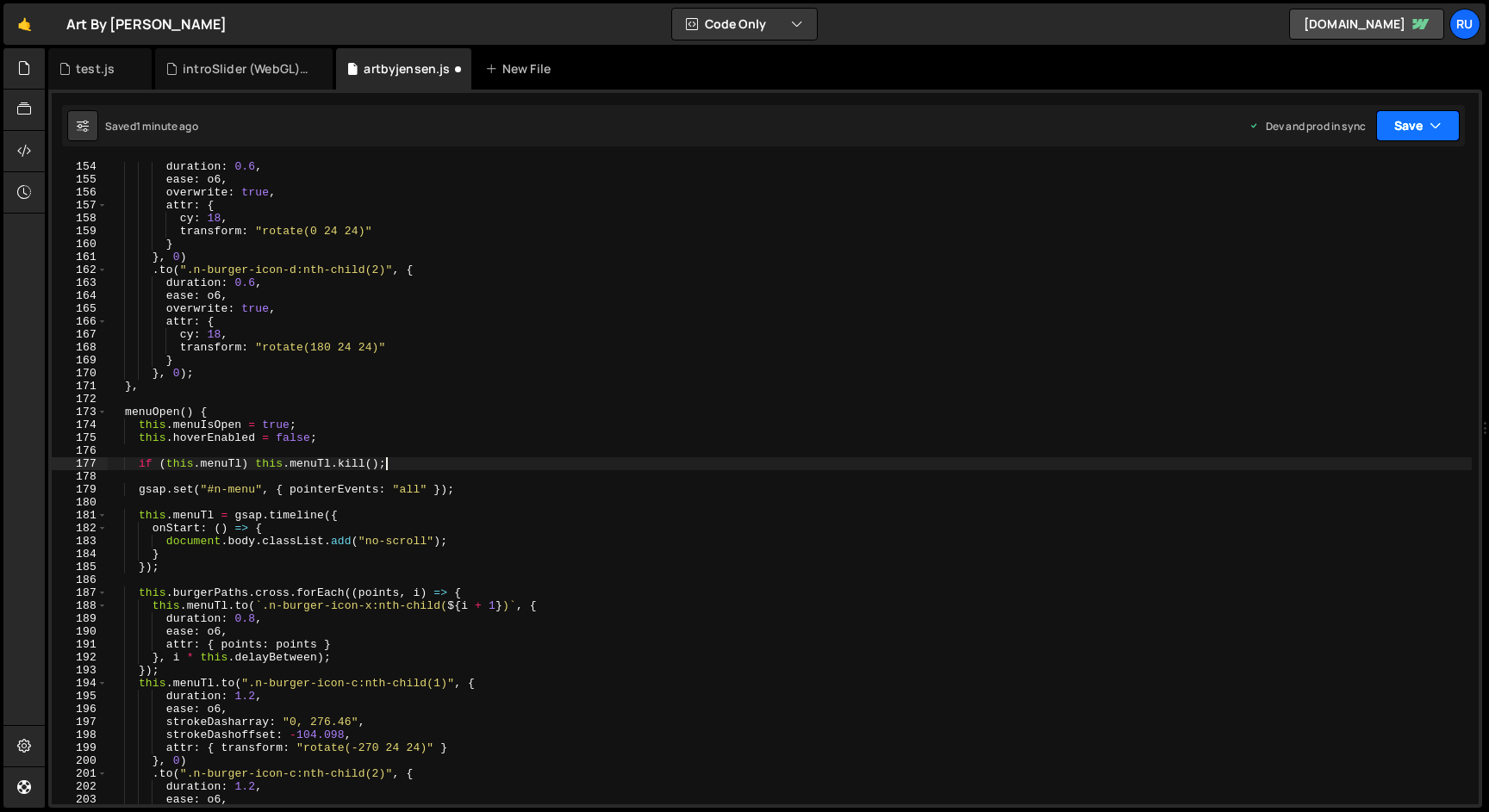
click at [1410, 134] on button "Save" at bounding box center [1418, 126] width 84 height 31
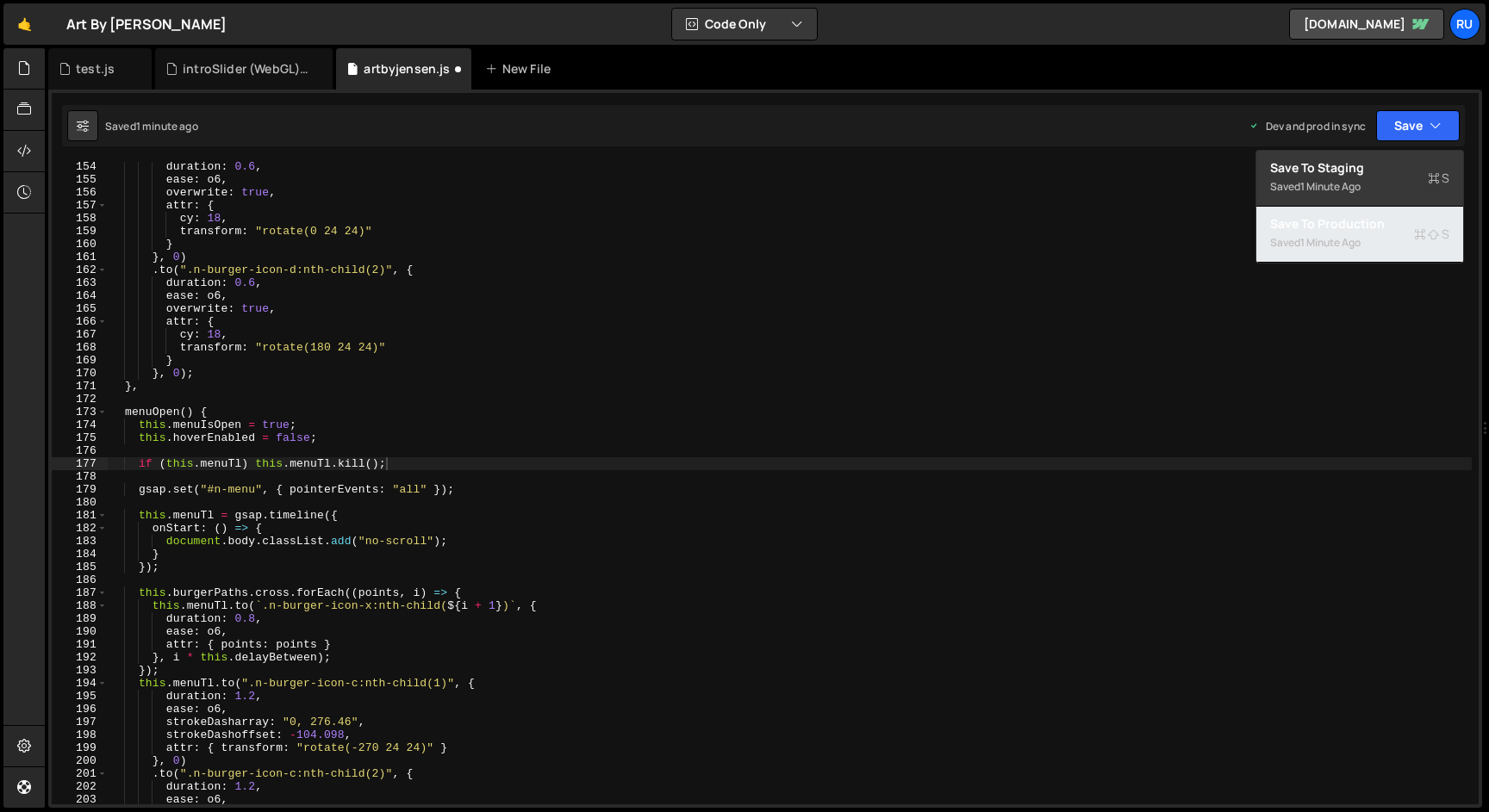
click at [1361, 233] on div "Saved 1 minute ago" at bounding box center [1360, 243] width 179 height 21
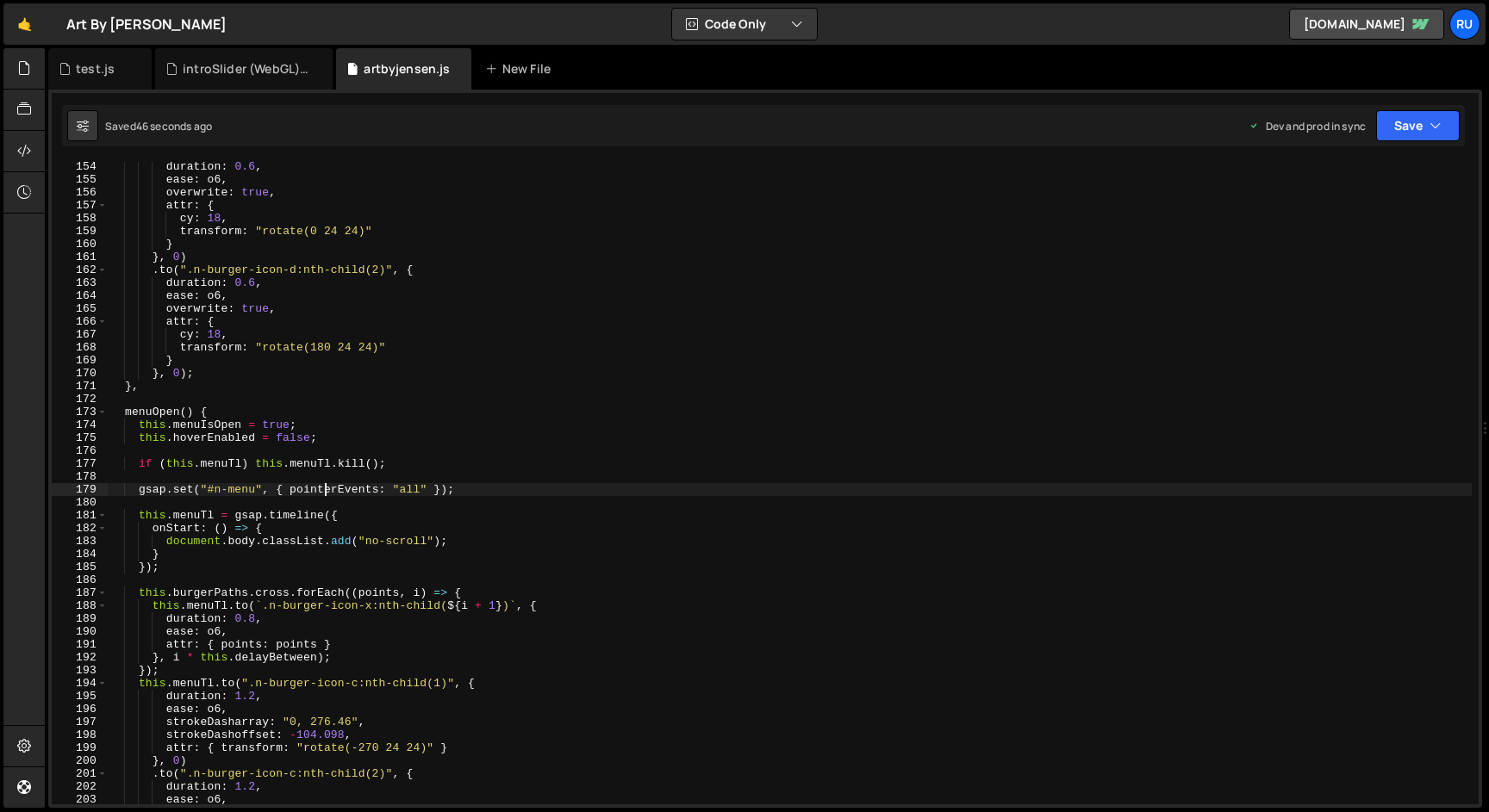
click at [325, 491] on div "duration : 0.6 , ease : o6 , overwrite : true , attr : { cy : 18 , transform : …" at bounding box center [789, 494] width 1364 height 669
type textarea "});"
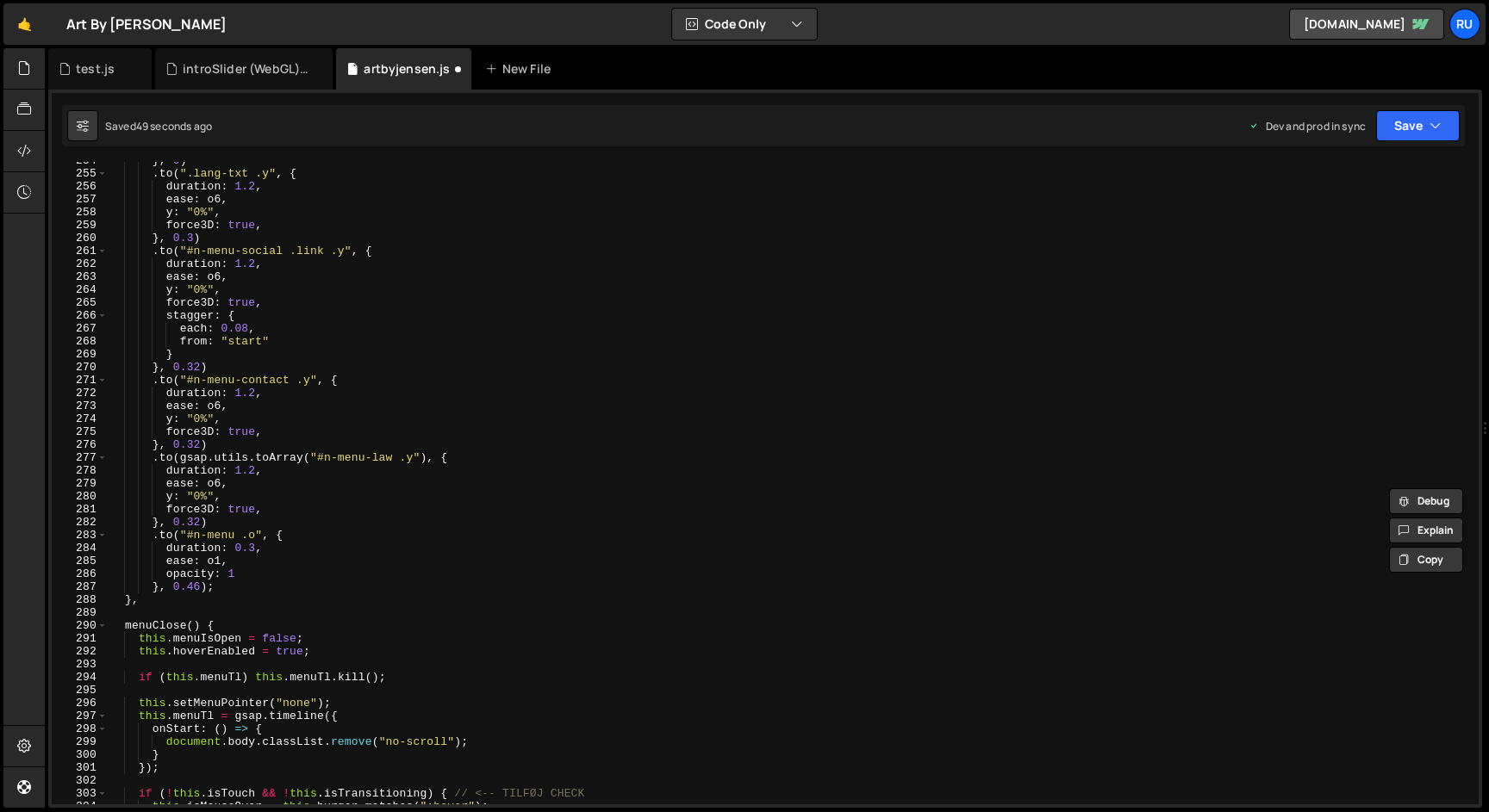
scroll to position [3394, 0]
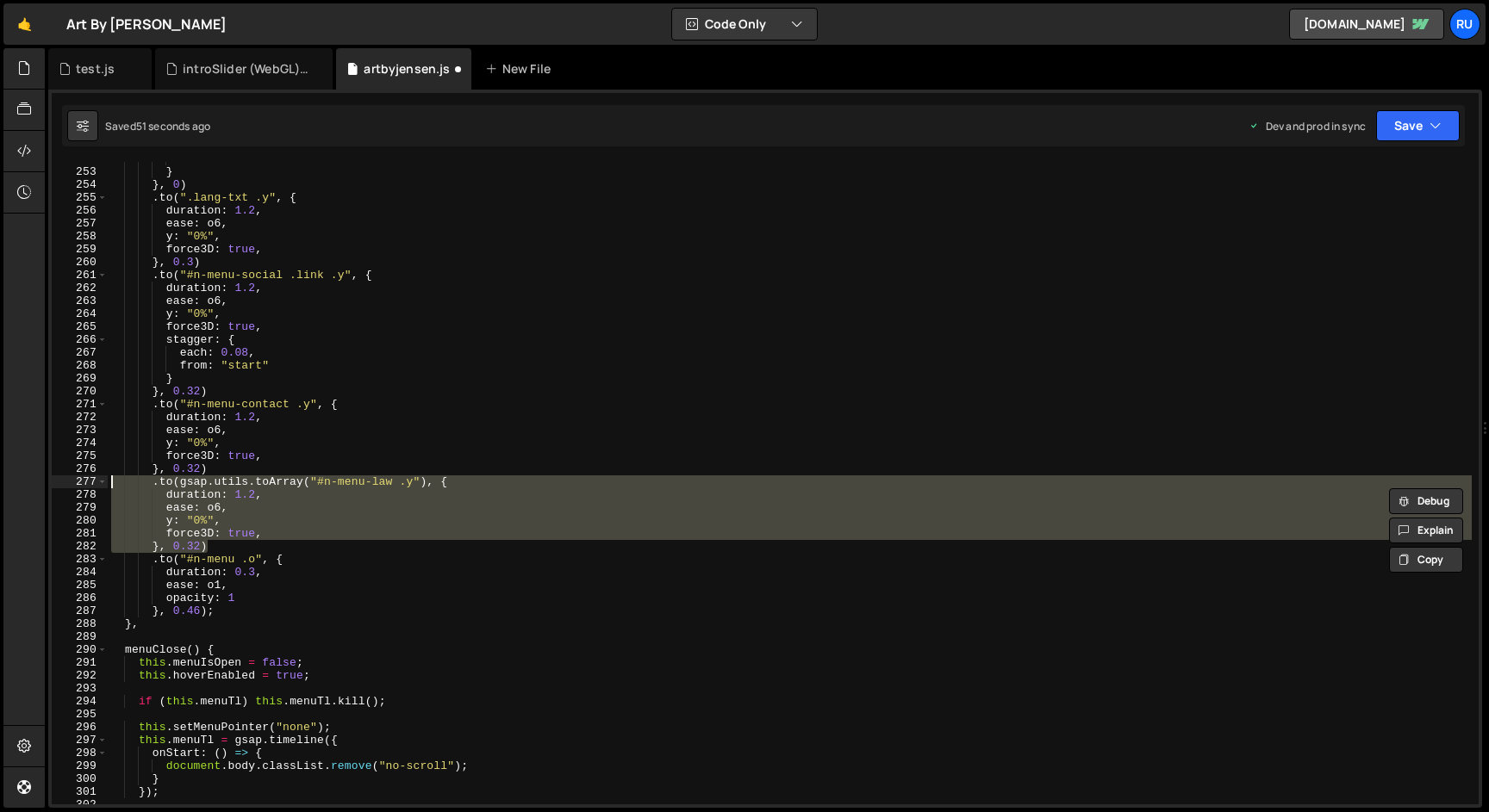
drag, startPoint x: 223, startPoint y: 549, endPoint x: 57, endPoint y: 483, distance: 178.6
click at [57, 483] on div "gsap.set(el, { y: "110%", overwrite: true }); }); 252 253 254 255 256 257 258 2…" at bounding box center [765, 484] width 1427 height 643
type textarea ".to(gsap.utils.toArray("#n-menu-law .y"), { duration: 1.2,"
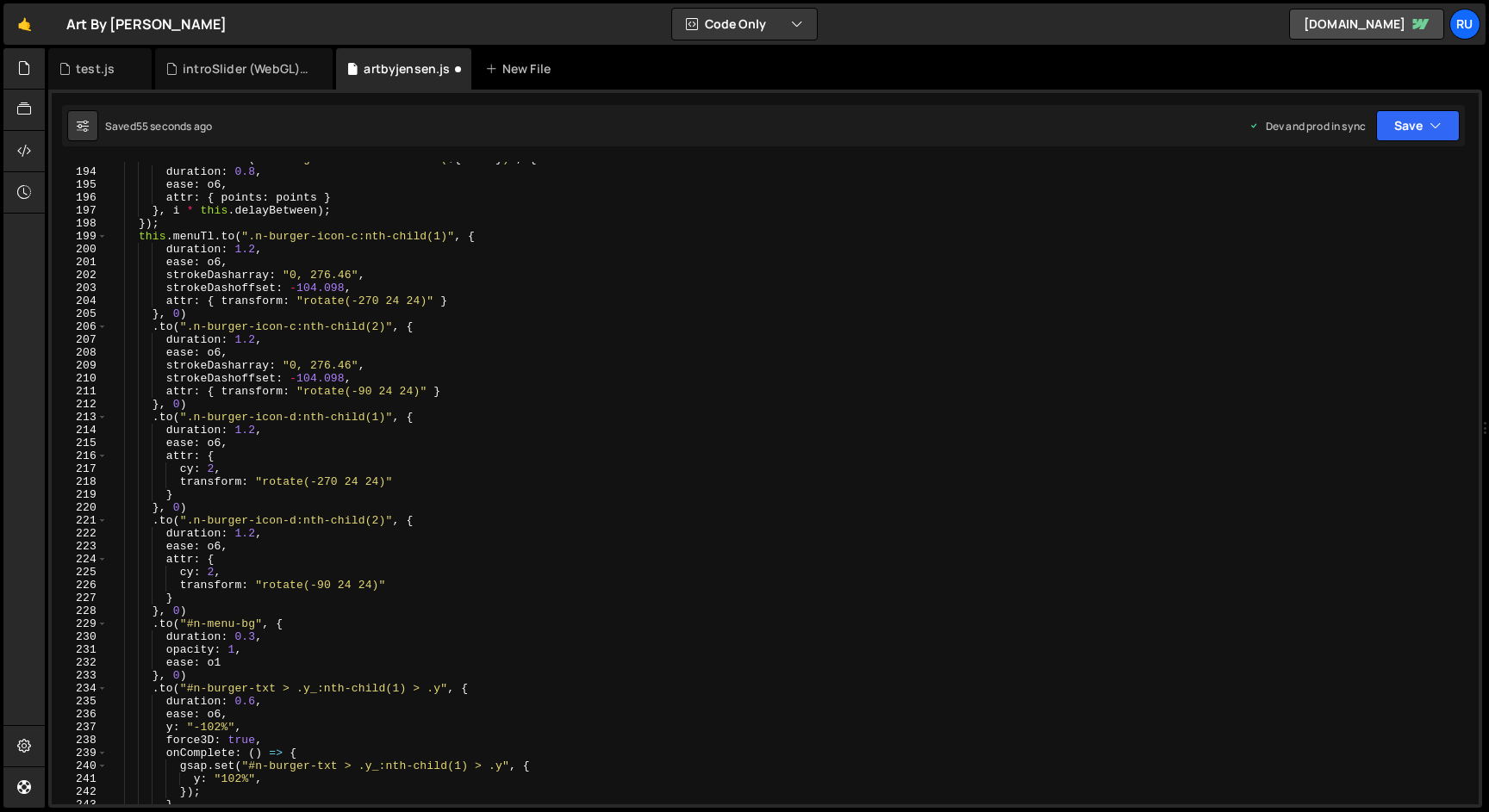
scroll to position [2592, 0]
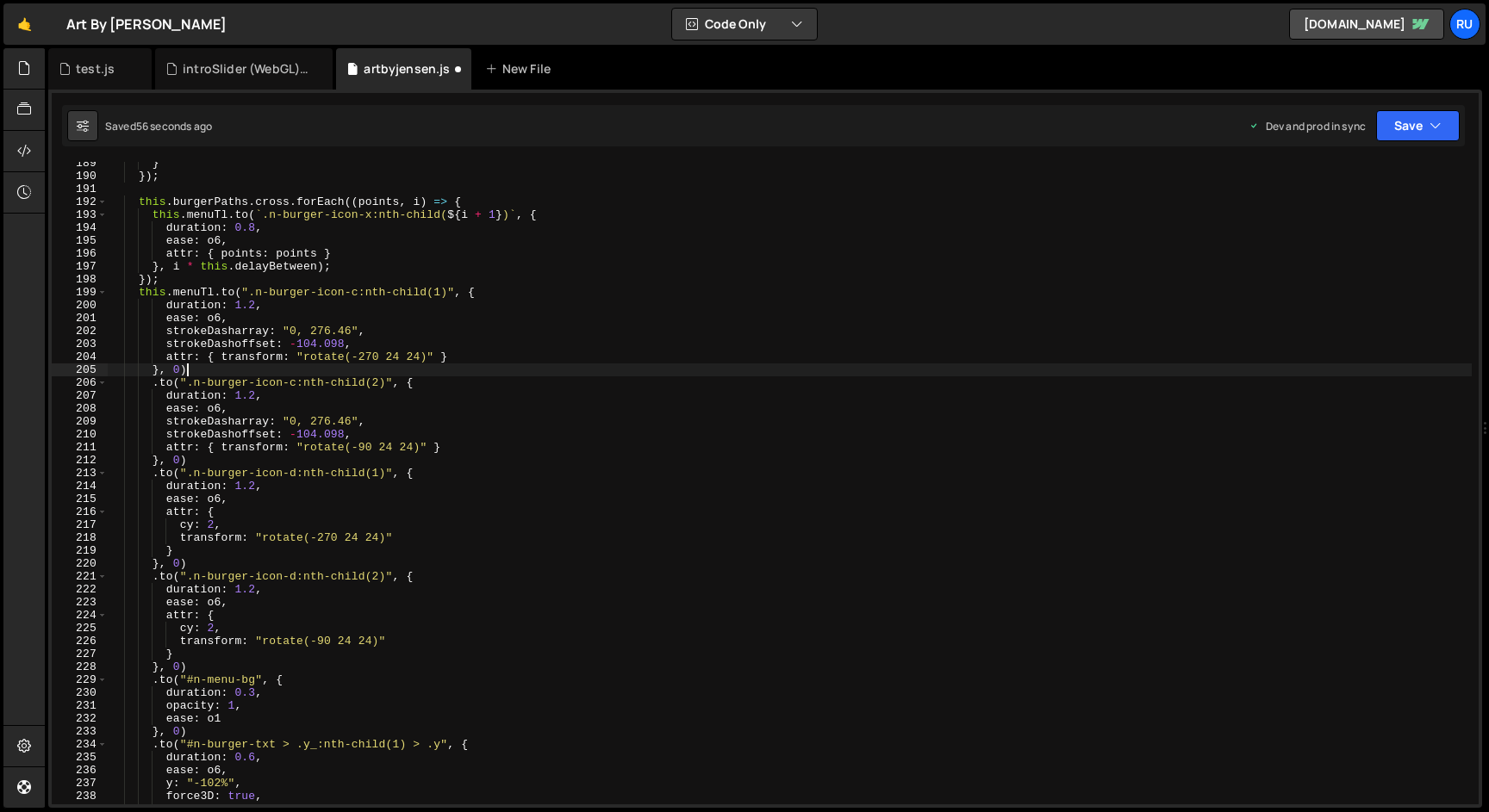
click at [218, 367] on div "} }) ; this . burgerPaths . cross . forEach (( points , i ) => { this . menuTl …" at bounding box center [789, 490] width 1364 height 669
type textarea "}, 0)"
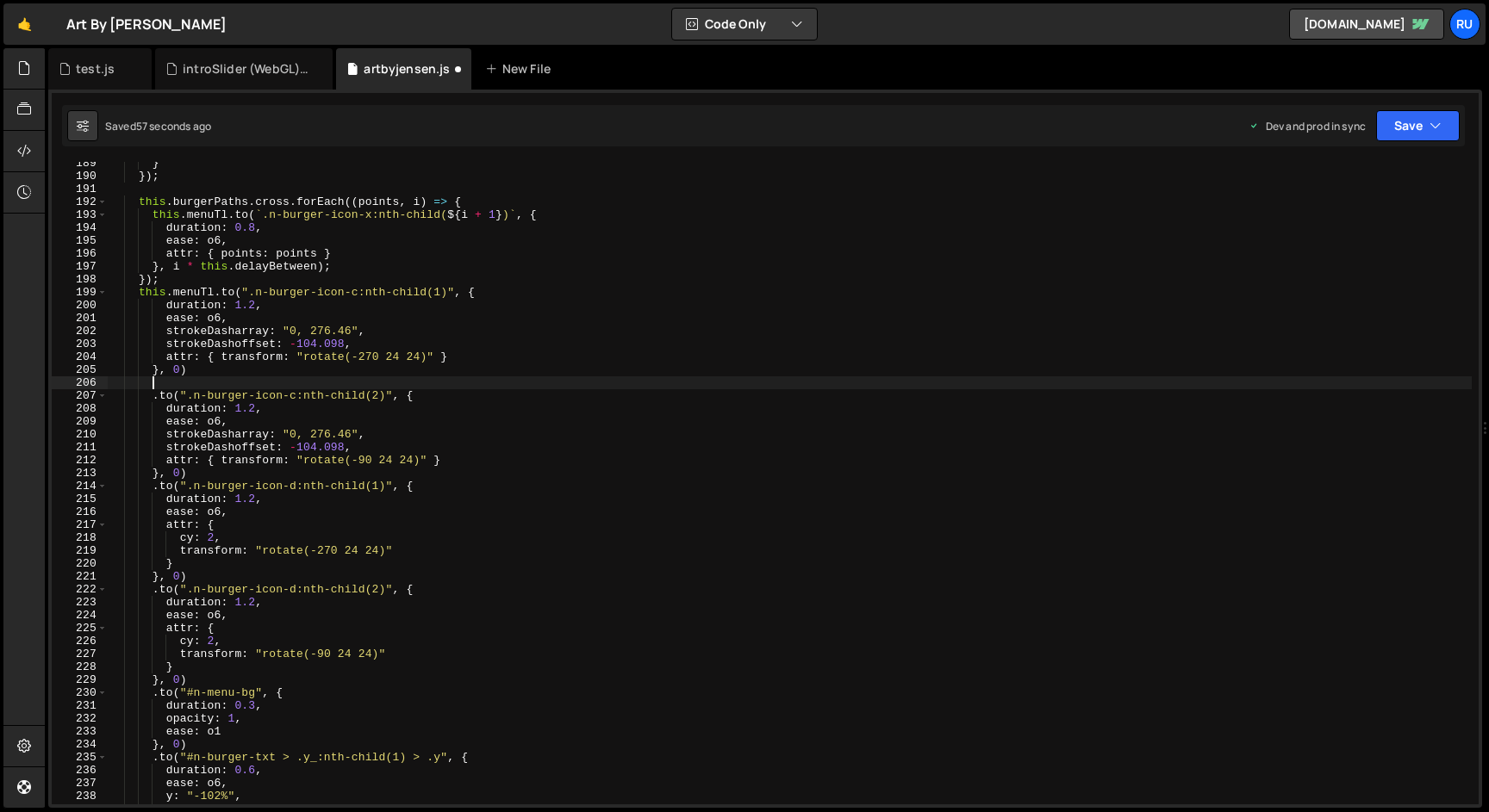
paste textarea "}, 0.32)"
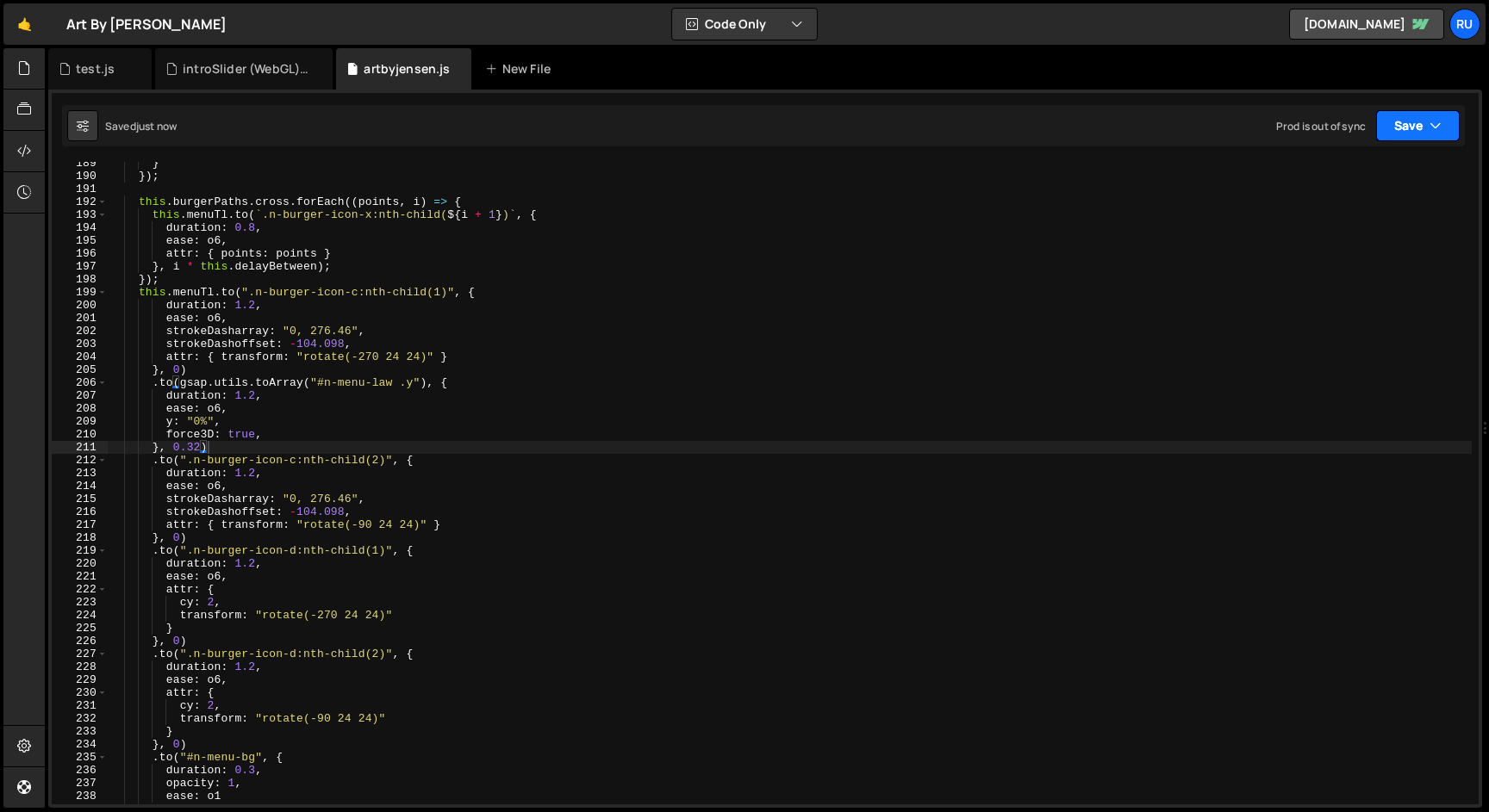
click at [1411, 116] on button "Save" at bounding box center [1418, 126] width 84 height 31
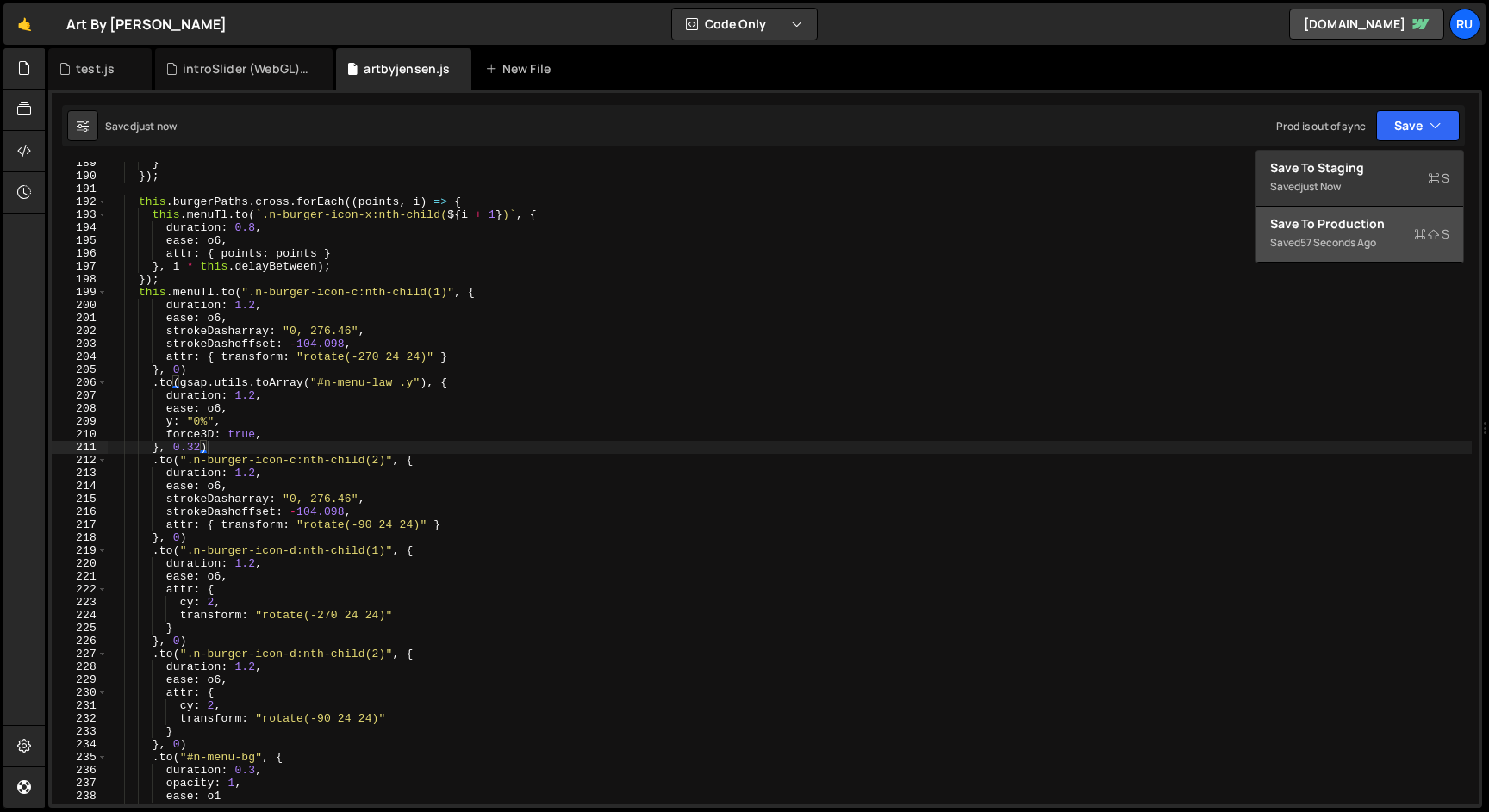
click at [1394, 239] on div "Saved 57 seconds ago" at bounding box center [1360, 243] width 179 height 21
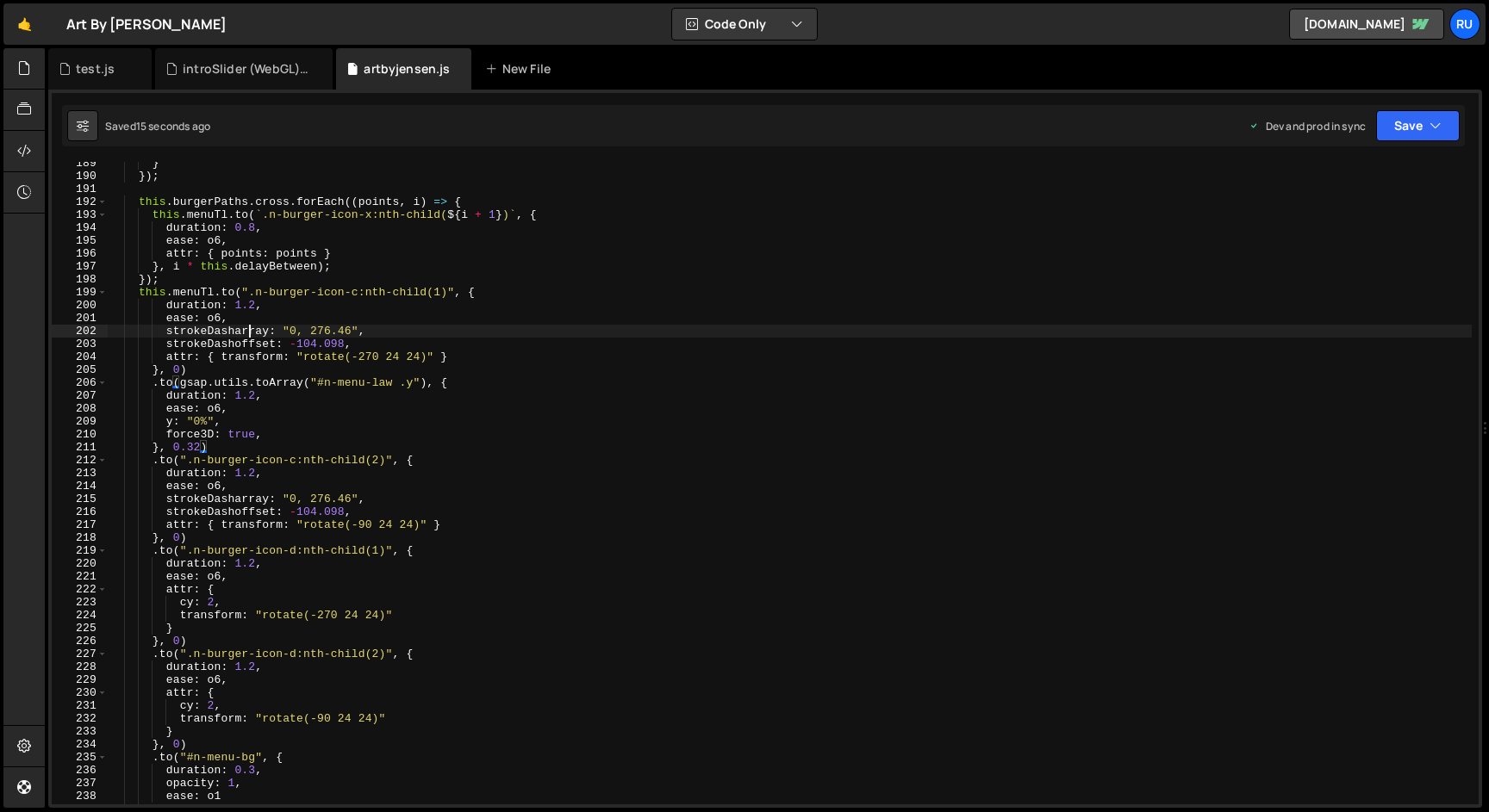
click at [251, 330] on div "} }) ; this . burgerPaths . cross . forEach (( points , i ) => { this . menuTl …" at bounding box center [789, 490] width 1364 height 669
type textarea "});"
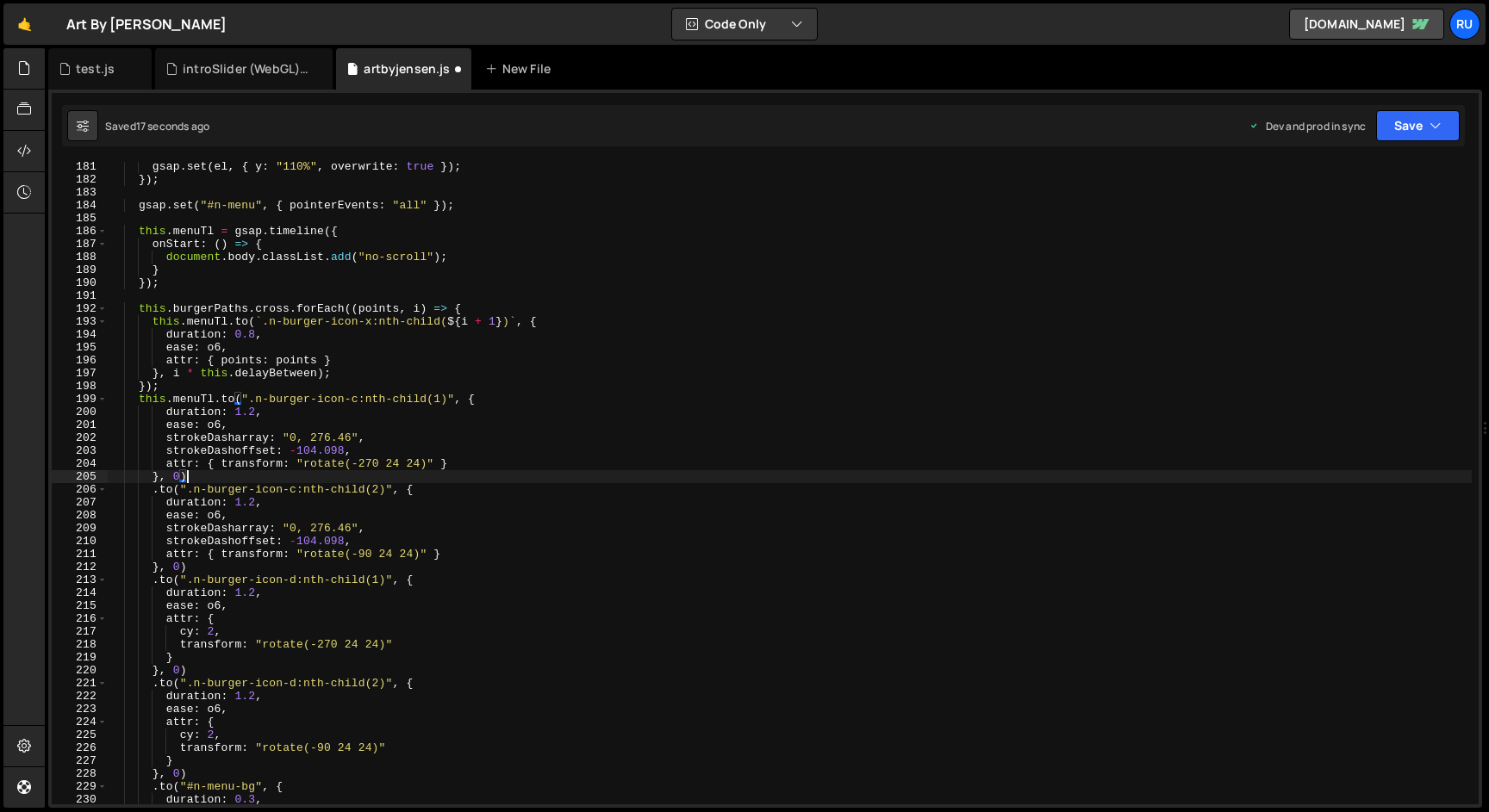
scroll to position [3407, 0]
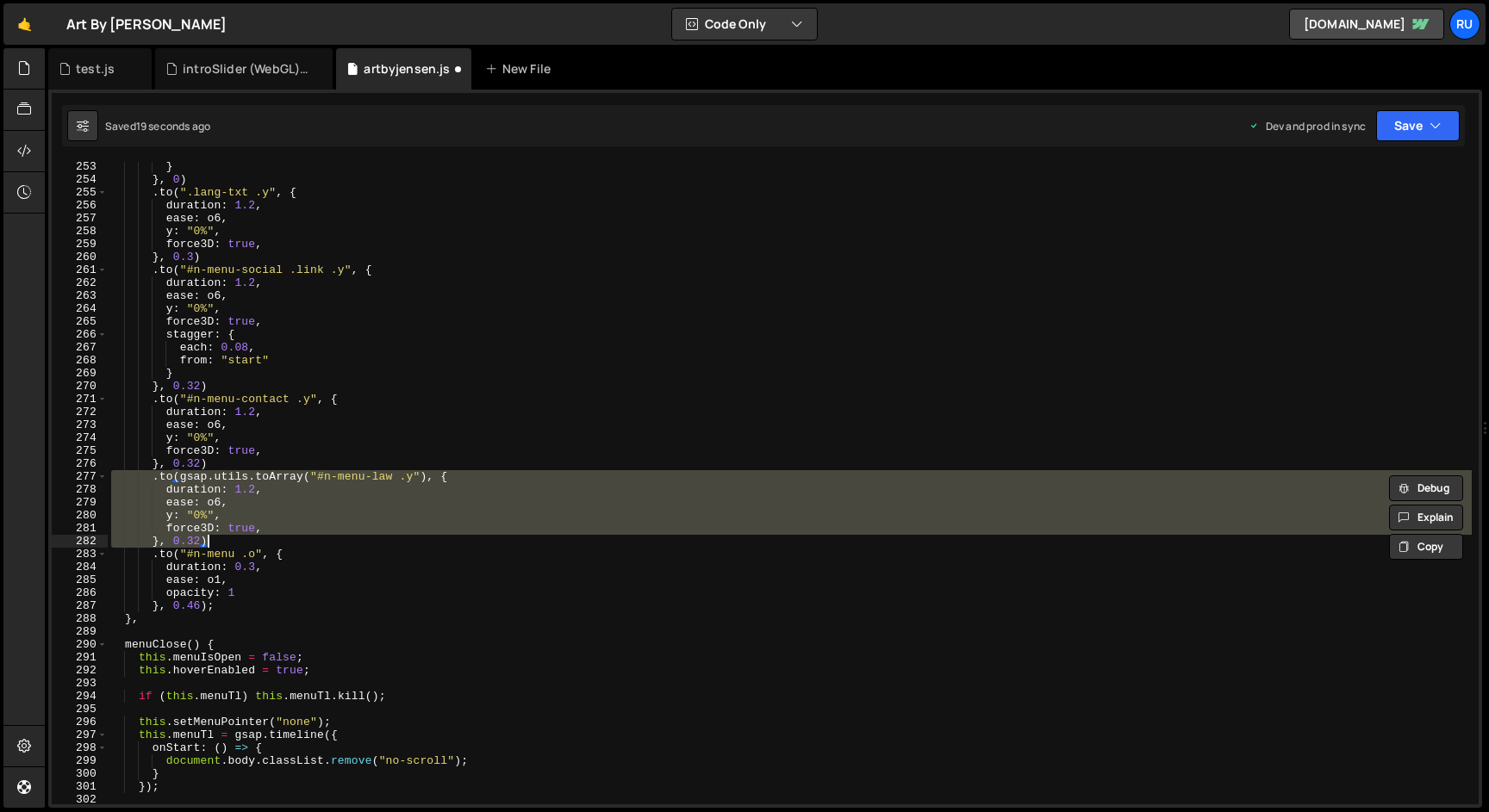
click at [199, 549] on div "} } , 0 ) . to ( ".lang-txt .y" , { duration : 1.2 , ease : o6 , y : "0%" , for…" at bounding box center [789, 494] width 1364 height 669
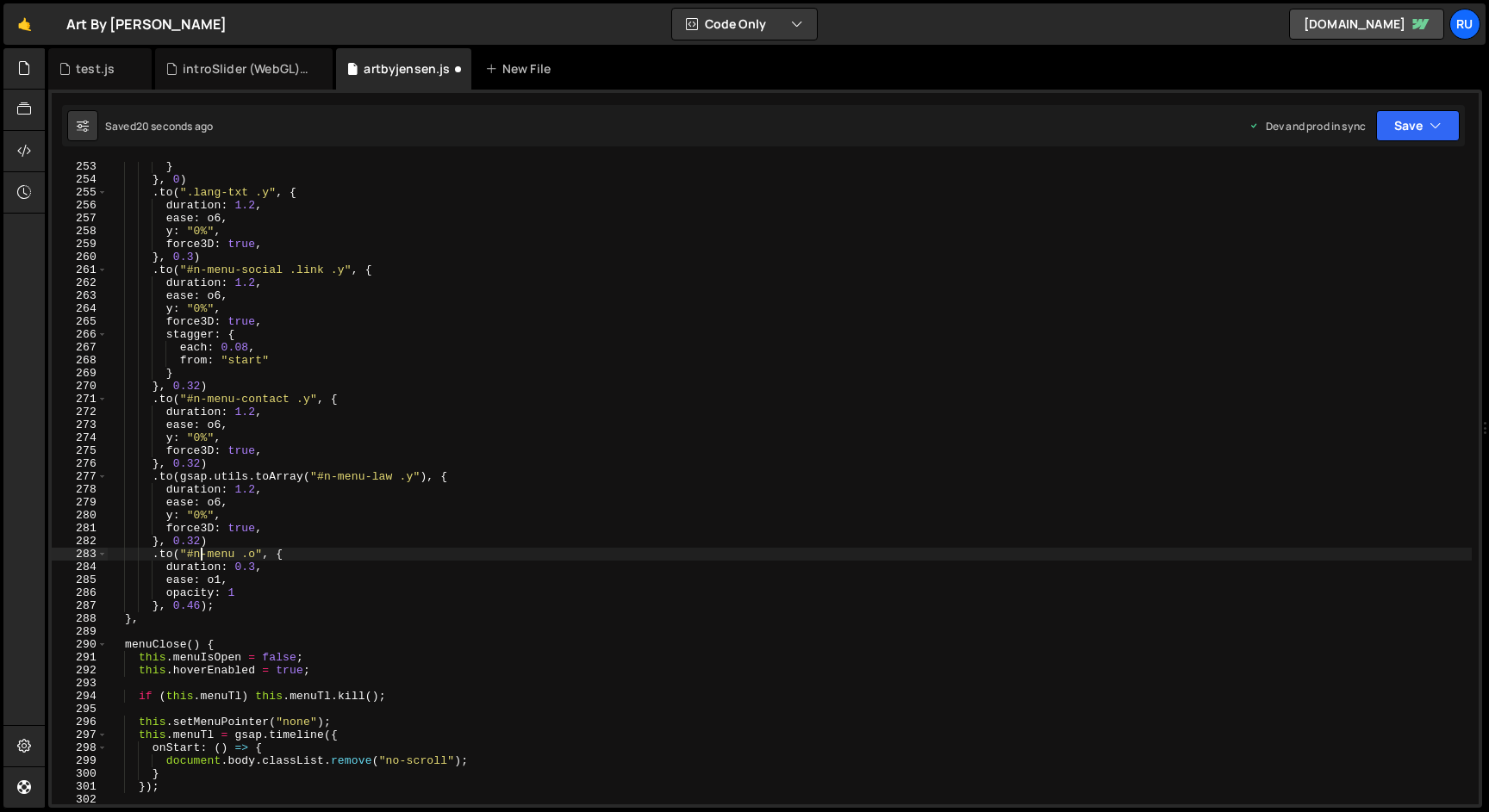
click at [196, 542] on div "} } , 0 ) . to ( ".lang-txt .y" , { duration : 1.2 , ease : o6 , y : "0%" , for…" at bounding box center [789, 494] width 1364 height 669
click at [1430, 116] on button "Save" at bounding box center [1418, 126] width 84 height 31
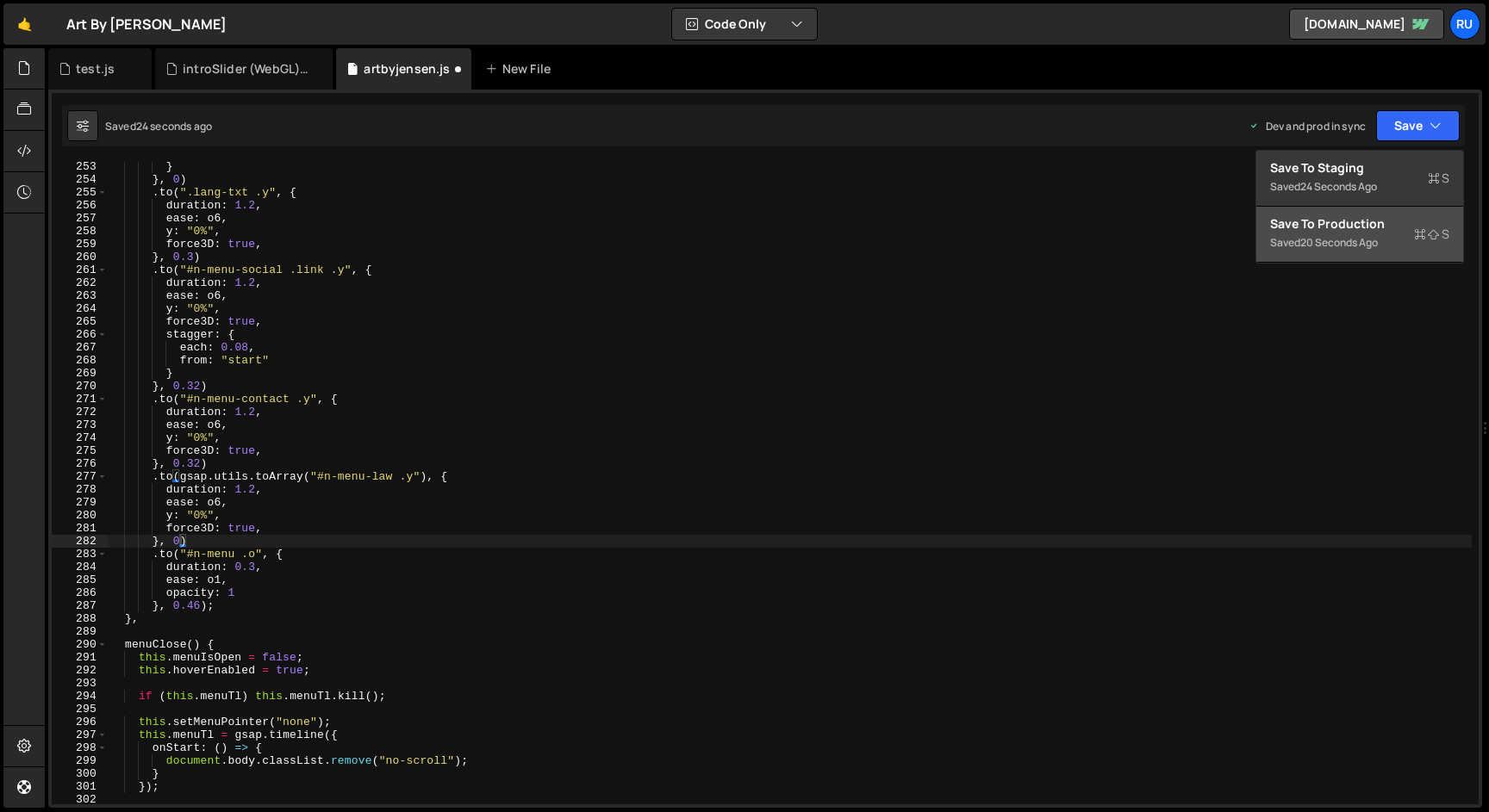
click at [1392, 240] on div "Saved 20 seconds ago" at bounding box center [1360, 243] width 179 height 21
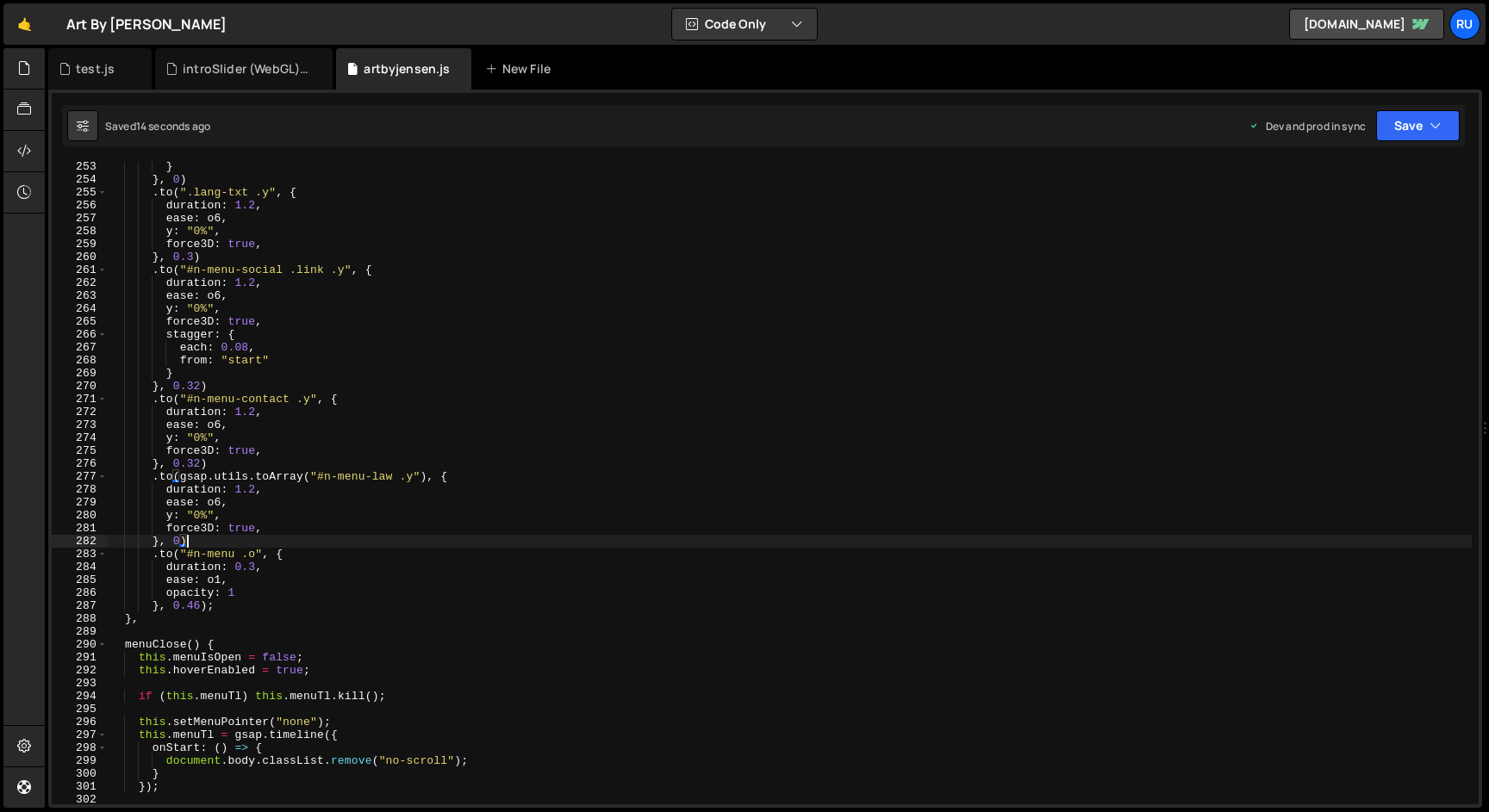
click at [201, 539] on div "} } , 0 ) . to ( ".lang-txt .y" , { duration : 1.2 , ease : o6 , y : "0%" , for…" at bounding box center [789, 494] width 1364 height 669
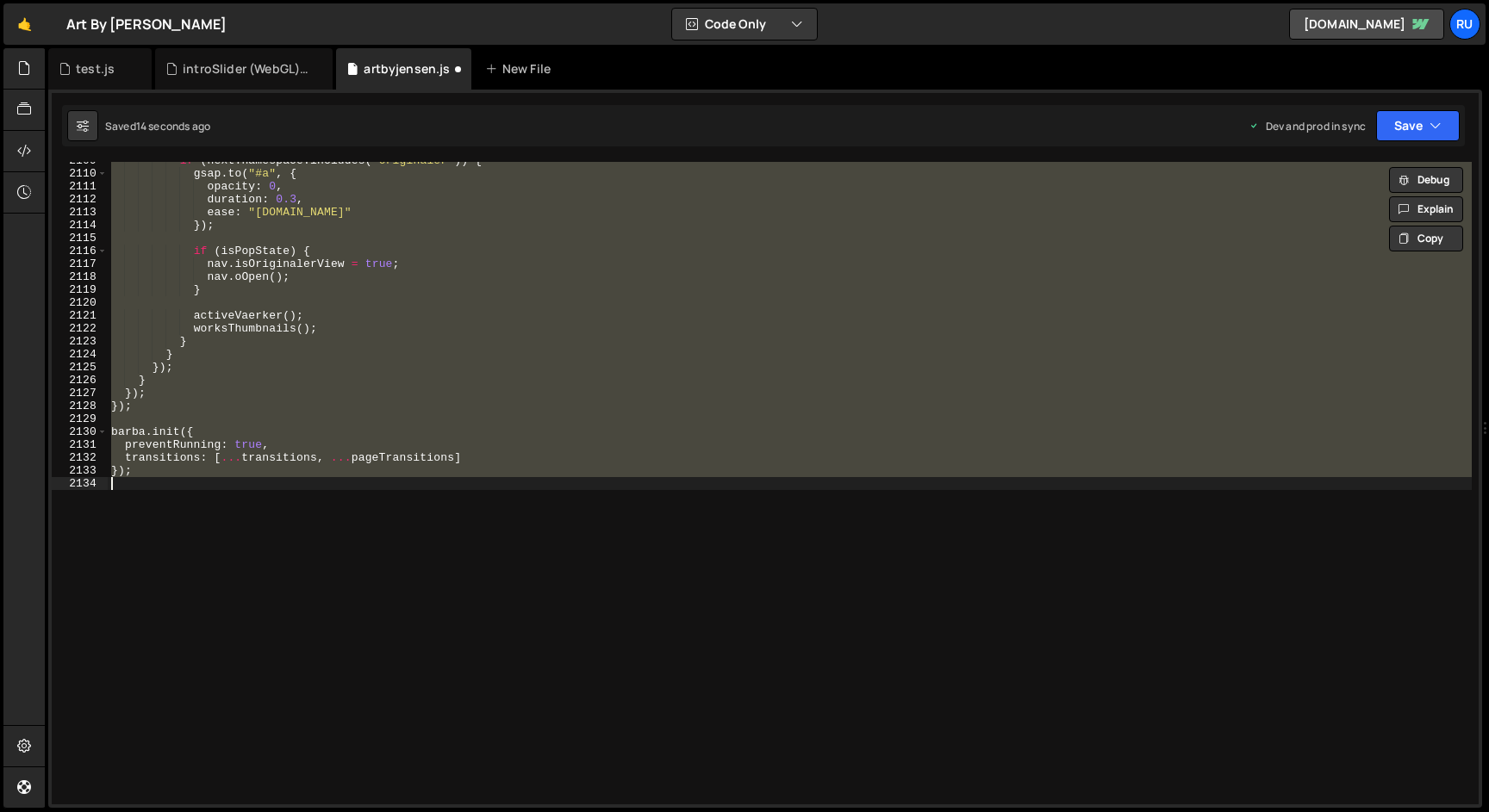
scroll to position [3450, 0]
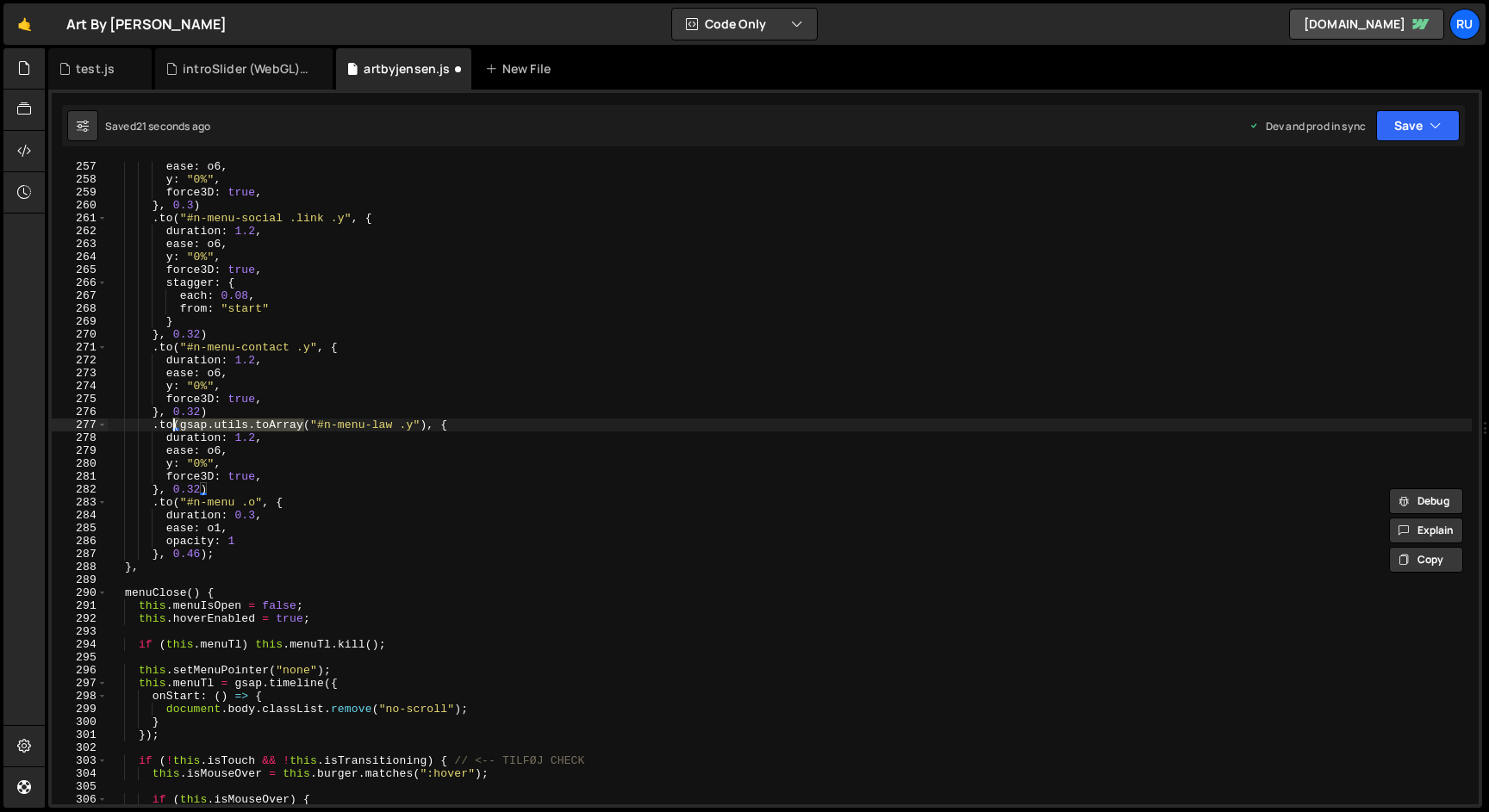
drag, startPoint x: 304, startPoint y: 426, endPoint x: 175, endPoint y: 427, distance: 129.0
click at [175, 427] on div "ease : o6 , y : "0%" , force3D : true , } , 0.3 ) . to ( "#n-menu-social .link …" at bounding box center [789, 494] width 1364 height 669
click at [1425, 120] on button "Save" at bounding box center [1418, 126] width 84 height 31
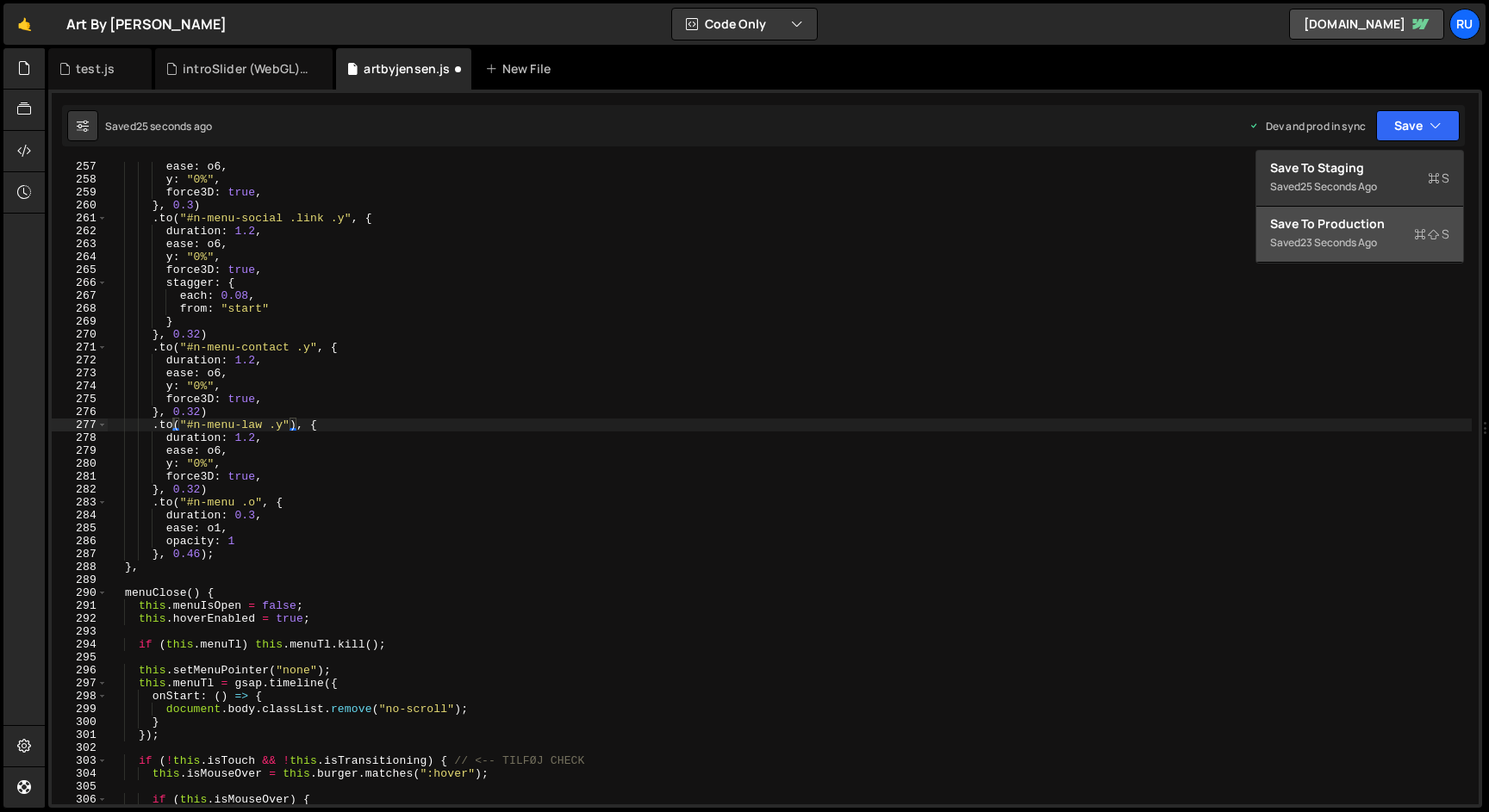
click at [1395, 250] on div "Saved 23 seconds ago" at bounding box center [1360, 243] width 179 height 21
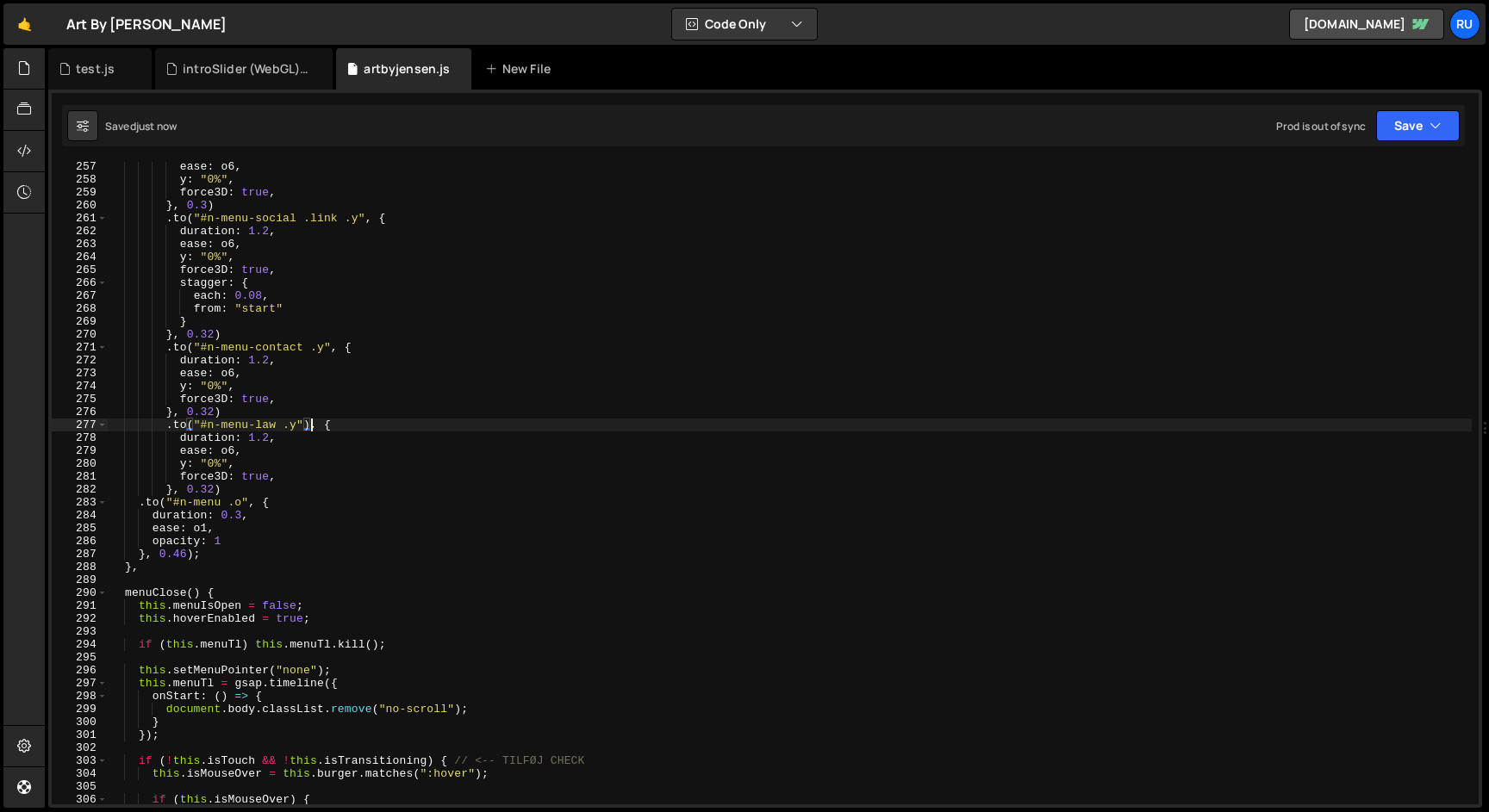
click at [308, 426] on div "ease : o6 , y : "0%" , force3D : true , } , 0.3 ) . to ( "#n-menu-social .link …" at bounding box center [789, 494] width 1364 height 669
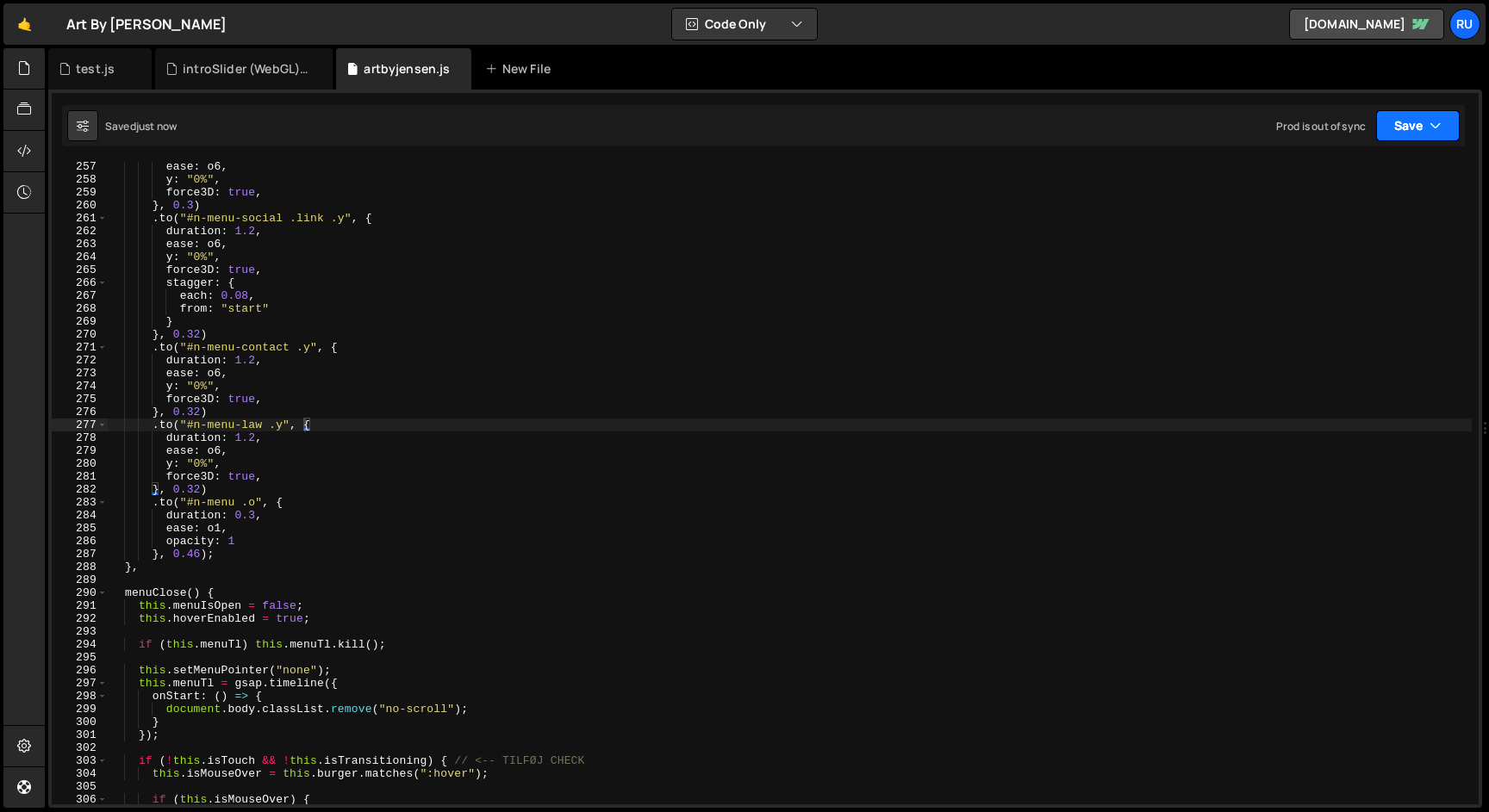
click at [1418, 116] on button "Save" at bounding box center [1418, 126] width 84 height 31
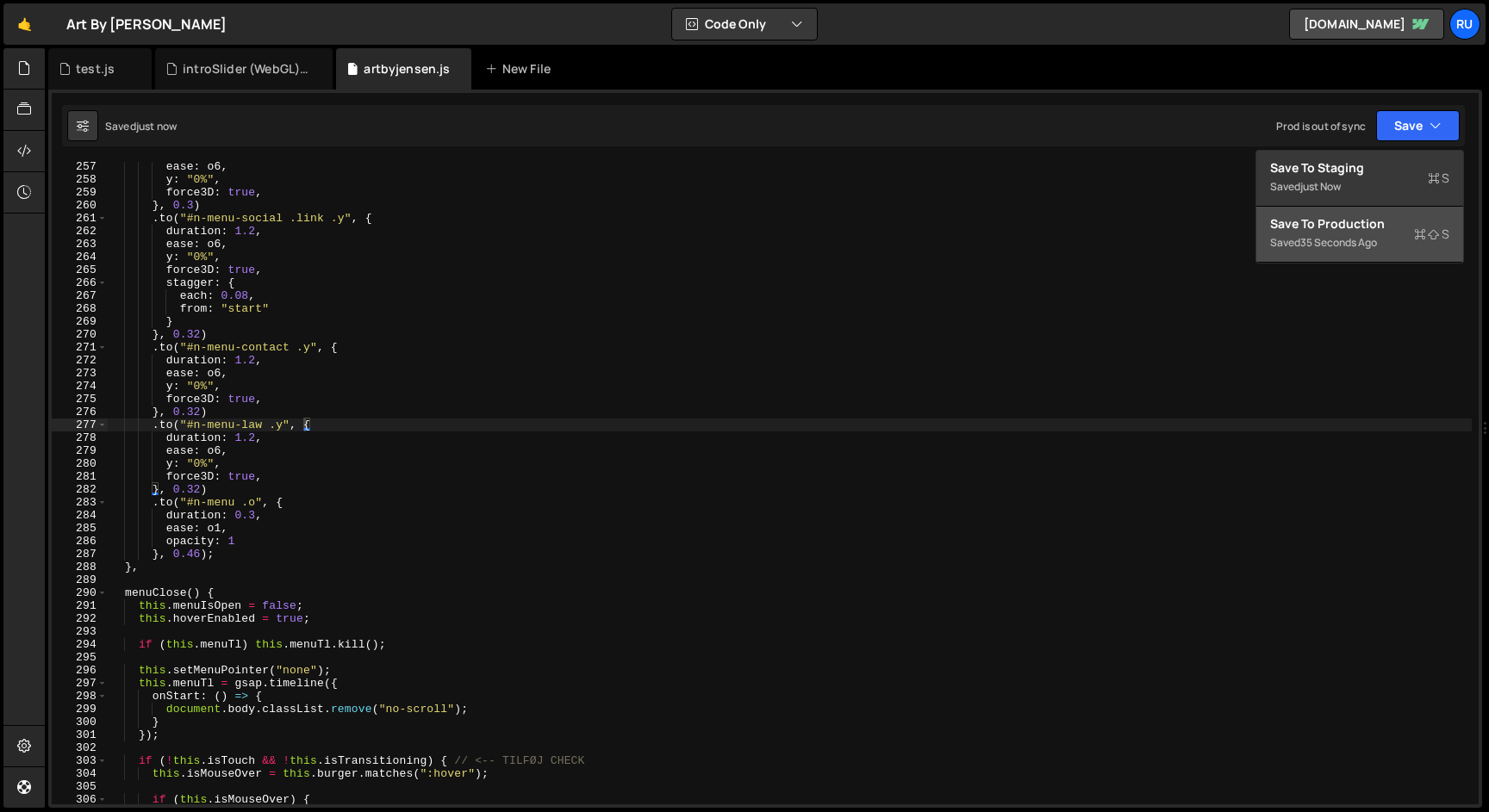
click at [1391, 238] on div "Saved 35 seconds ago" at bounding box center [1360, 243] width 179 height 21
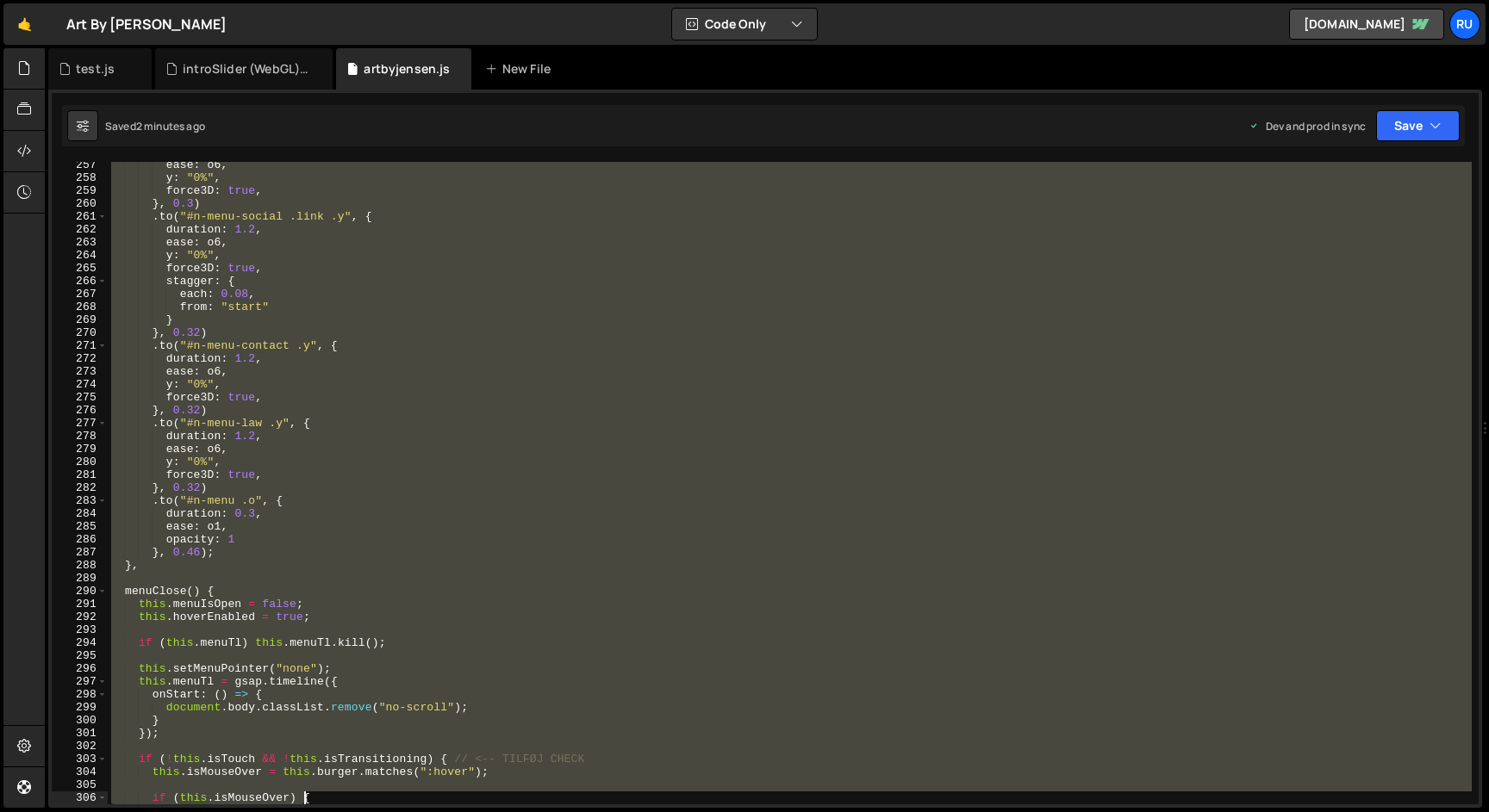
scroll to position [3465, 0]
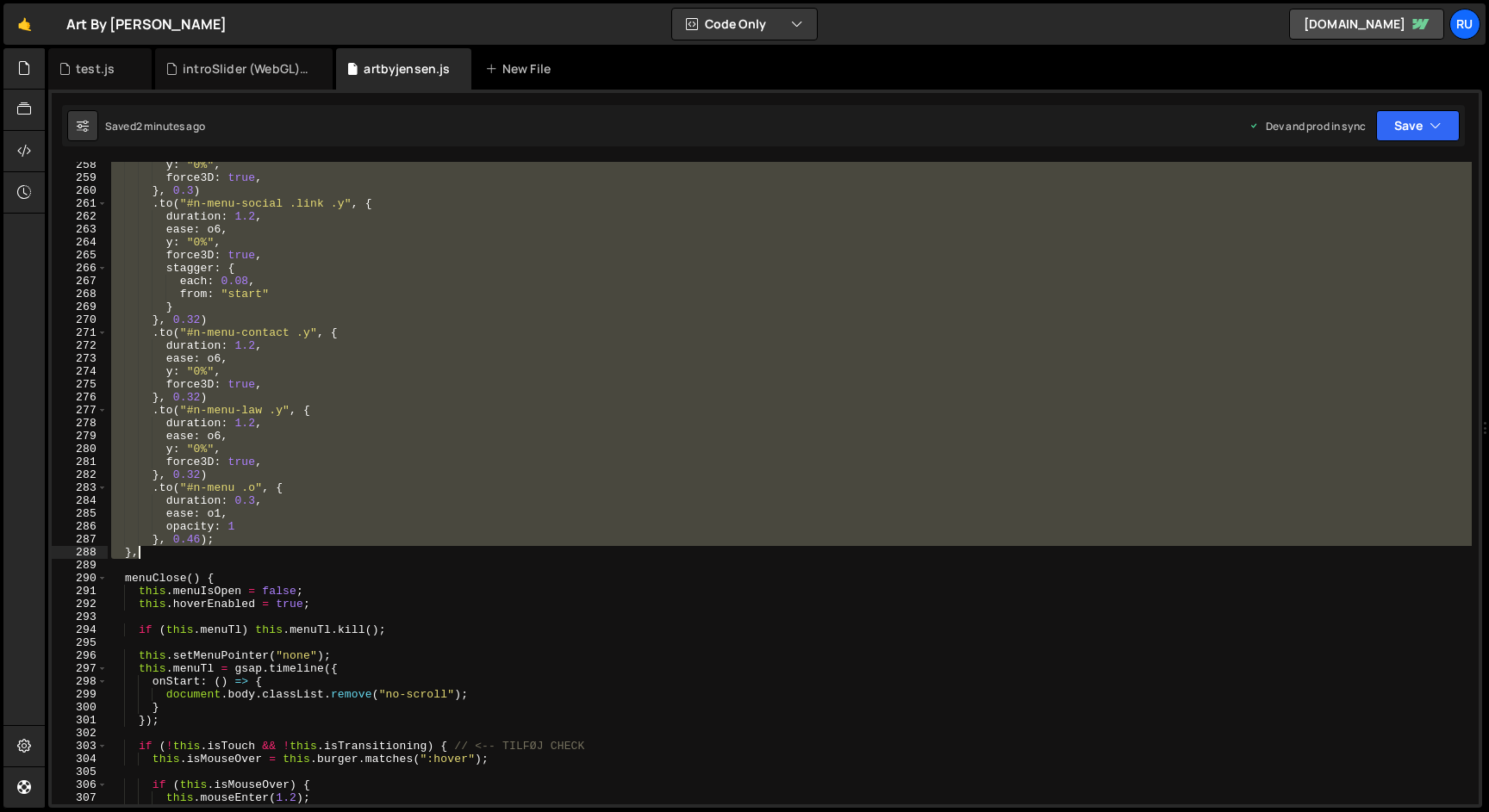
drag, startPoint x: 124, startPoint y: 278, endPoint x: 346, endPoint y: 559, distance: 358.1
click at [346, 559] on div "y : "0%" , force3D : true , } , 0.3 ) . to ( "#n-menu-social .link .y" , { dura…" at bounding box center [789, 492] width 1364 height 669
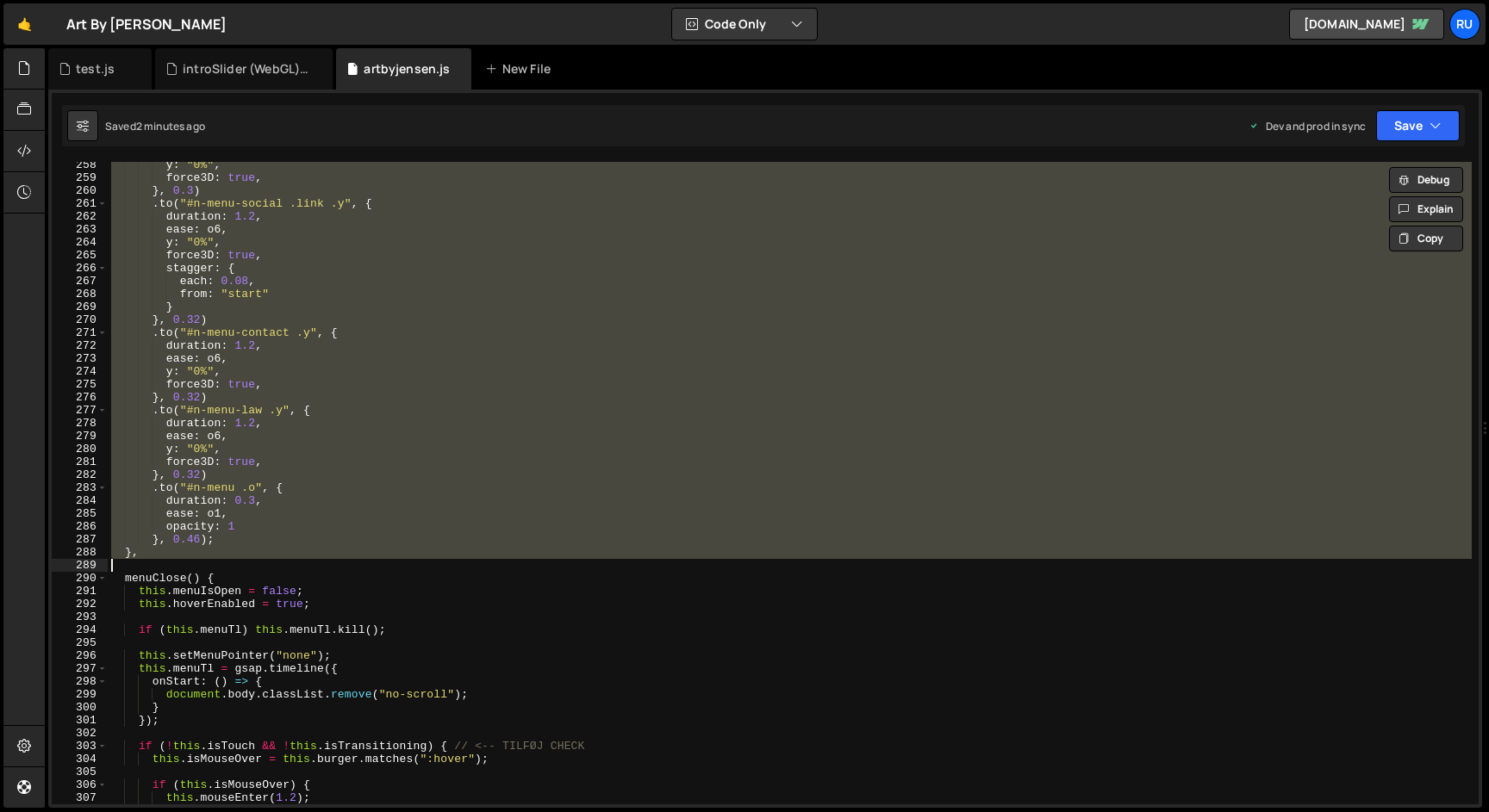
paste textarea "},"
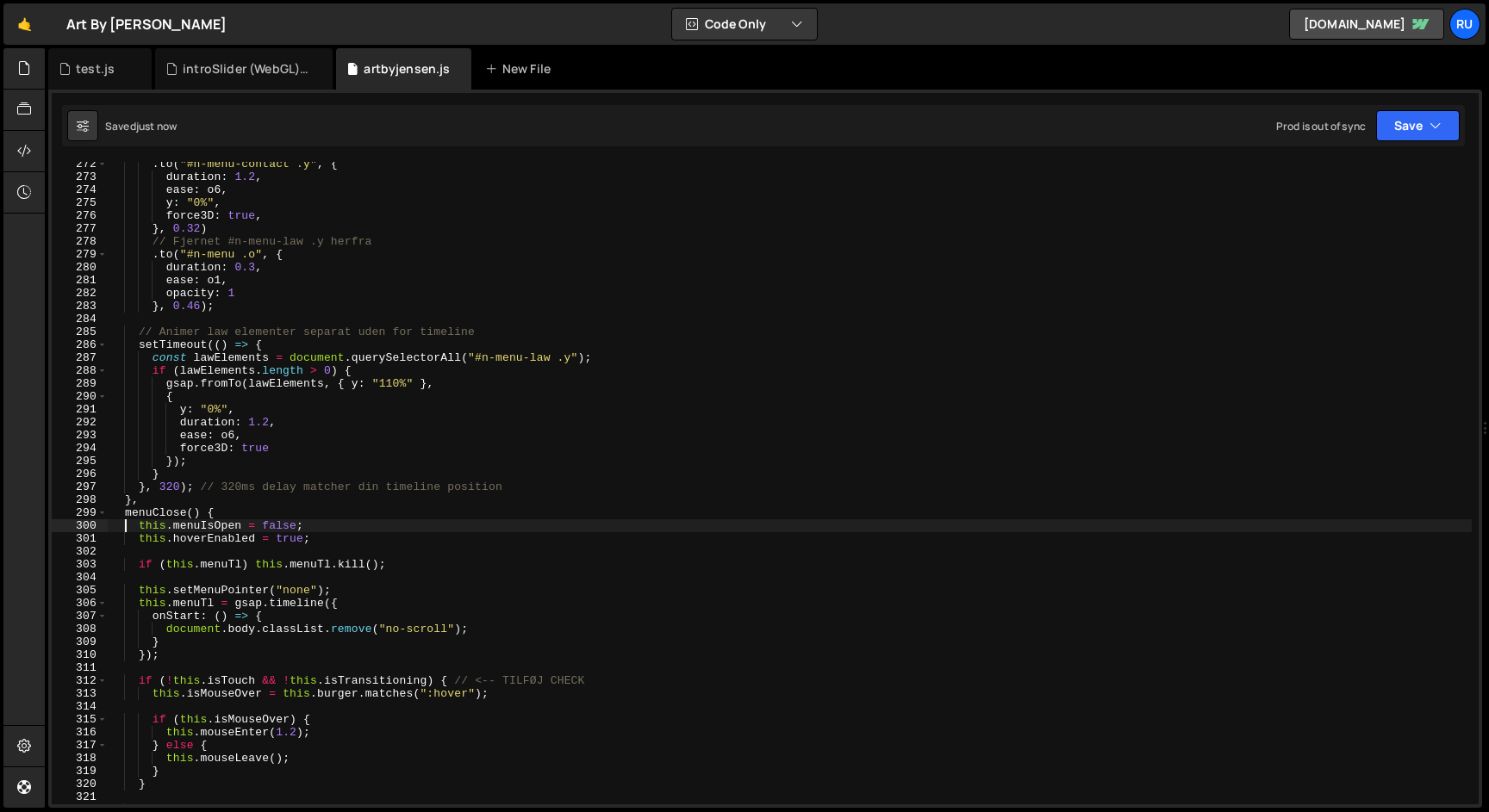
scroll to position [3630, 0]
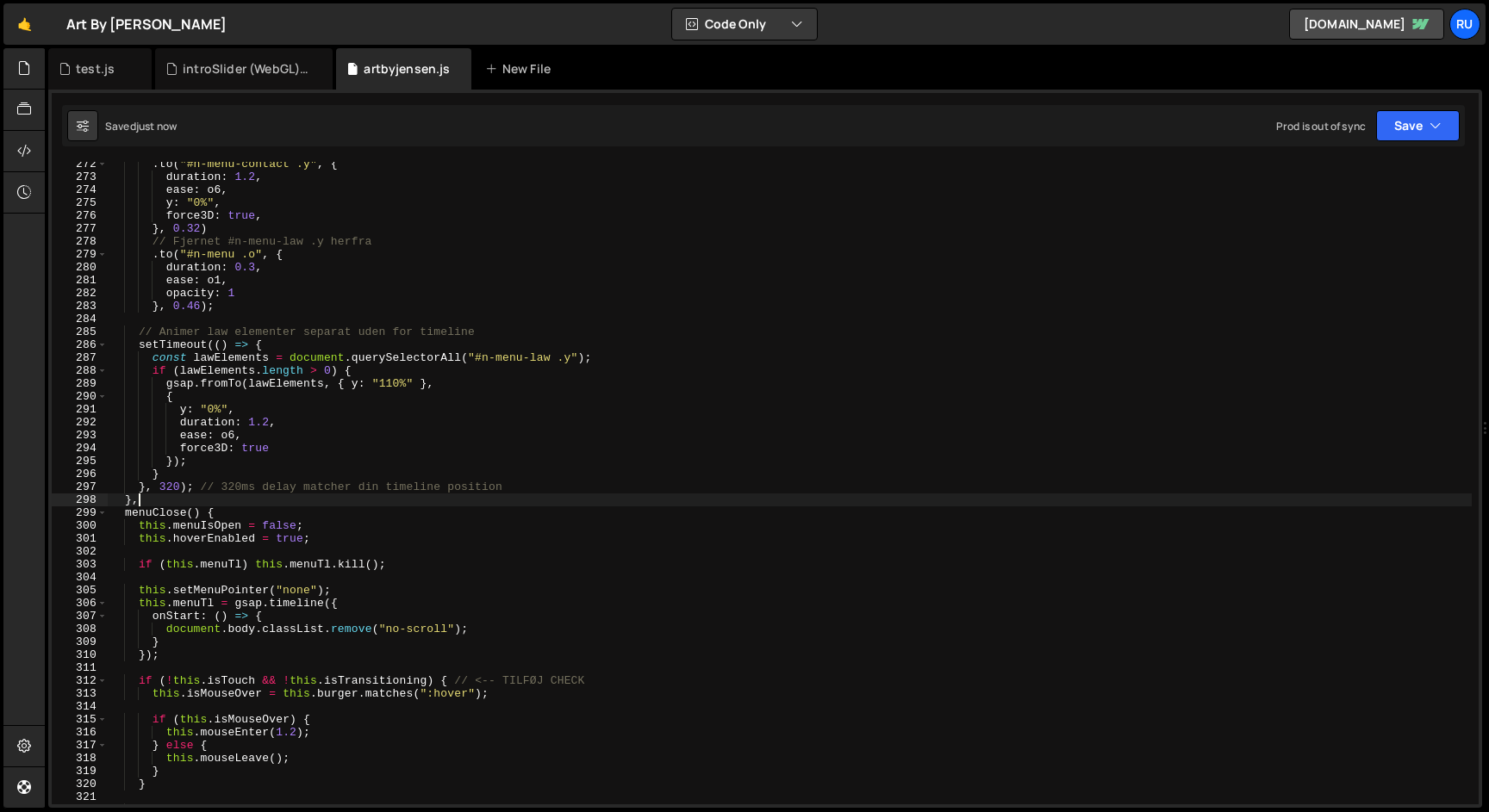
click at [209, 498] on div ". to ( "#n-menu-contact .y" , { duration : 1.2 , ease : o6 , y : "0%" , force3D…" at bounding box center [789, 491] width 1364 height 669
type textarea "},"
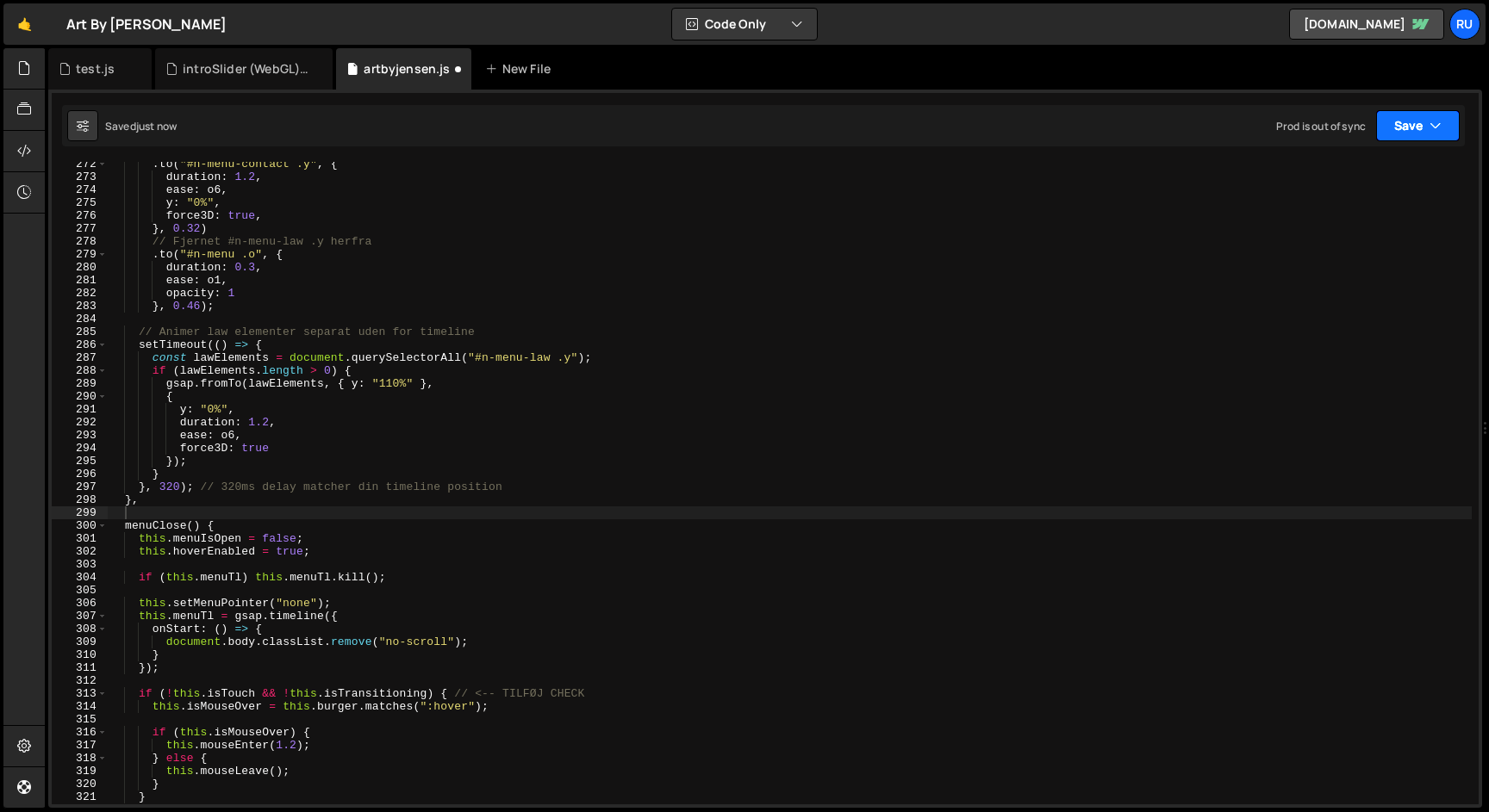
click at [1419, 134] on button "Save" at bounding box center [1418, 126] width 84 height 31
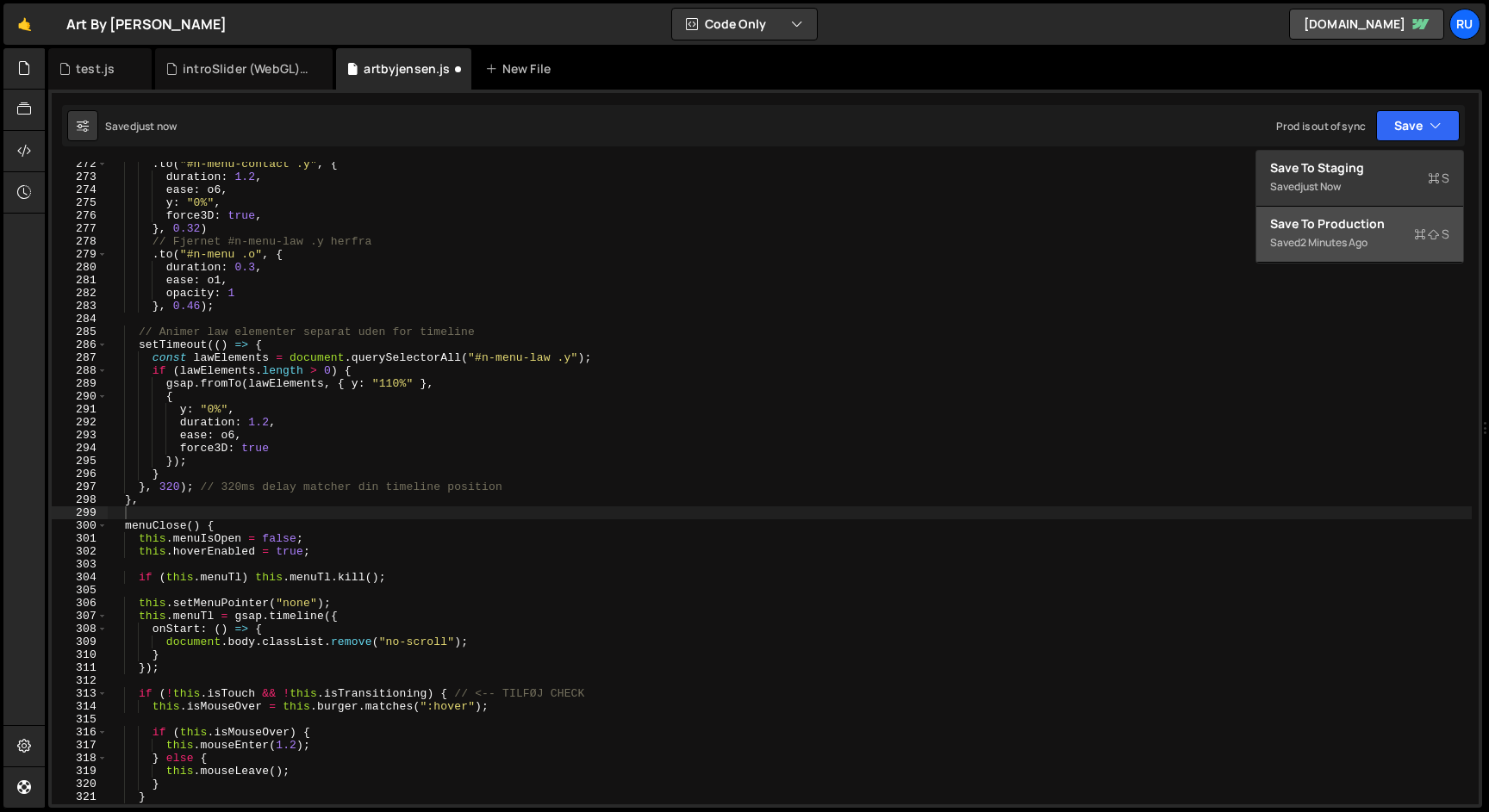
click at [1349, 260] on button "Save to Production S Saved 2 minutes ago" at bounding box center [1359, 235] width 207 height 56
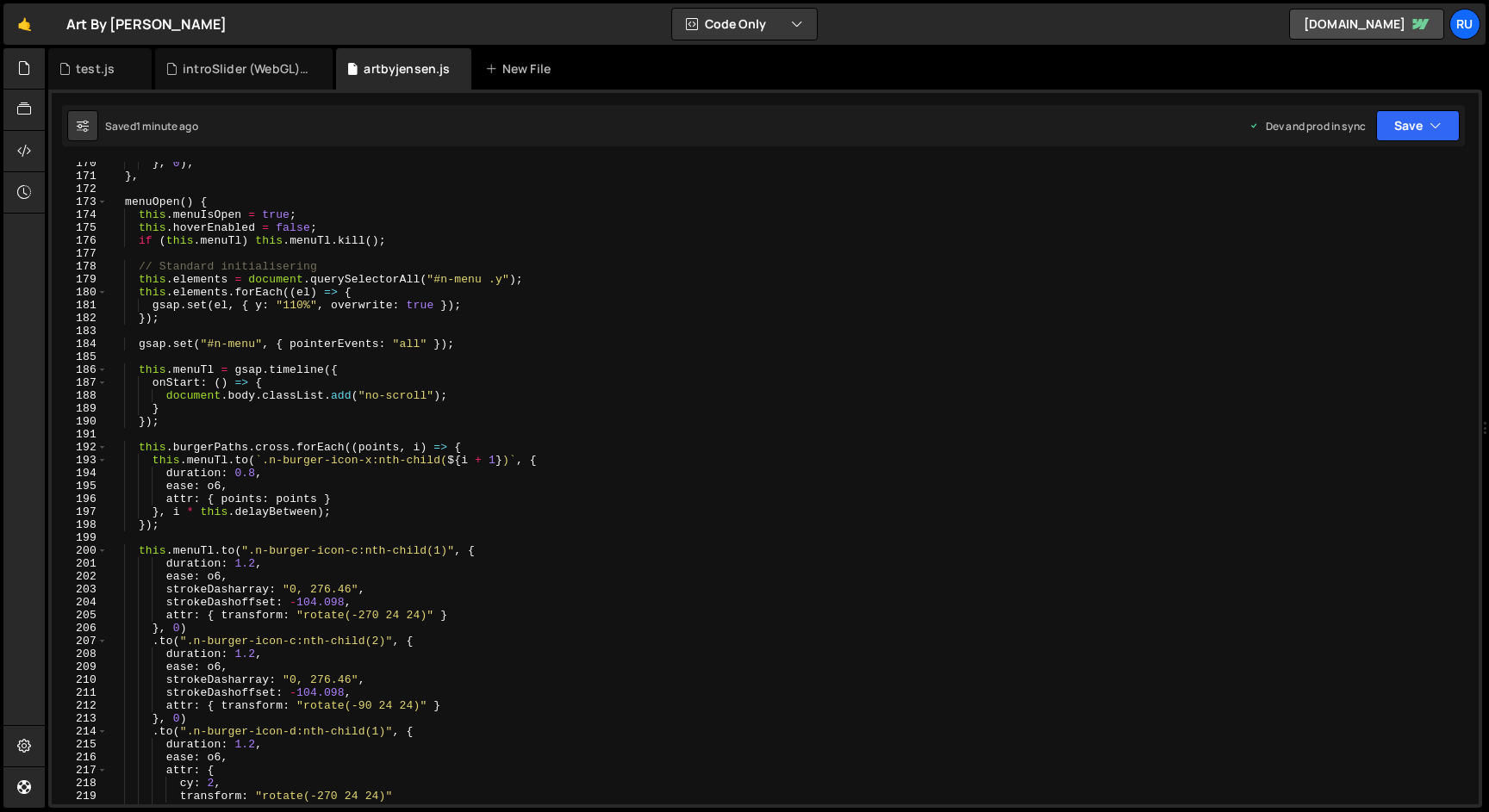
scroll to position [2327, 0]
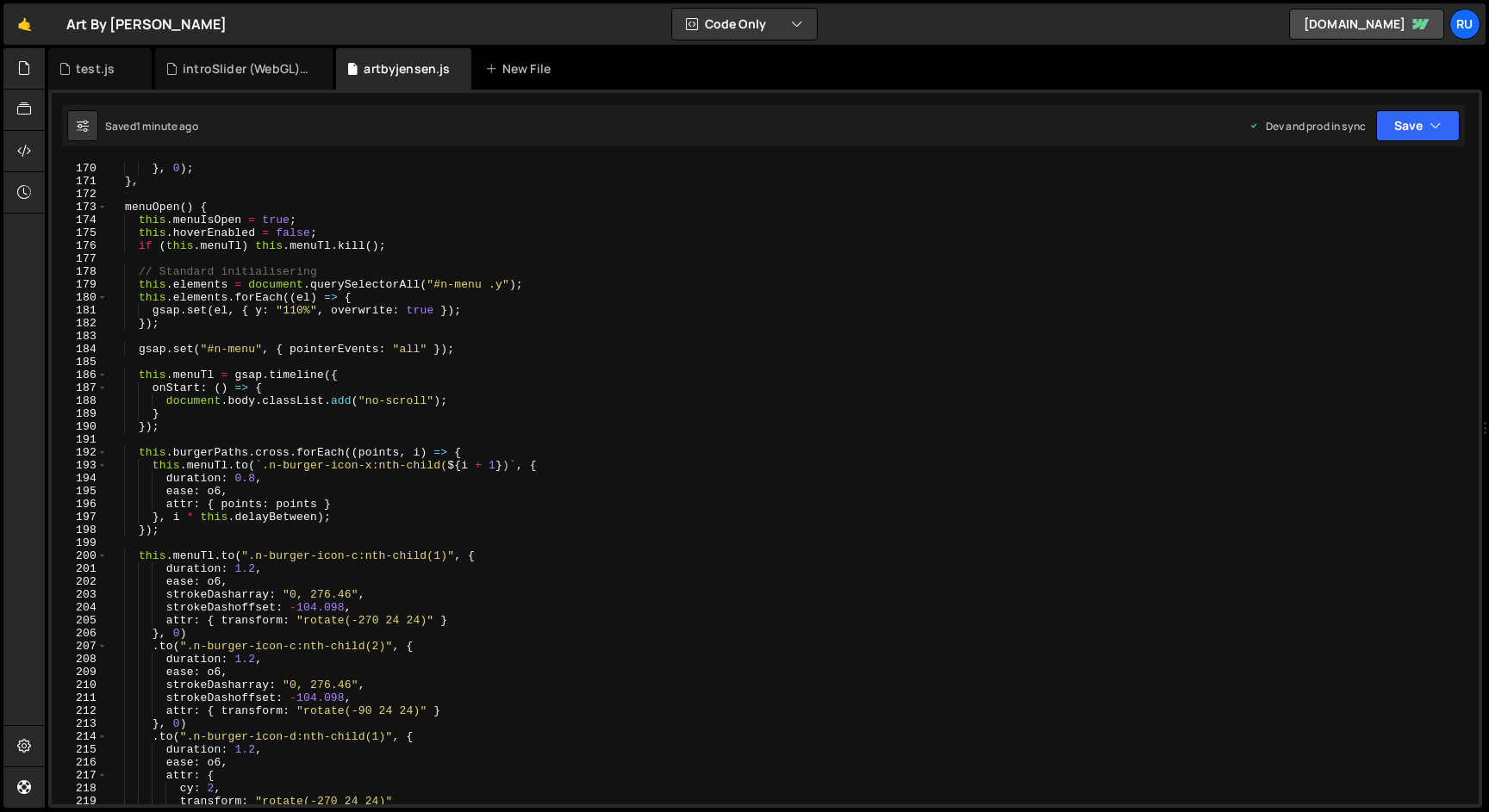
type textarea "// Standard initialisering"
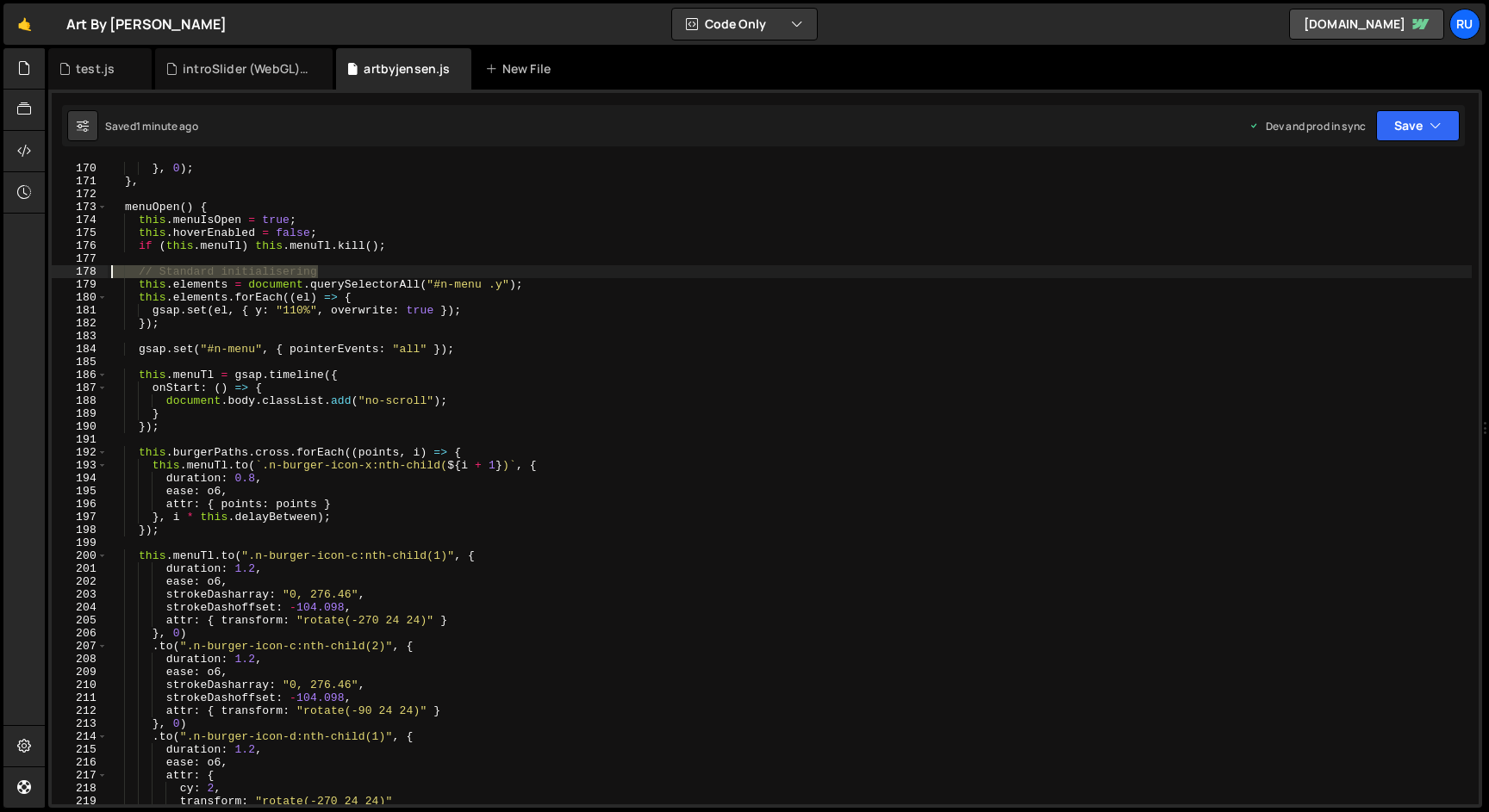
drag, startPoint x: 333, startPoint y: 272, endPoint x: 0, endPoint y: 272, distance: 333.0
click at [0, 272] on div "Hold on a sec... Are you certain you wish to leave this page? Any changes you'v…" at bounding box center [744, 406] width 1489 height 812
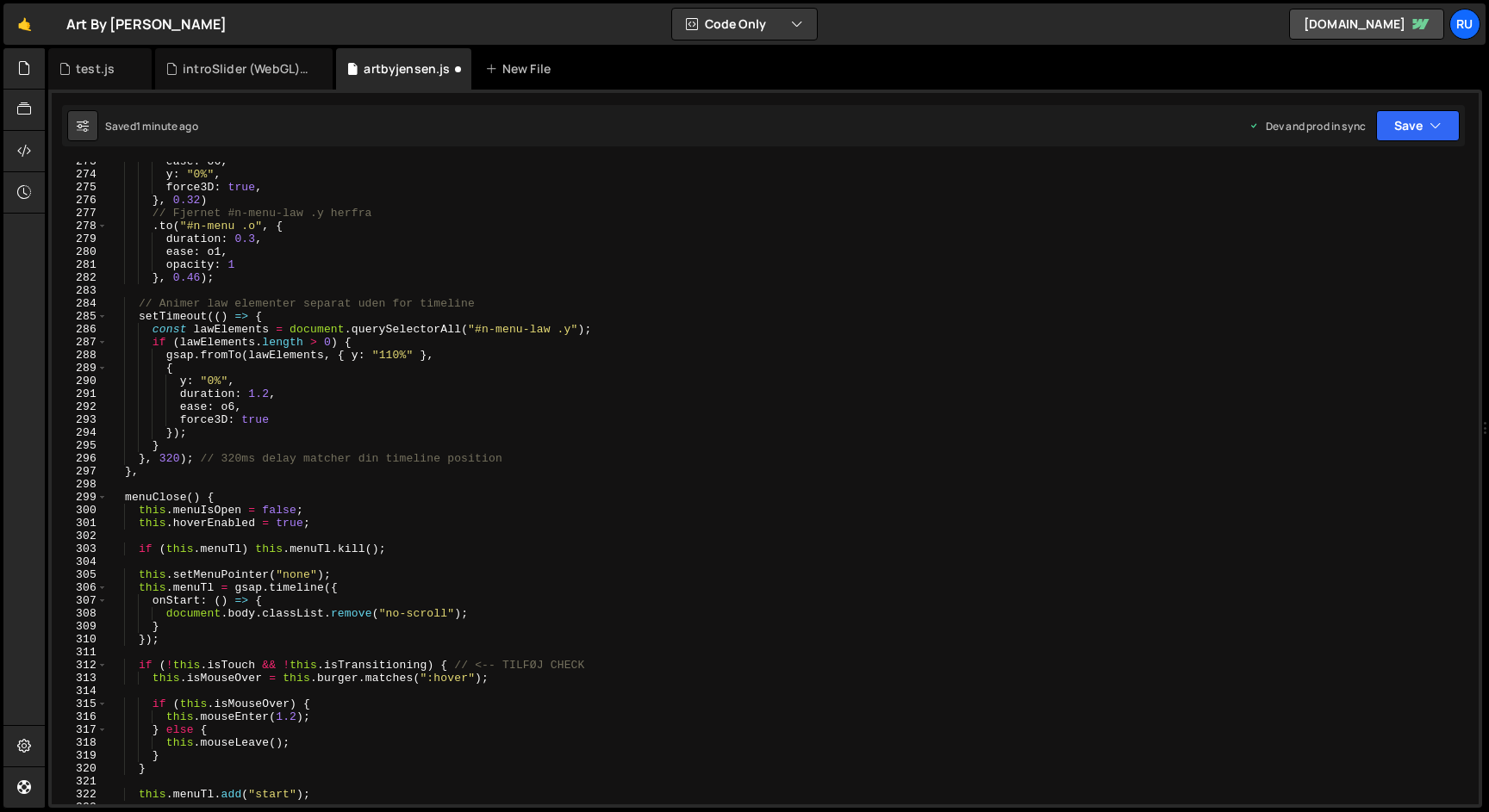
scroll to position [3642, 0]
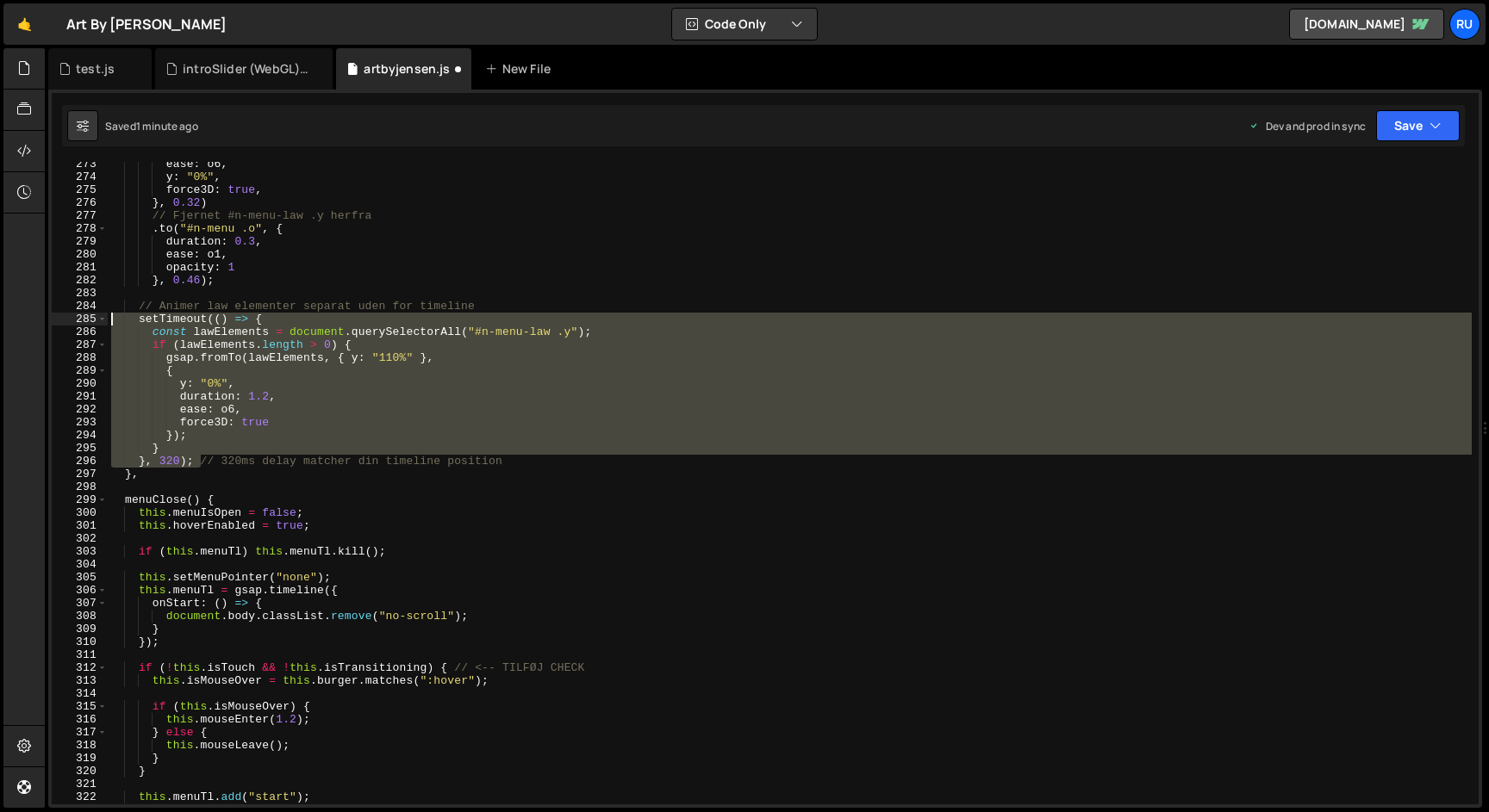
drag, startPoint x: 198, startPoint y: 464, endPoint x: 57, endPoint y: 323, distance: 199.4
click at [57, 323] on div "273 274 275 276 277 278 279 280 281 282 283 284 285 286 287 288 289 290 291 292…" at bounding box center [765, 484] width 1427 height 643
click at [279, 360] on div "ease : o6 , y : "0%" , force3D : true , } , 0.32 ) // Fjernet #n-menu-law .y he…" at bounding box center [789, 484] width 1364 height 643
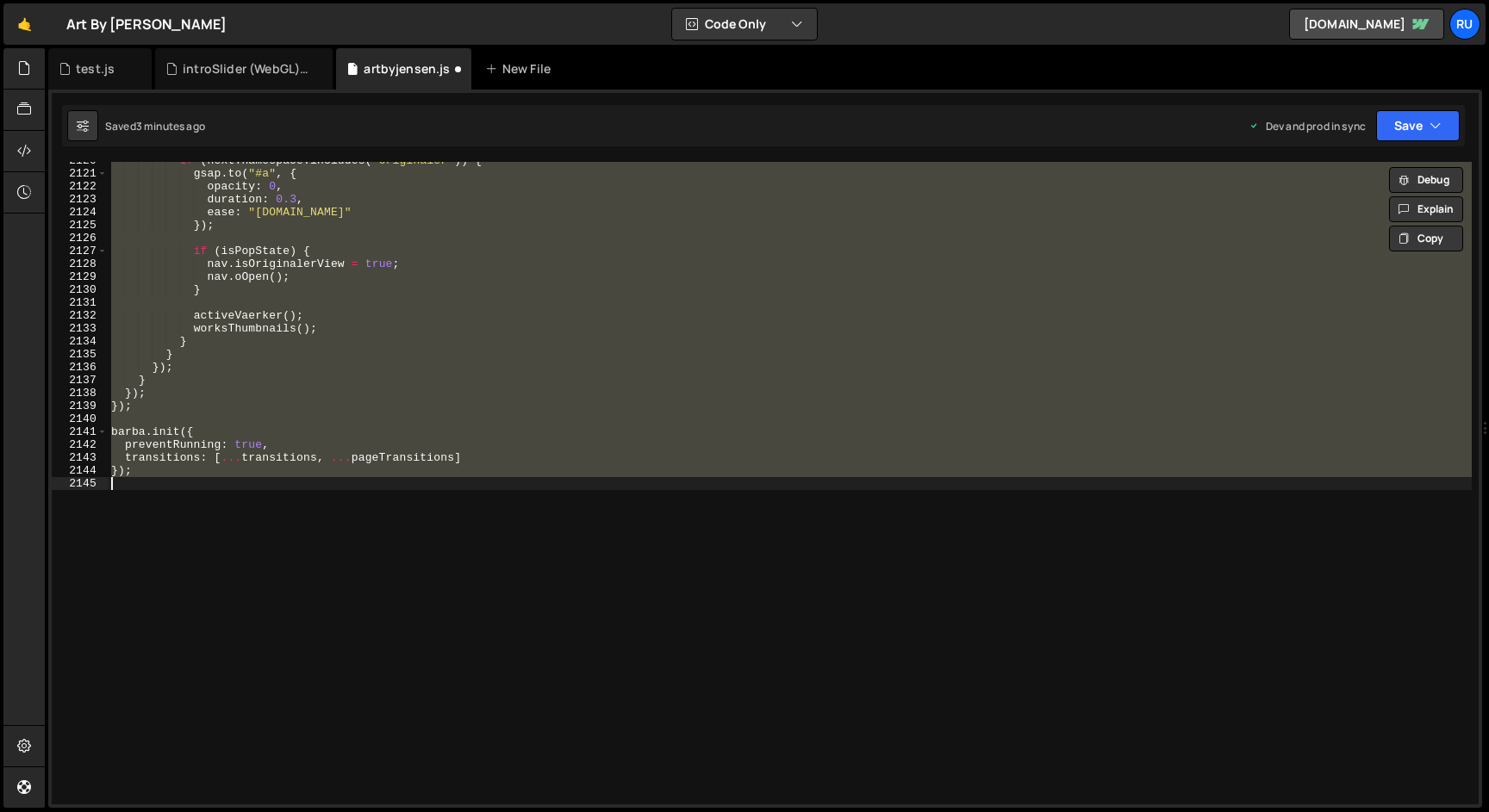
scroll to position [3540, 0]
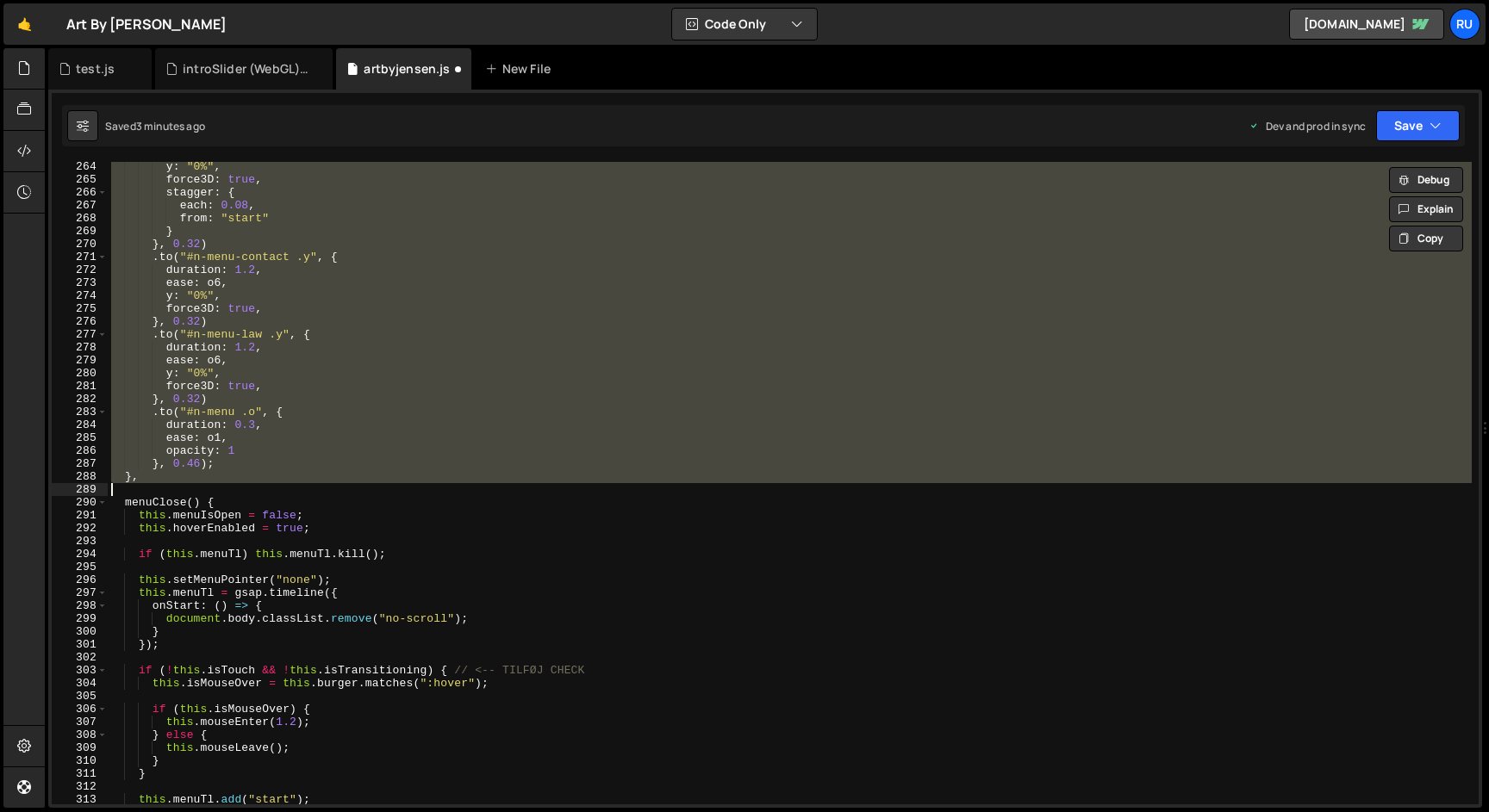
click at [244, 416] on div "y : "0%" , force3D : true , stagger : { each : 0.08 , from : "start" } } , 0.32…" at bounding box center [789, 484] width 1364 height 643
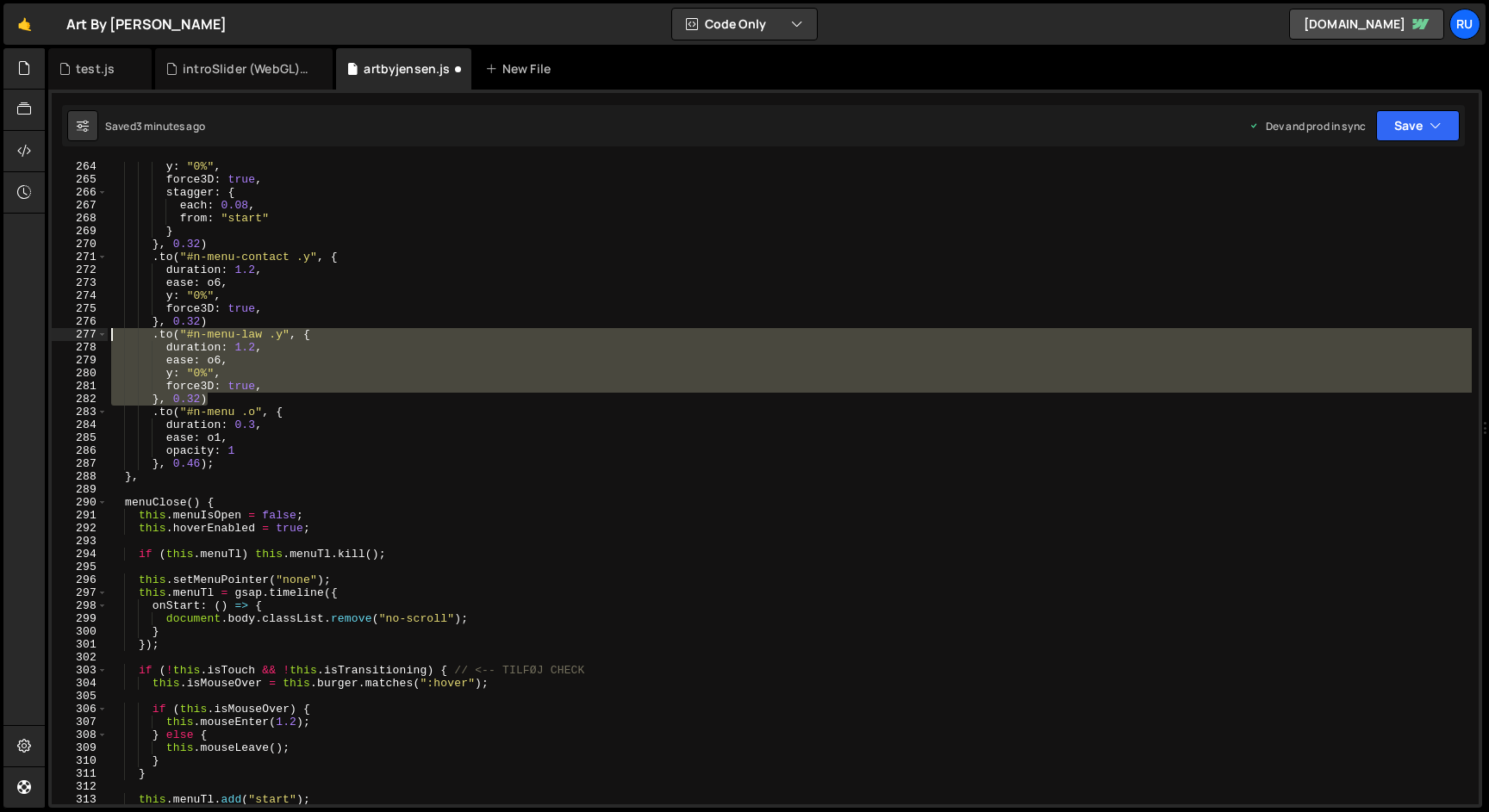
drag, startPoint x: 223, startPoint y: 397, endPoint x: 46, endPoint y: 331, distance: 188.9
click at [46, 332] on div "Files New File Javascript files 1 artbyjensen.js 0 0 introSlider (WebGL).js 0 0…" at bounding box center [766, 428] width 1444 height 760
paste textarea "}, 0.32)"
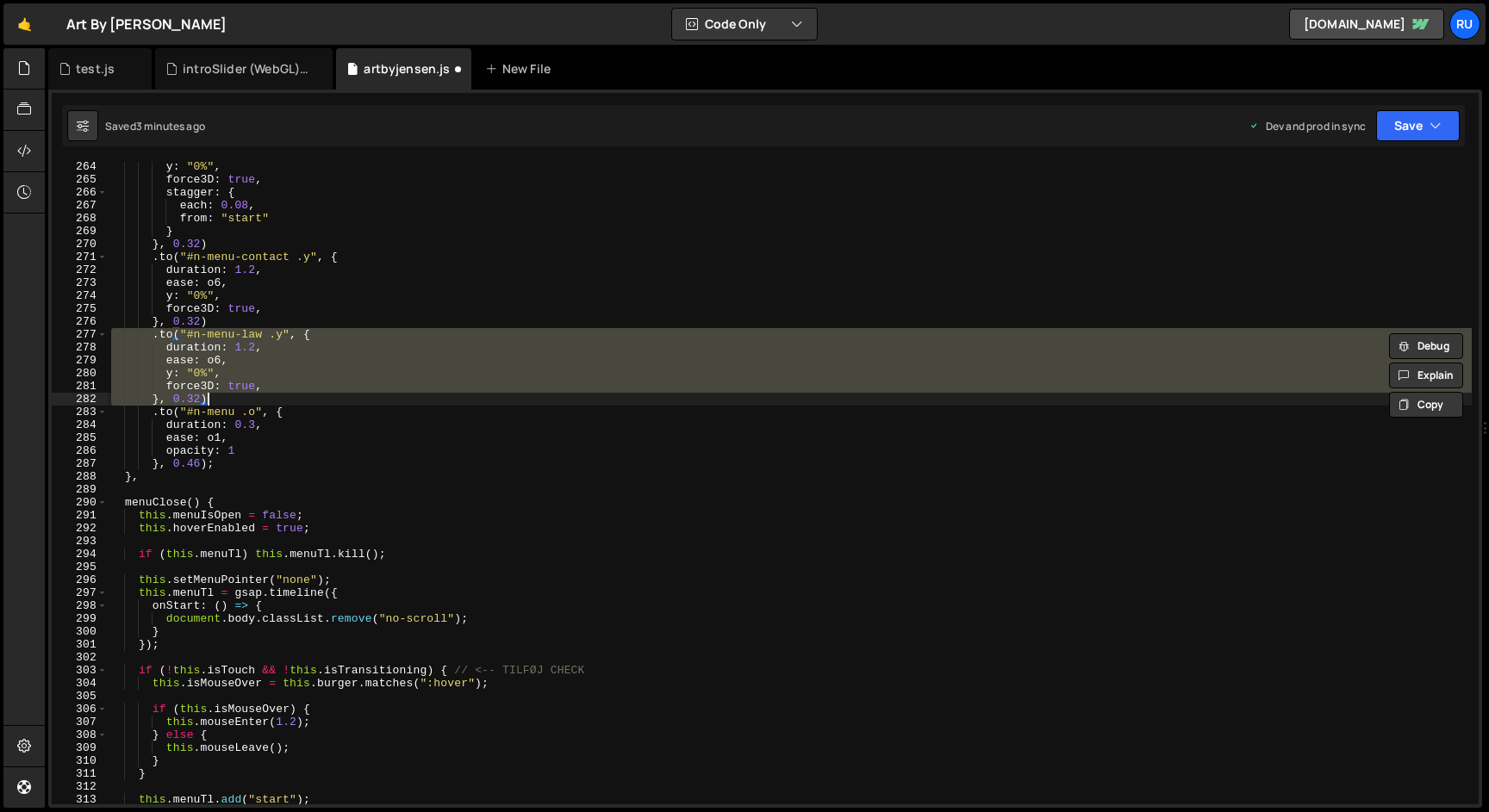
paste textarea
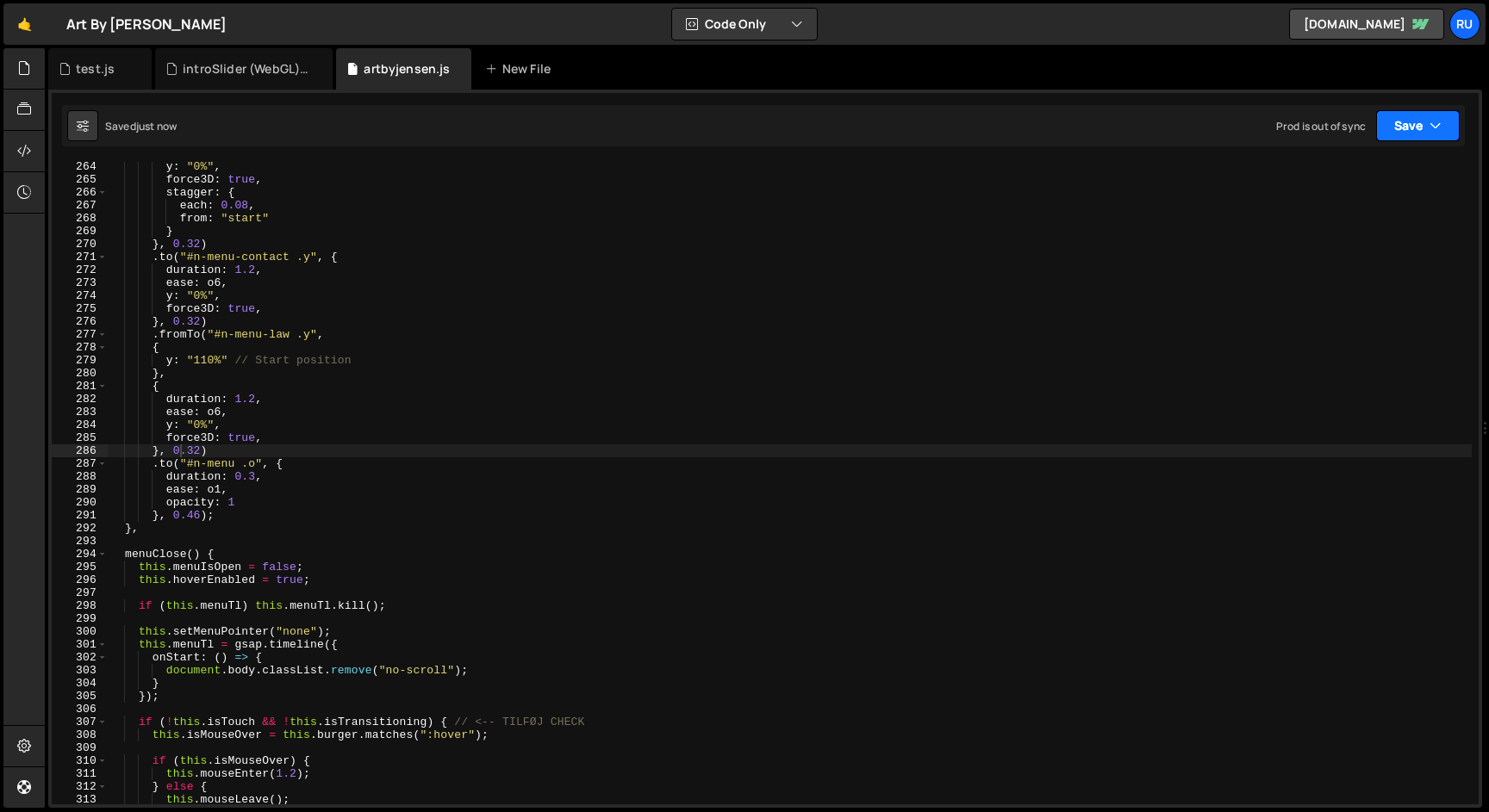
click at [1413, 123] on button "Save" at bounding box center [1418, 126] width 84 height 31
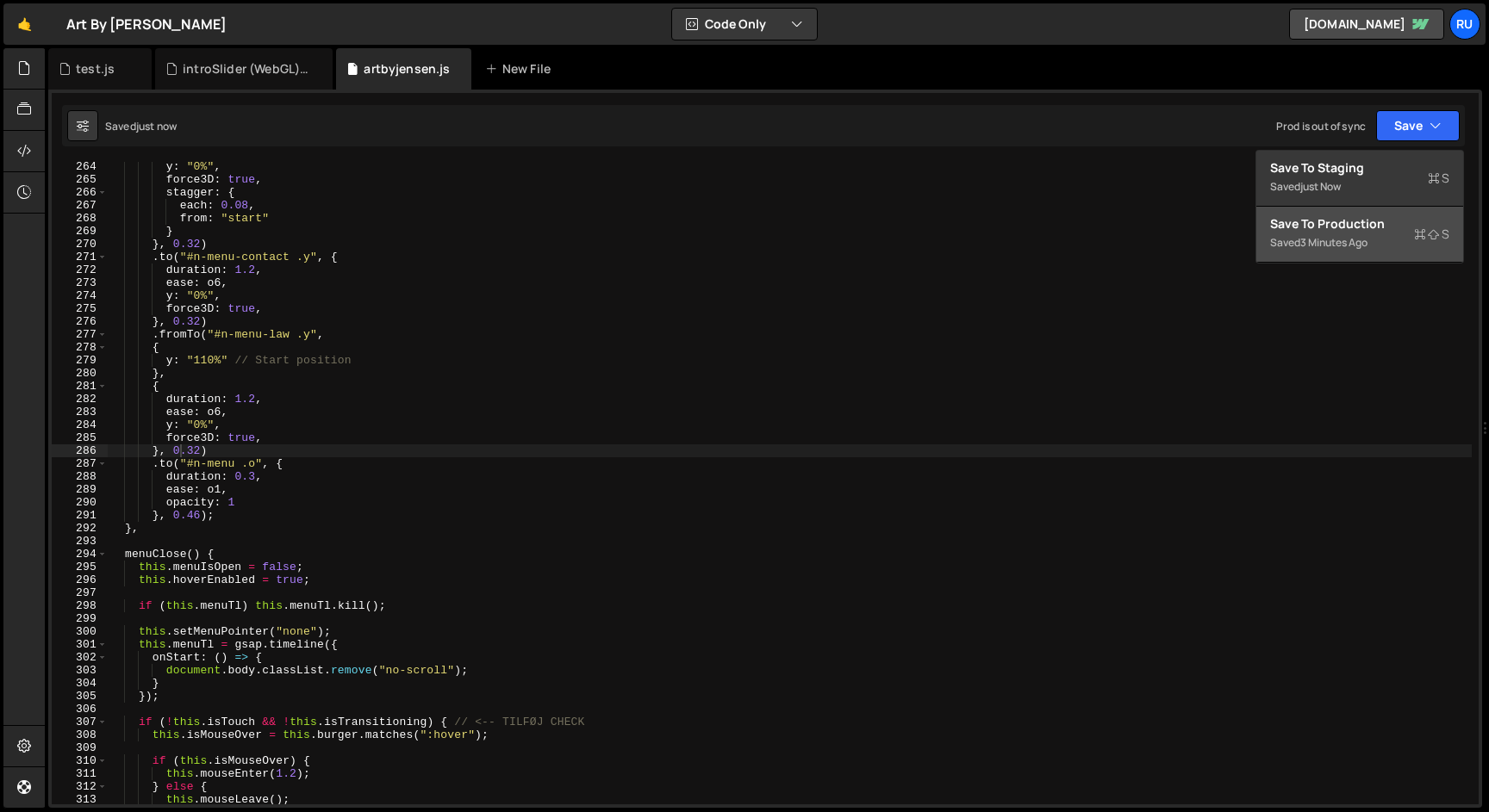
click at [1392, 219] on div "Save to Production S" at bounding box center [1360, 224] width 179 height 17
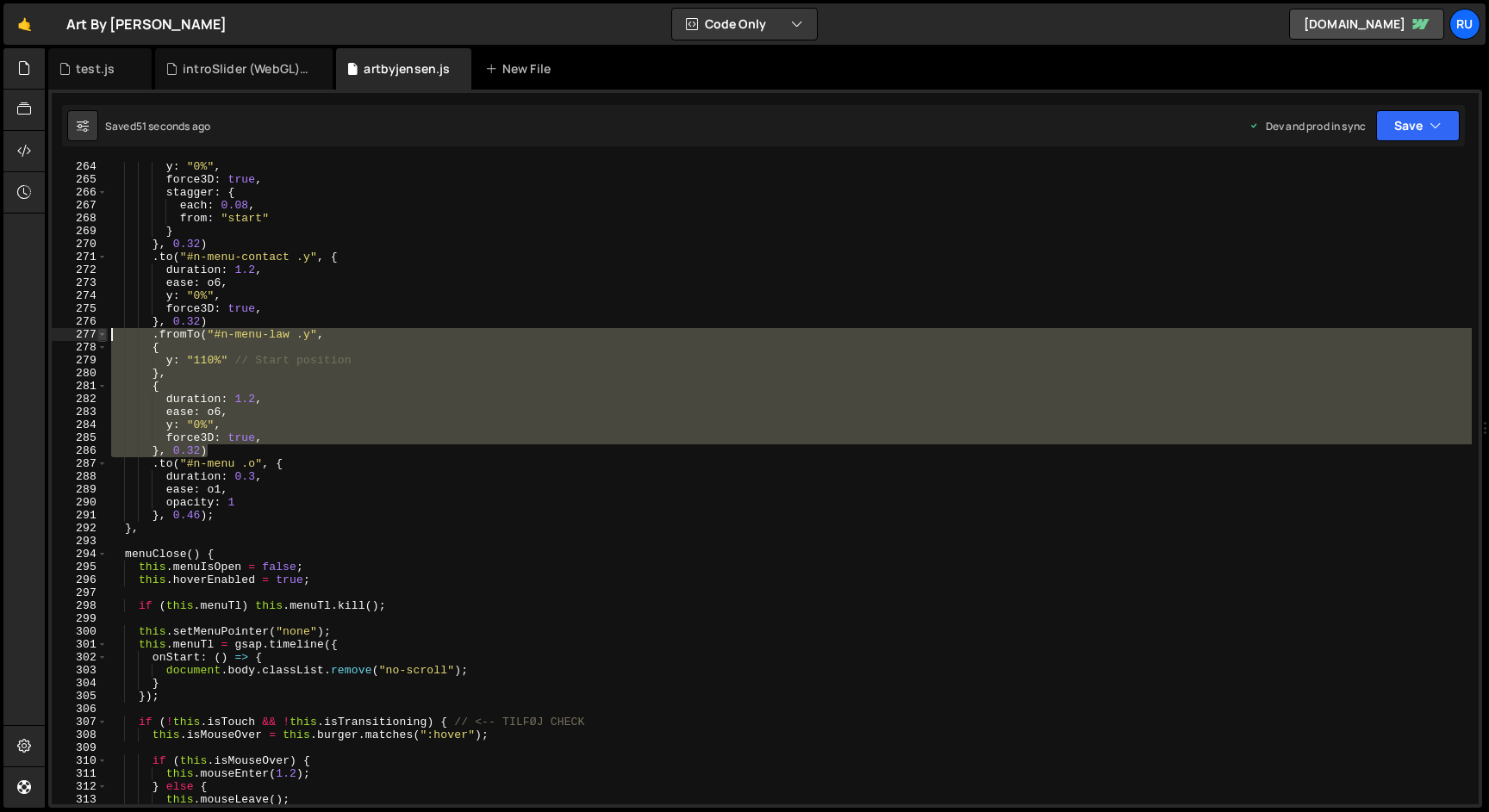
drag, startPoint x: 218, startPoint y: 448, endPoint x: 101, endPoint y: 335, distance: 162.7
click at [101, 335] on div "}, 0.32) 264 265 266 267 268 269 270 271 272 273 274 275 276 277 278 279 280 28…" at bounding box center [765, 484] width 1427 height 643
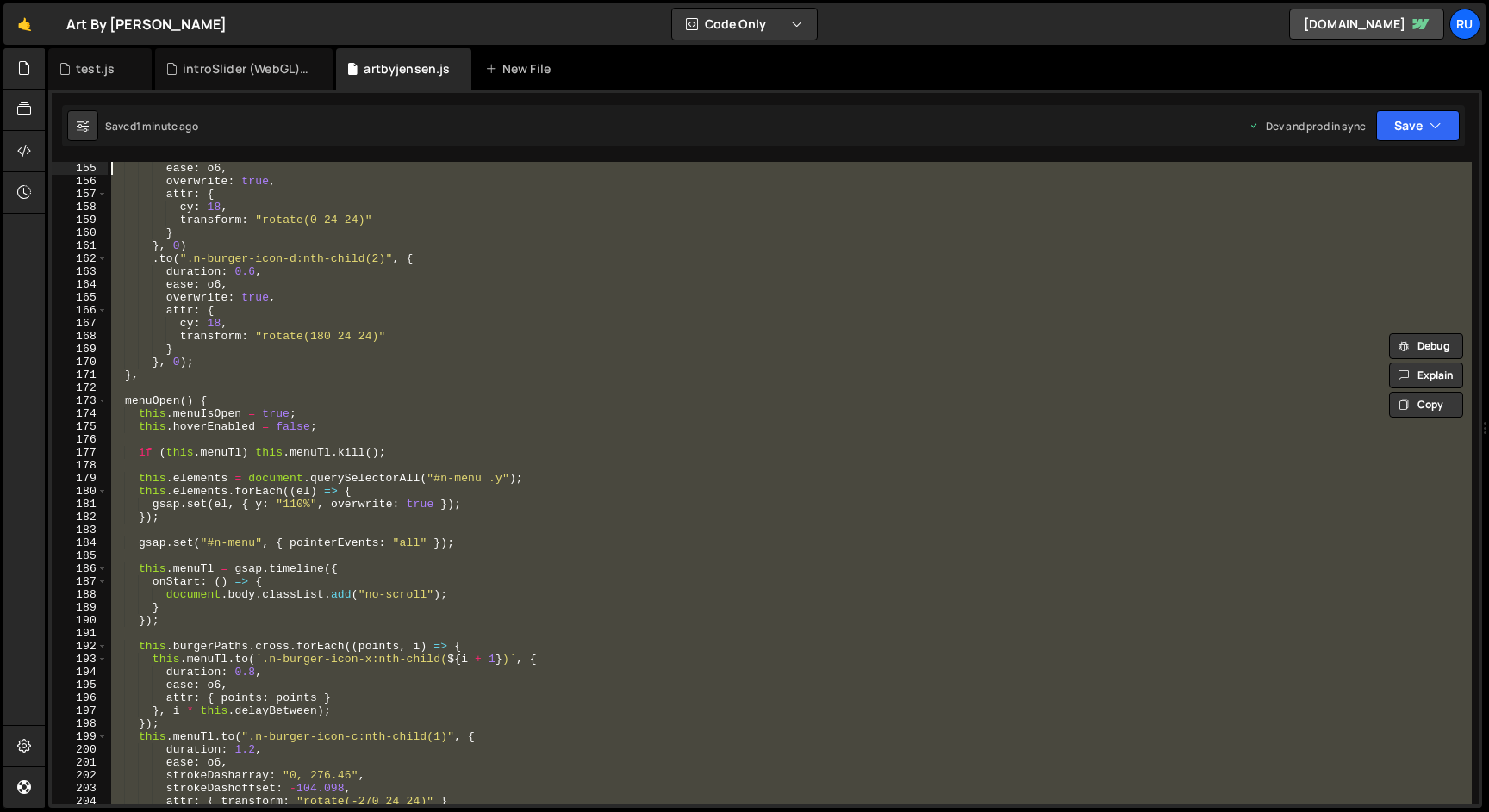
scroll to position [2141, 0]
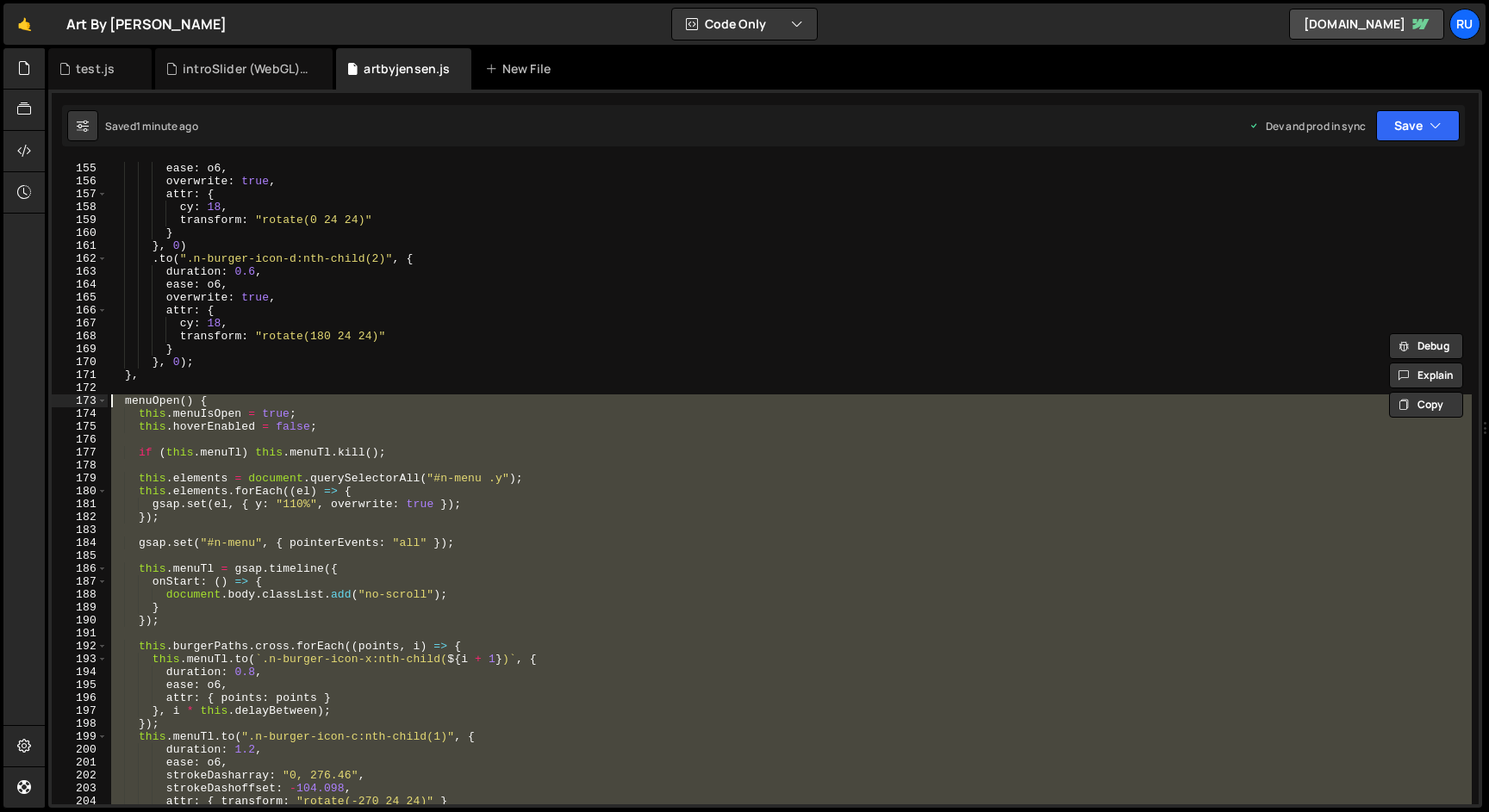
drag, startPoint x: 144, startPoint y: 531, endPoint x: 85, endPoint y: 399, distance: 144.6
click at [85, 399] on div ".fromTo("#n-menu-law .y", { 155 156 157 158 159 160 161 162 163 164 165 166 167…" at bounding box center [765, 484] width 1427 height 643
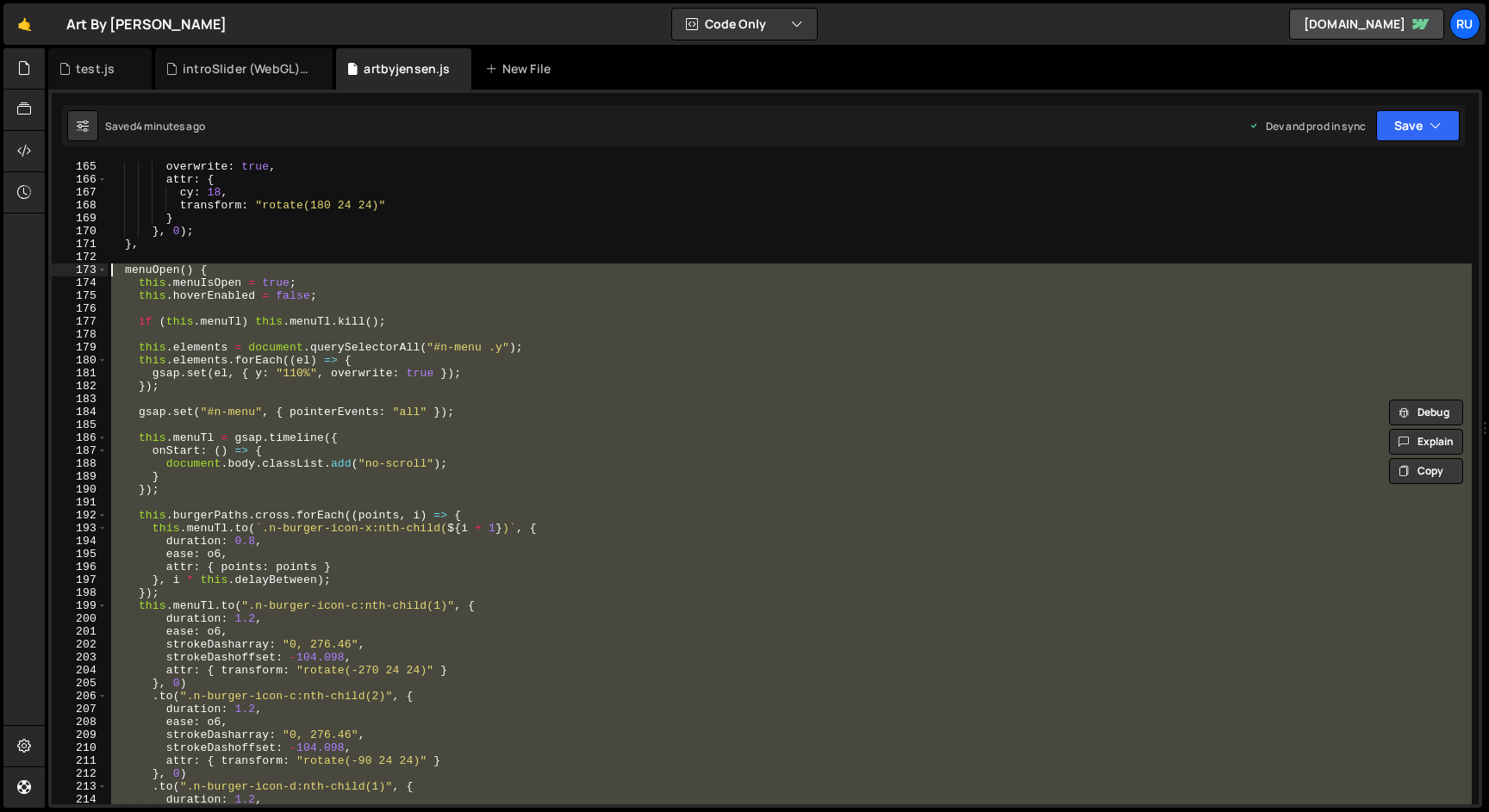
scroll to position [2310, 0]
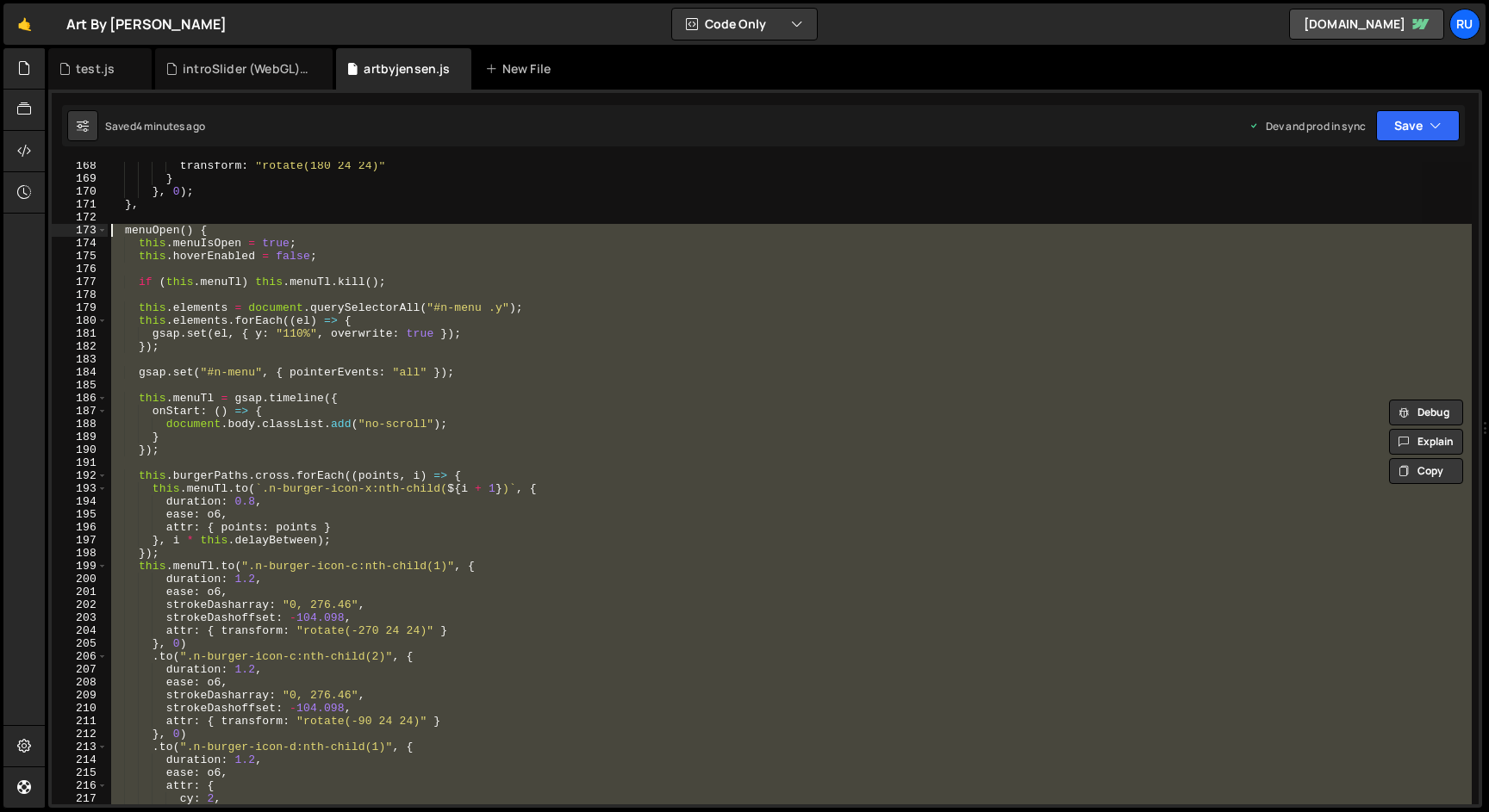
click at [244, 446] on div "transform : "rotate(180 24 24)" } } , 0 ) ; } , menuOpen ( ) { this . menuIsOpe…" at bounding box center [789, 484] width 1364 height 643
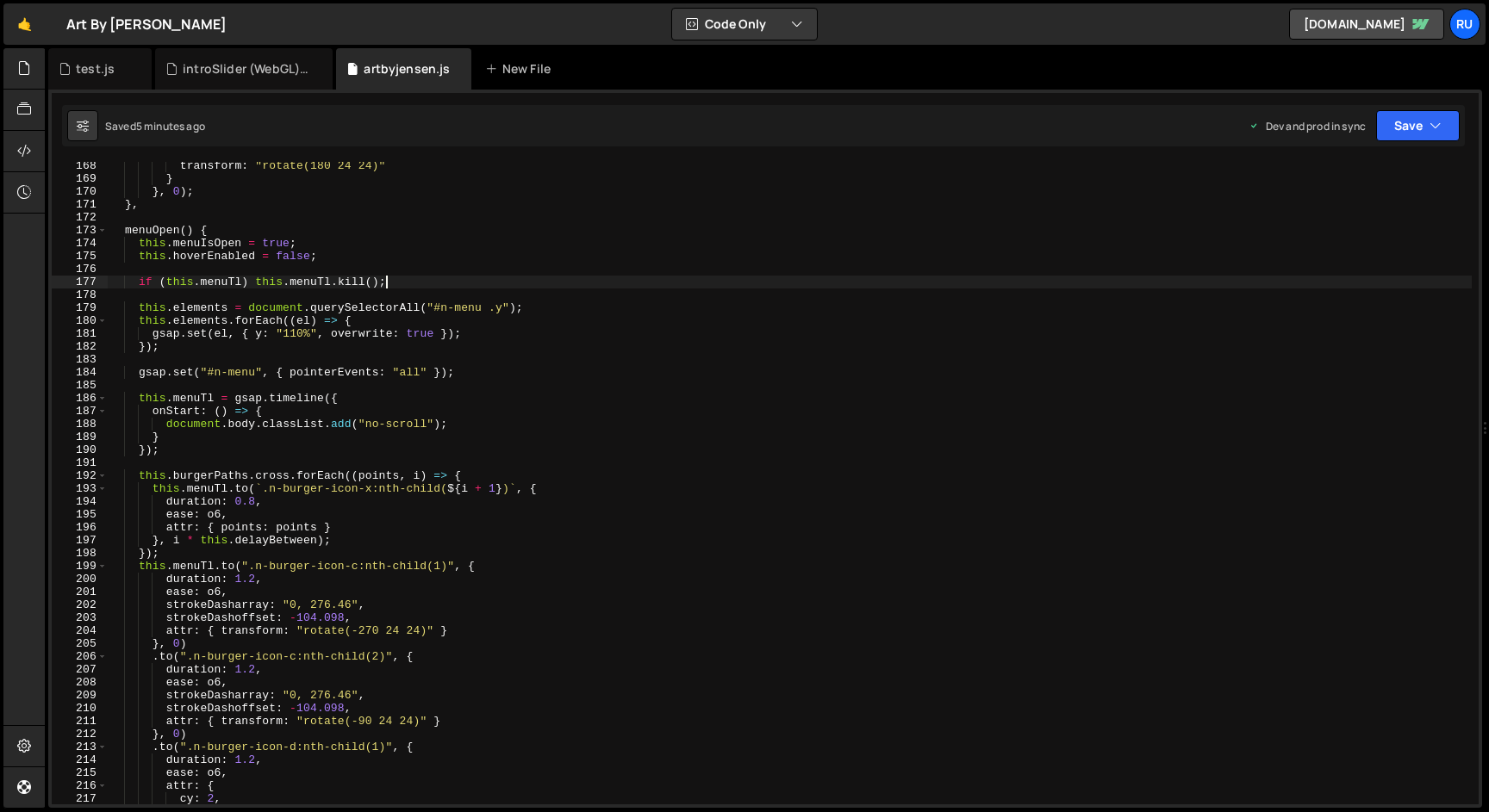
click at [429, 283] on div "transform : "rotate(180 24 24)" } } , 0 ) ; } , menuOpen ( ) { this . menuIsOpe…" at bounding box center [789, 493] width 1364 height 669
type textarea "if (this.menuTl) this.menuTl.kill();"
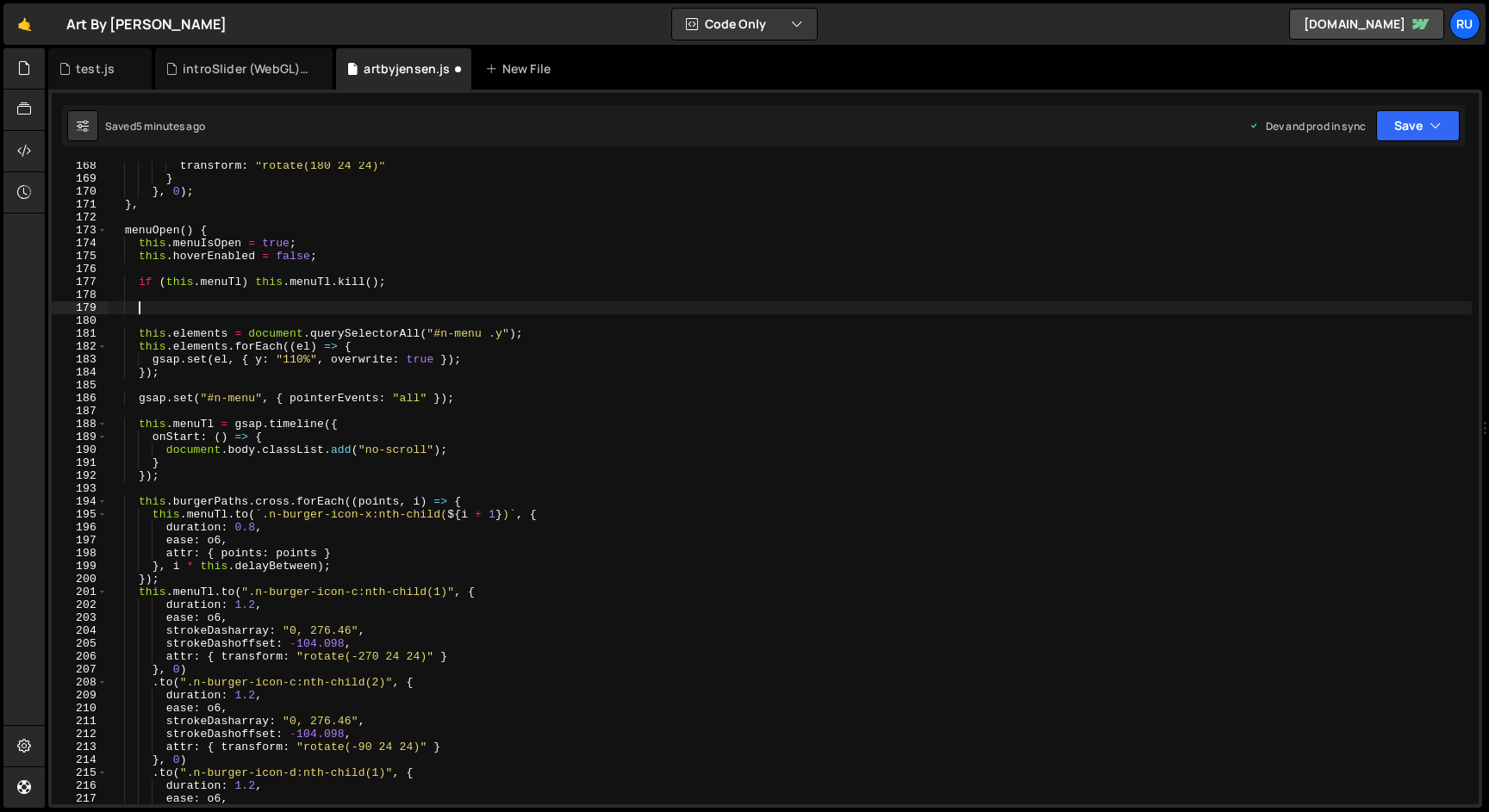
paste textarea "});"
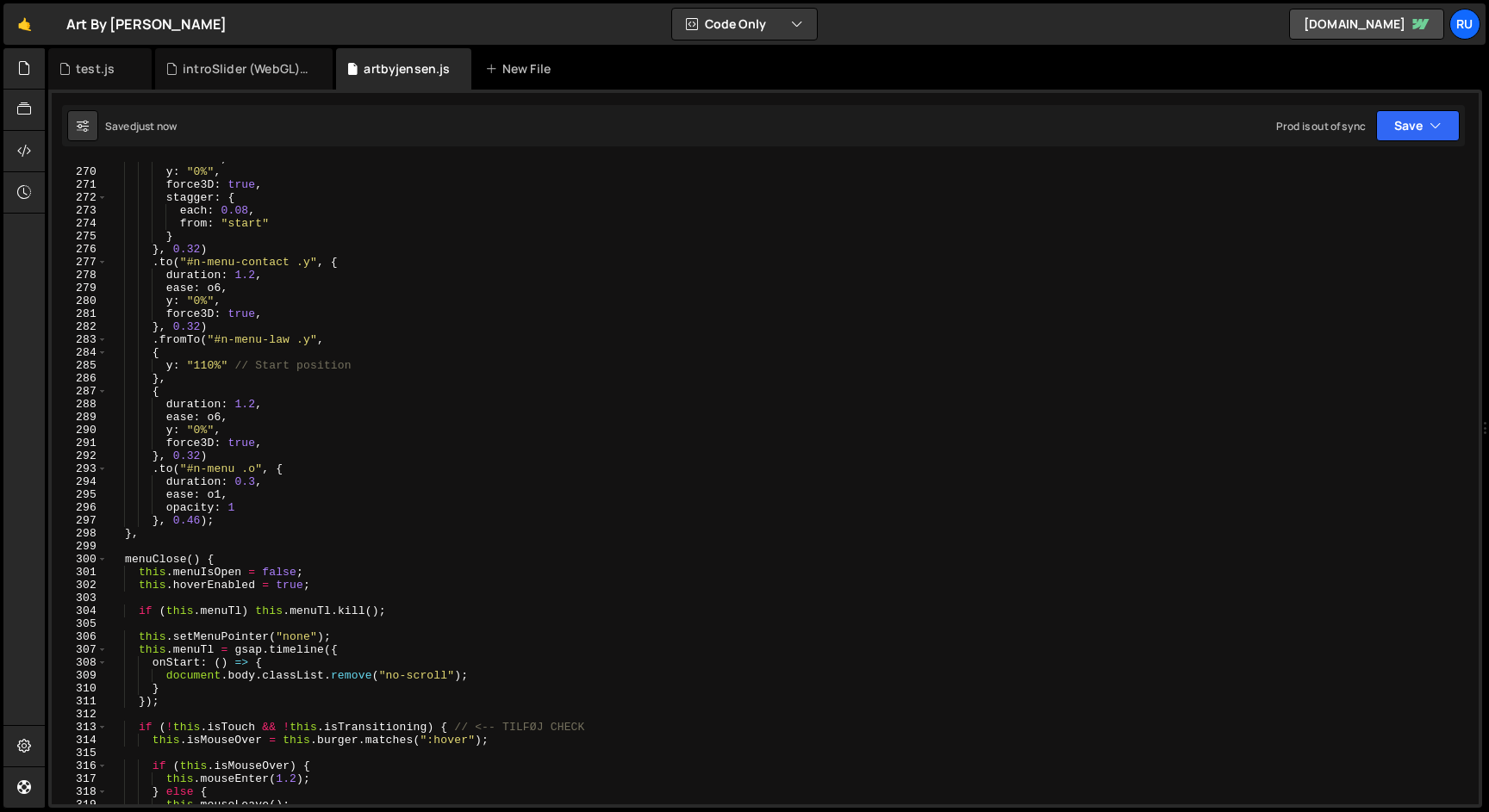
scroll to position [3586, 0]
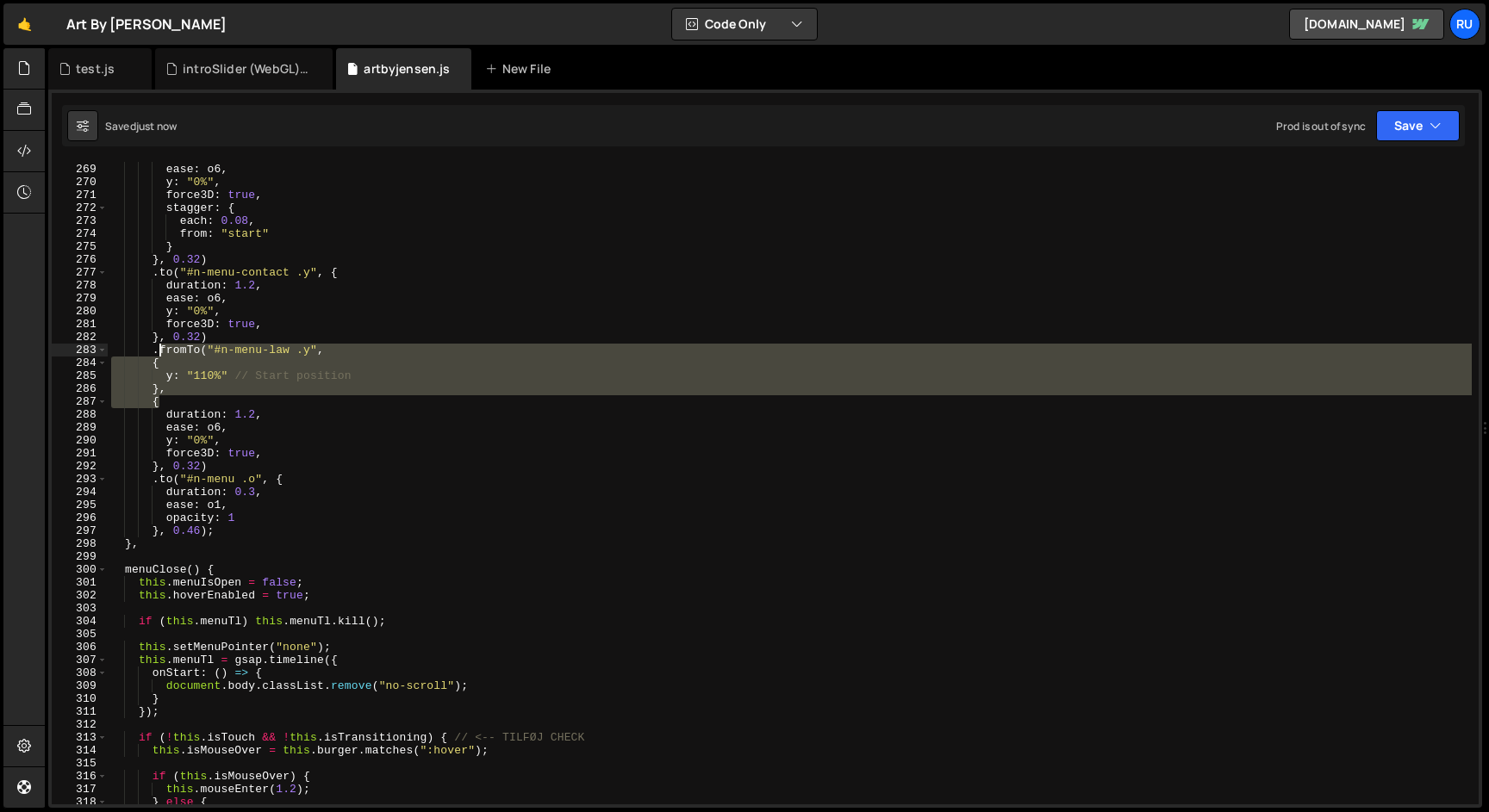
drag, startPoint x: 178, startPoint y: 401, endPoint x: 158, endPoint y: 352, distance: 52.9
click at [158, 352] on div "duration : 1.2 , ease : o6 , y : "0%" , force3D : true , stagger : { each : 0.0…" at bounding box center [789, 484] width 1364 height 669
click at [223, 361] on div "duration : 1.2 , ease : o6 , y : "0%" , force3D : true , stagger : { each : 0.0…" at bounding box center [789, 484] width 1364 height 643
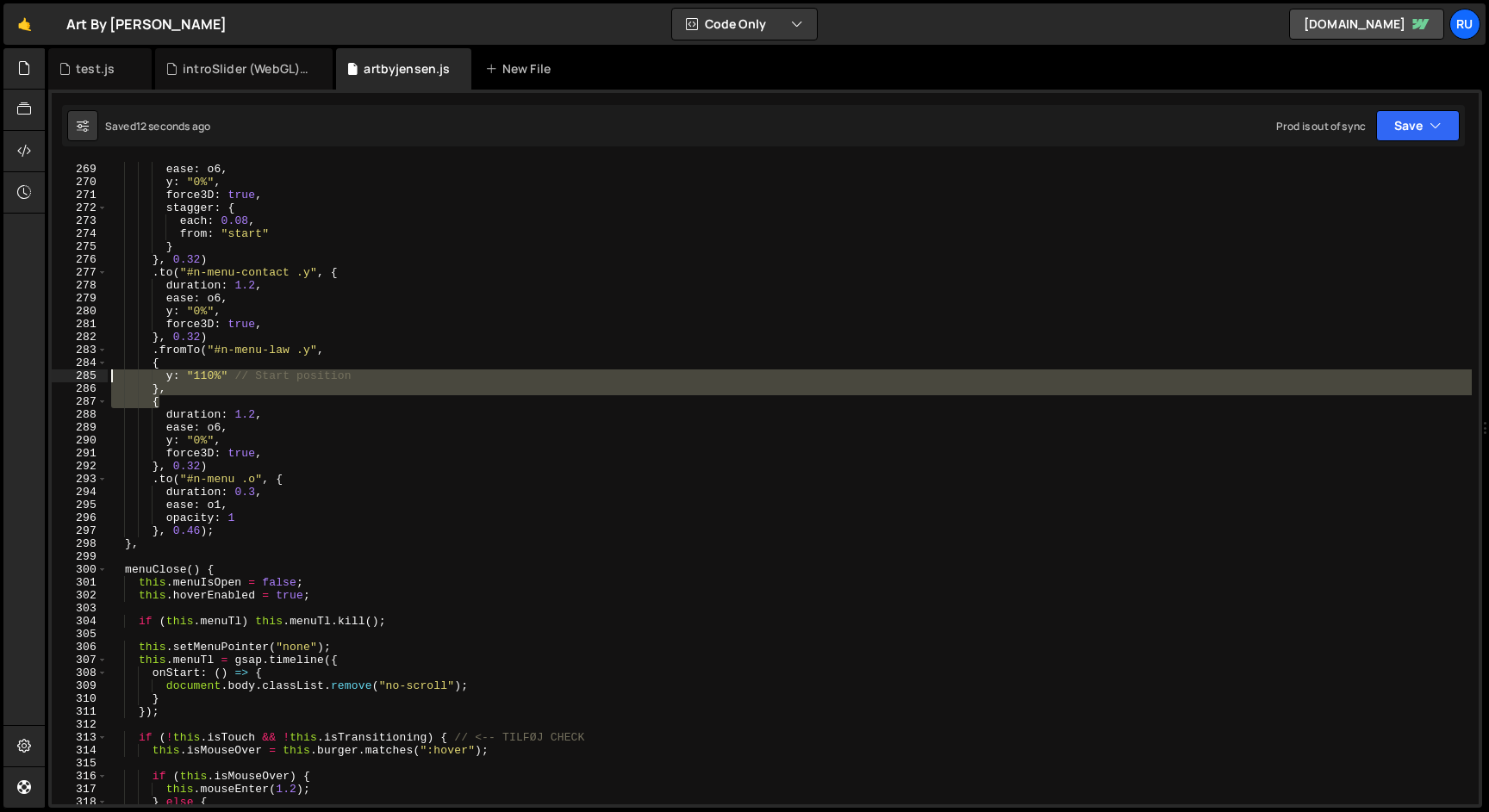
drag, startPoint x: 181, startPoint y: 399, endPoint x: 109, endPoint y: 370, distance: 77.6
click at [109, 370] on div "duration : 1.2 , ease : o6 , y : "0%" , force3D : true , stagger : { each : 0.0…" at bounding box center [789, 484] width 1364 height 669
type textarea "y: "110%" // Start position },"
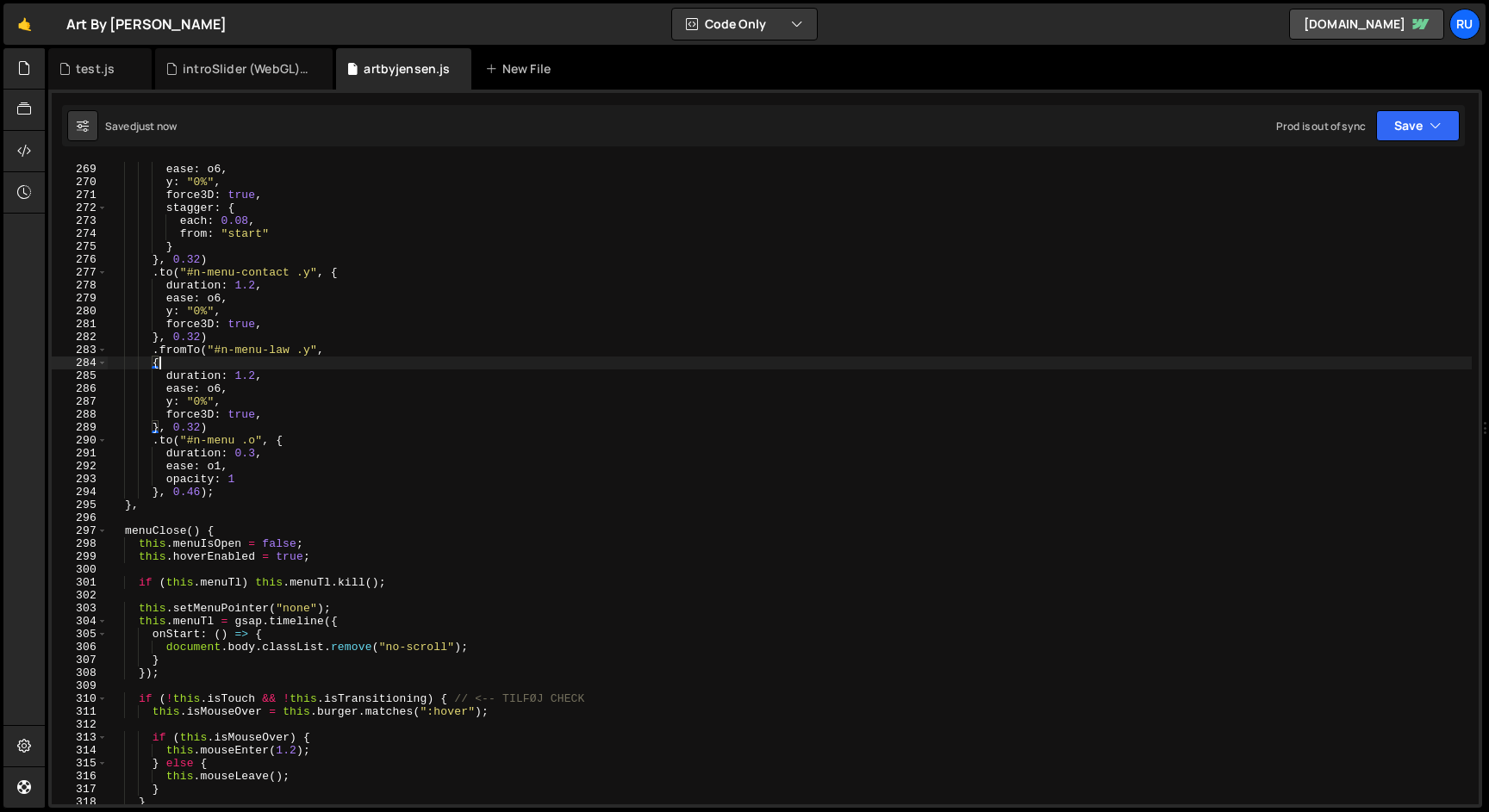
click at [192, 349] on div "duration : 1.2 , ease : o6 , y : "0%" , force3D : true , stagger : { each : 0.0…" at bounding box center [789, 484] width 1364 height 669
click at [293, 311] on div "duration : 1.2 , ease : o6 , y : "0%" , force3D : true , stagger : { each : 0.0…" at bounding box center [789, 484] width 1364 height 669
click at [1393, 129] on button "Save" at bounding box center [1418, 126] width 84 height 31
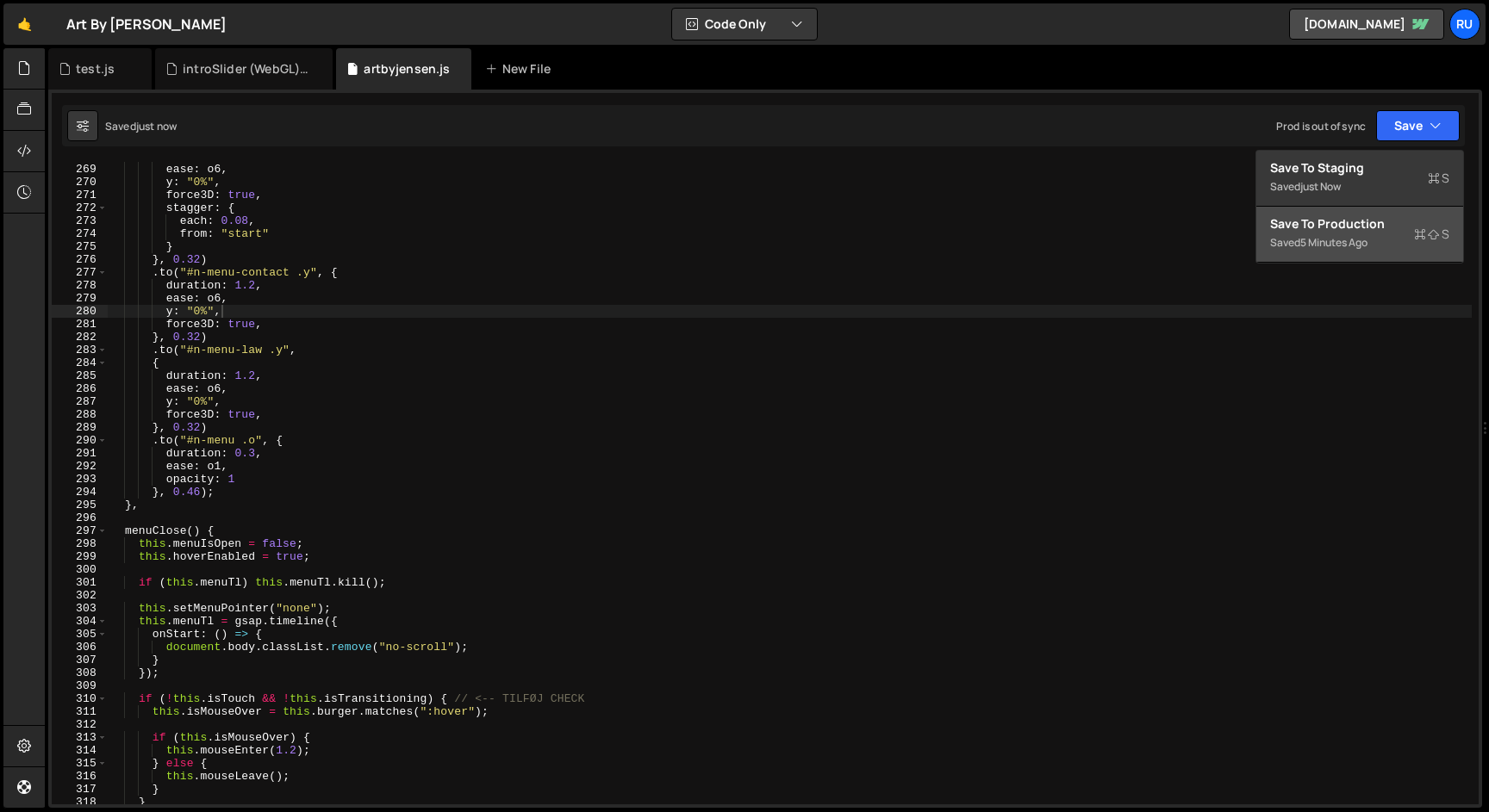
click at [1321, 244] on div "5 minutes ago" at bounding box center [1333, 241] width 67 height 14
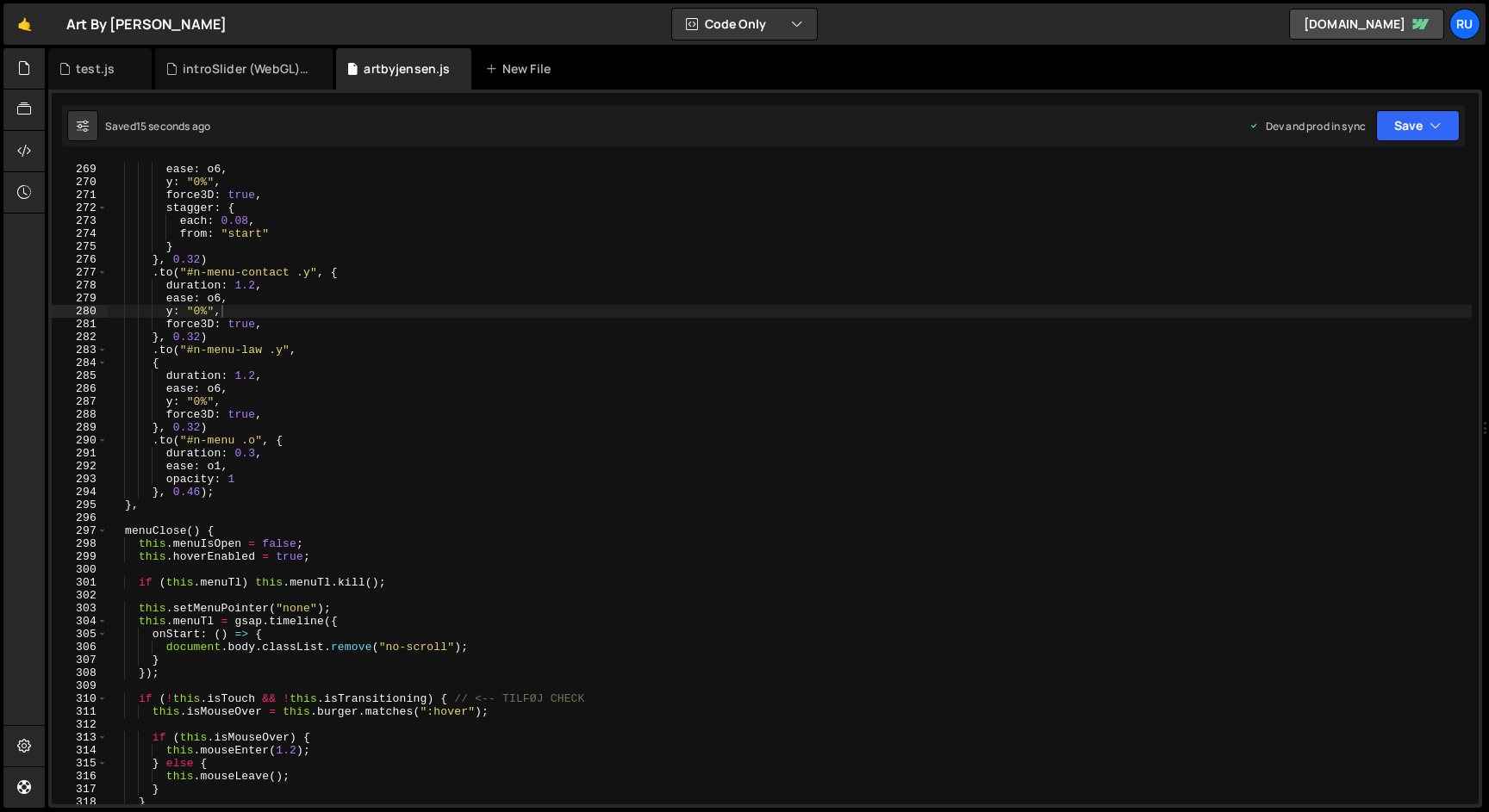
click at [442, 361] on div "duration : 1.2 , ease : o6 , y : "0%" , force3D : true , stagger : { each : 0.0…" at bounding box center [789, 484] width 1364 height 669
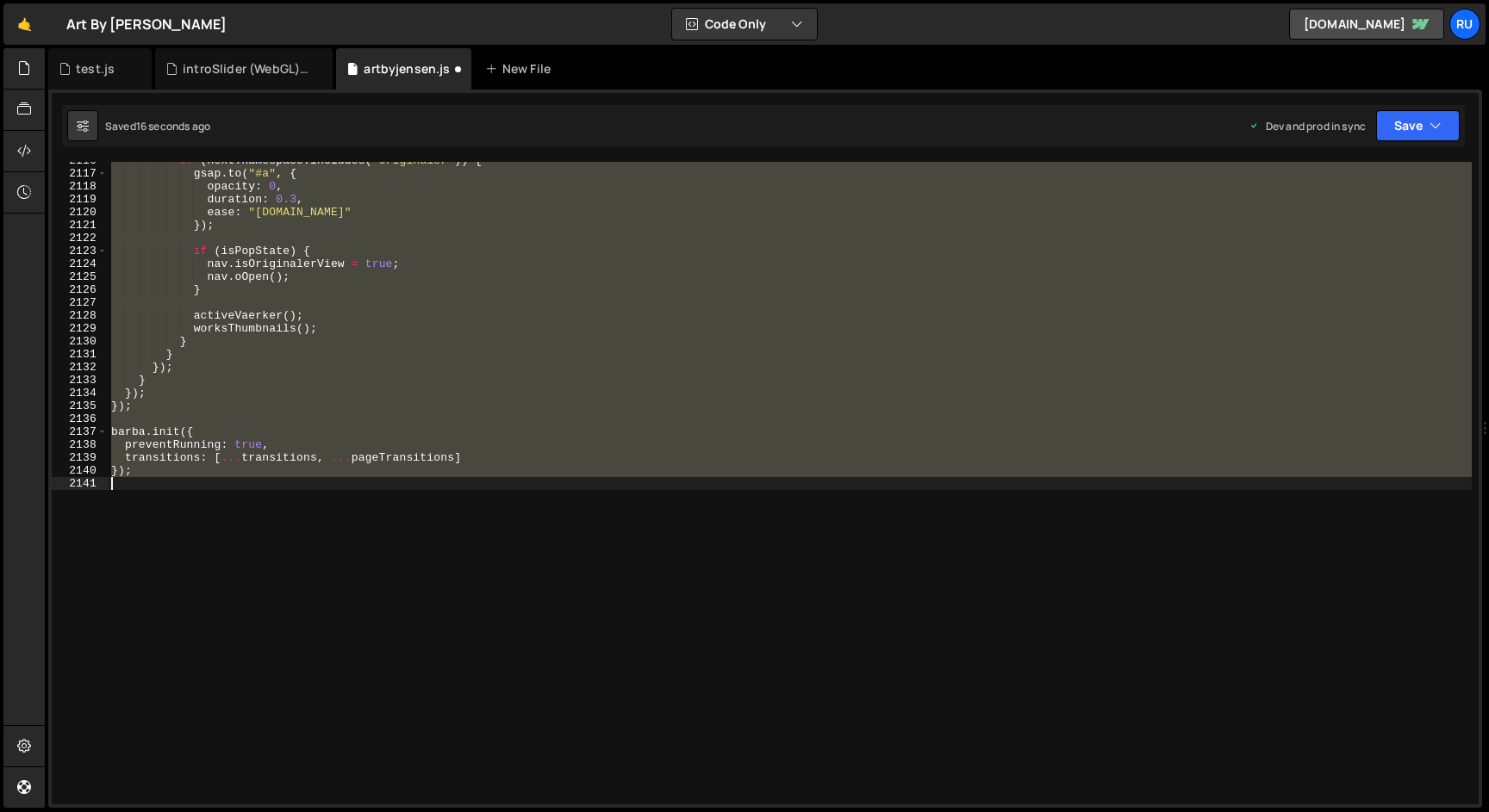
scroll to position [3452, 0]
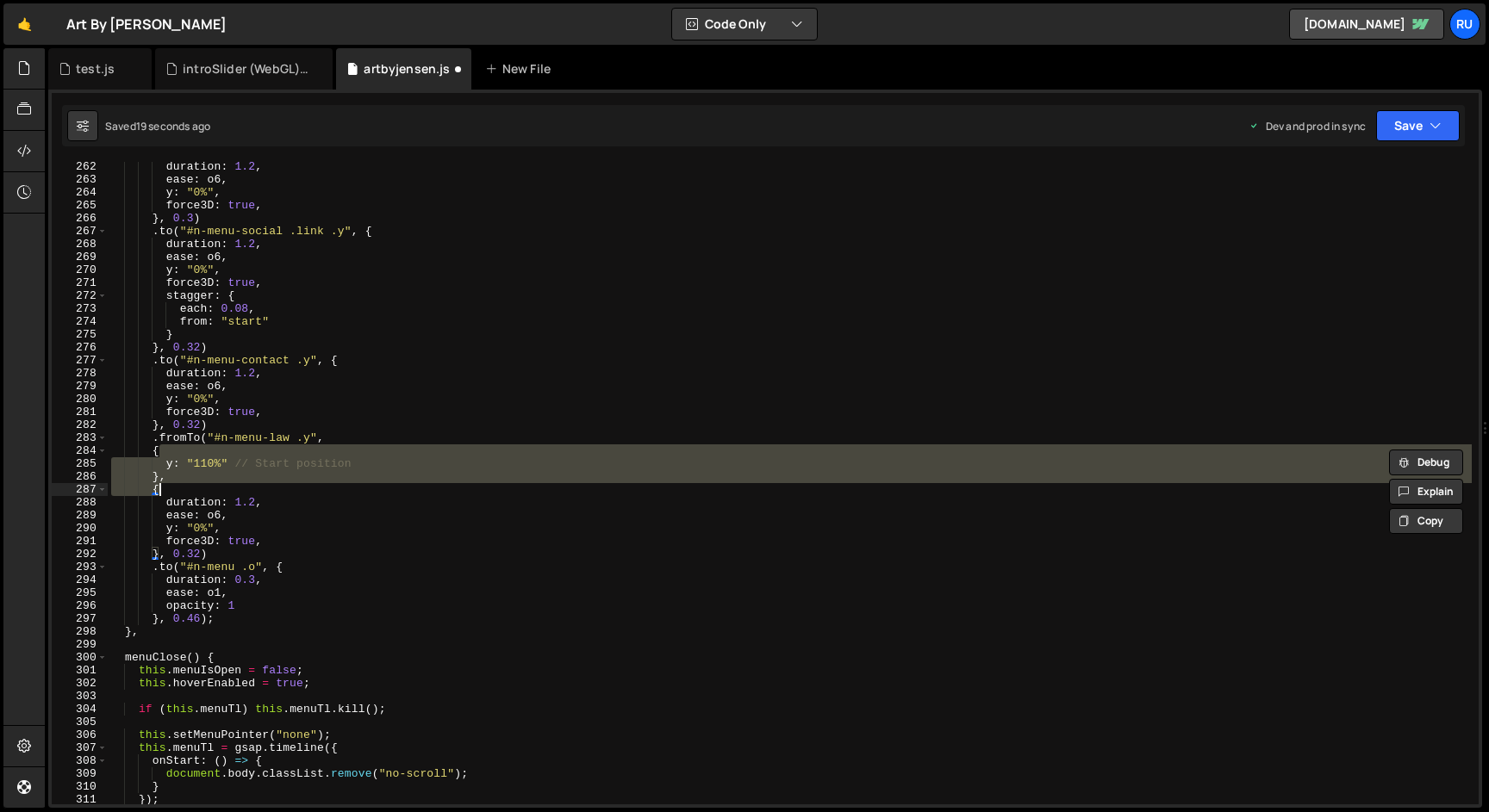
type textarea "});"
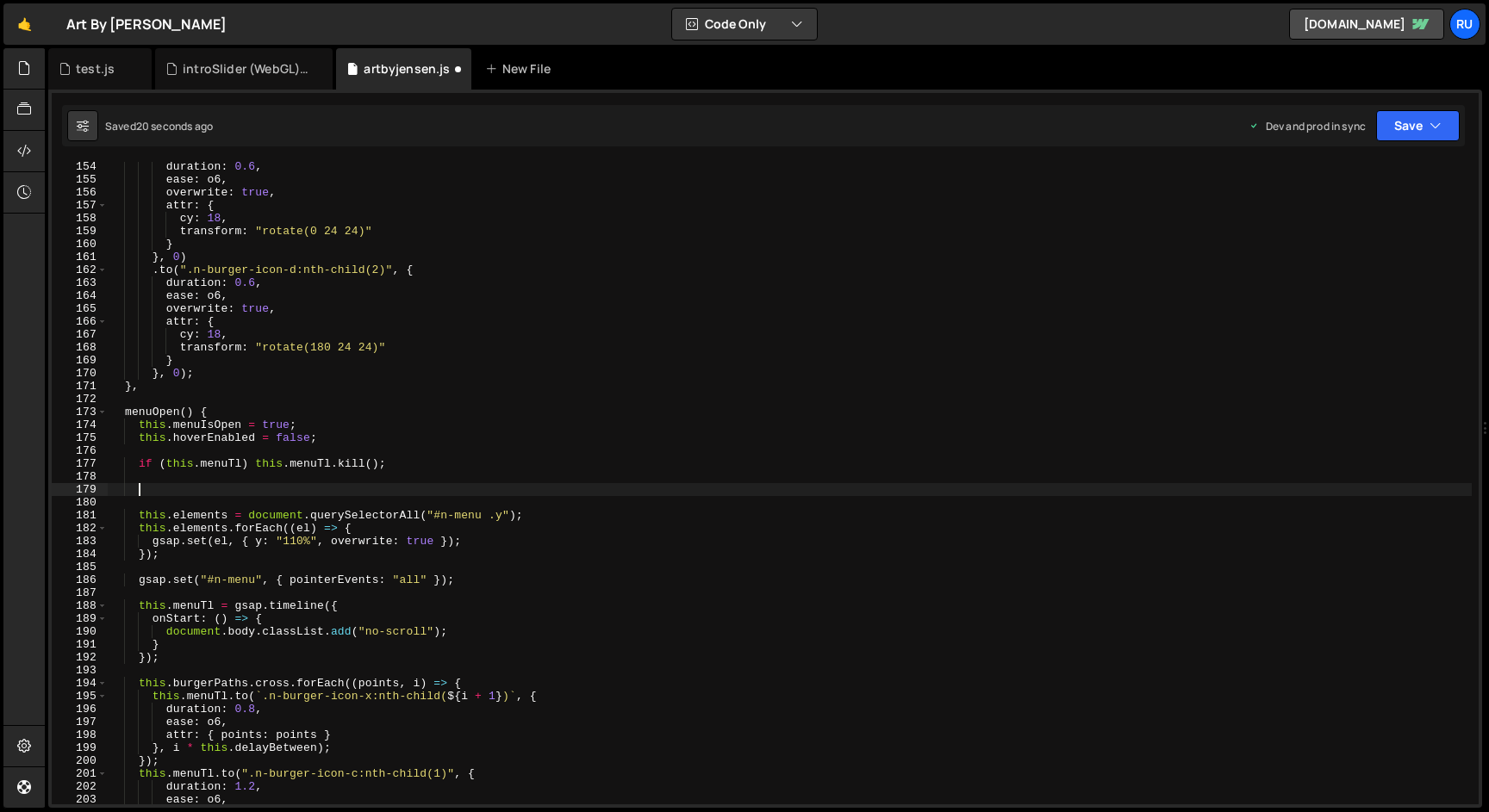
scroll to position [2129, 0]
type textarea "if (this.menuTl) this.menuTl.kill();"
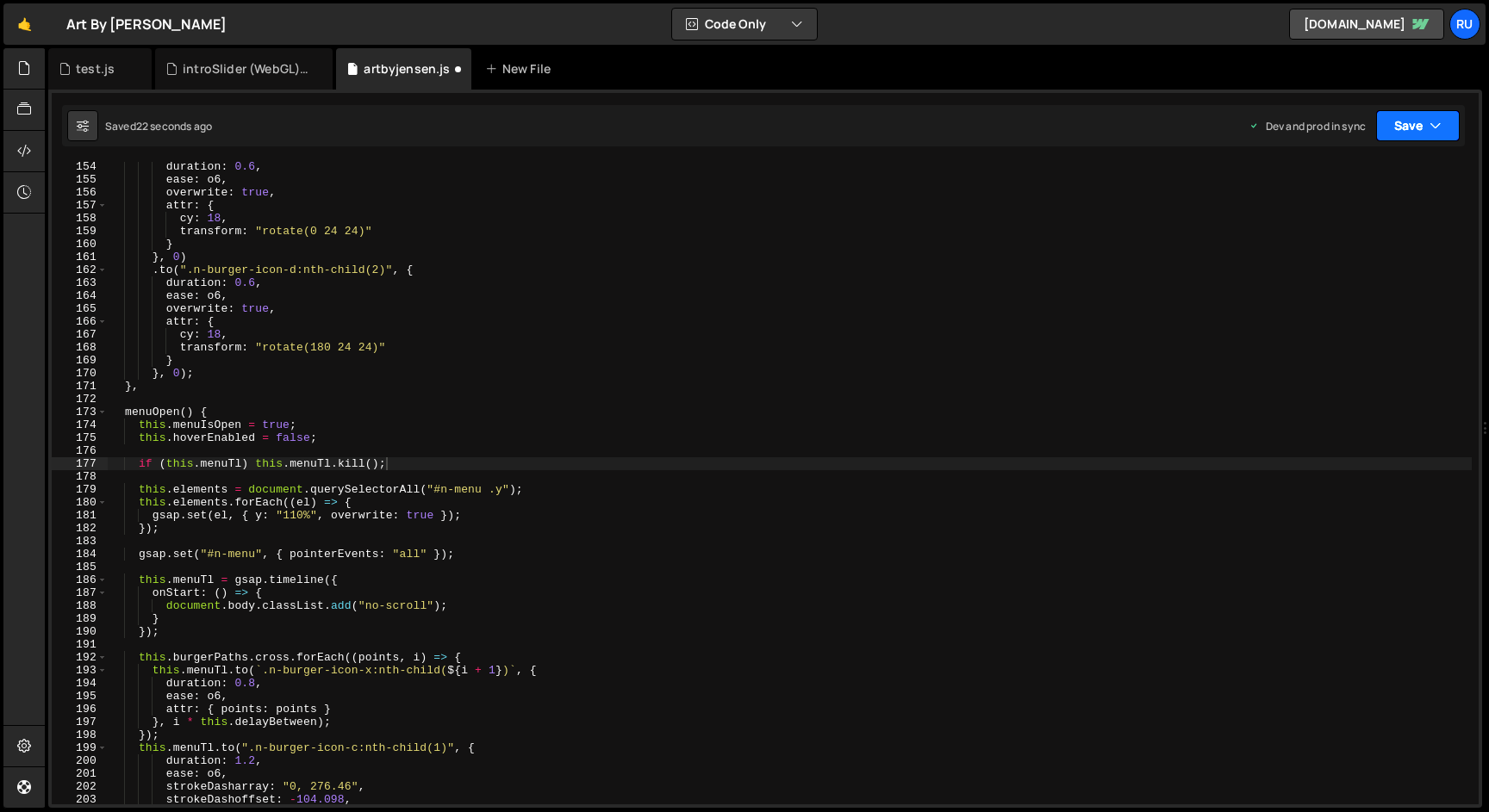
click at [1450, 122] on button "Save" at bounding box center [1418, 126] width 84 height 31
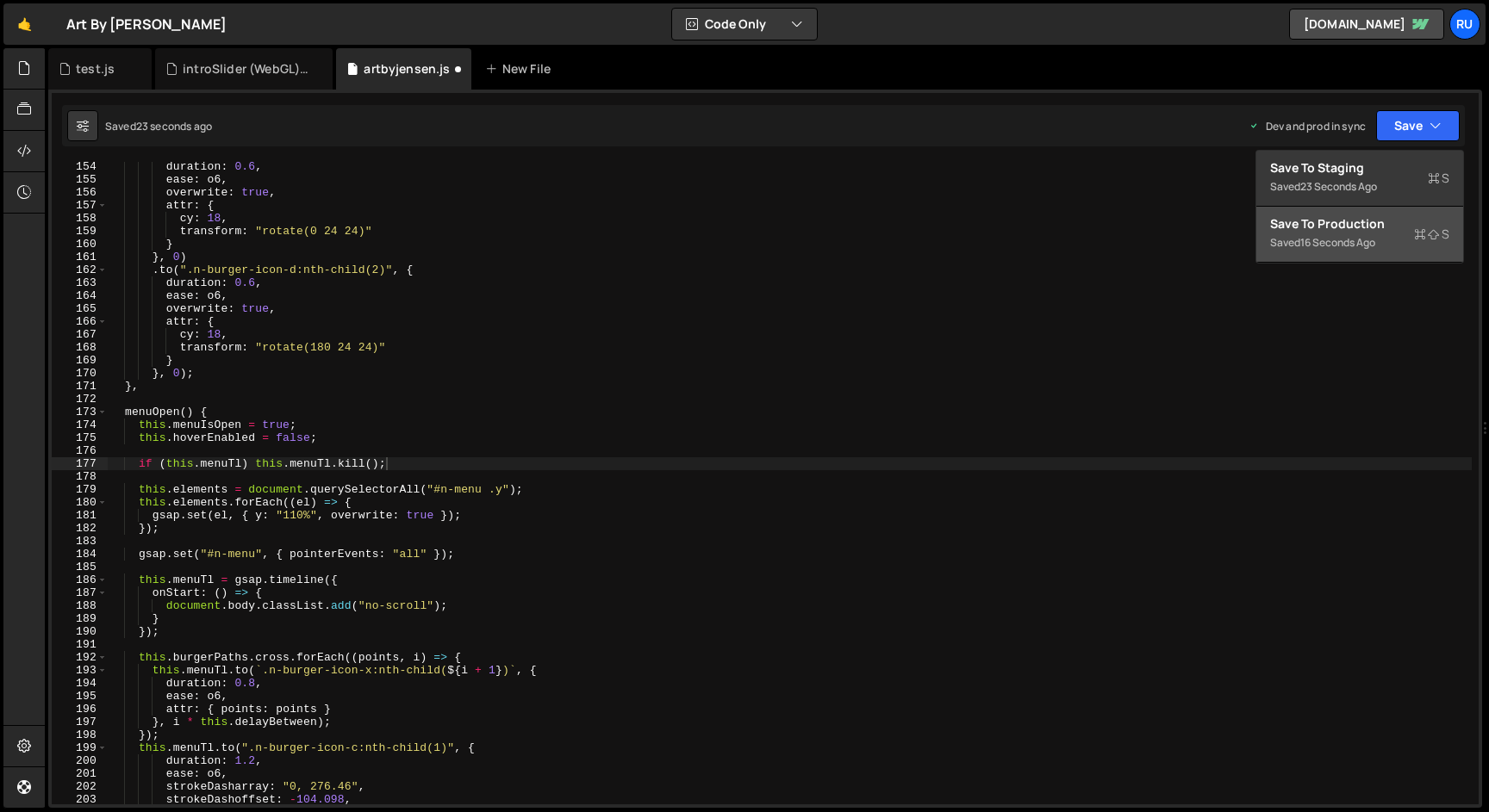
click at [1393, 243] on div "Saved 16 seconds ago" at bounding box center [1360, 243] width 179 height 21
